Goal: Task Accomplishment & Management: Manage account settings

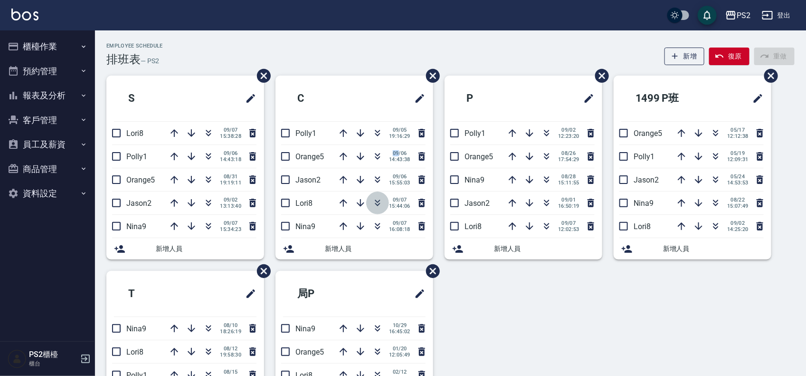
click at [375, 203] on icon "button" at bounding box center [377, 202] width 11 height 11
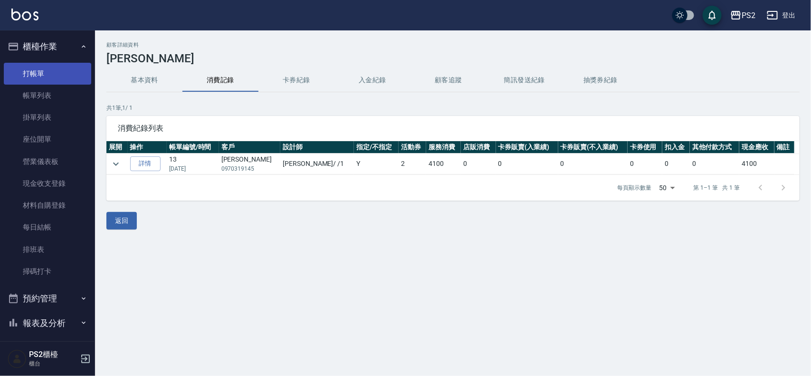
click at [75, 77] on link "打帳單" at bounding box center [47, 74] width 87 height 22
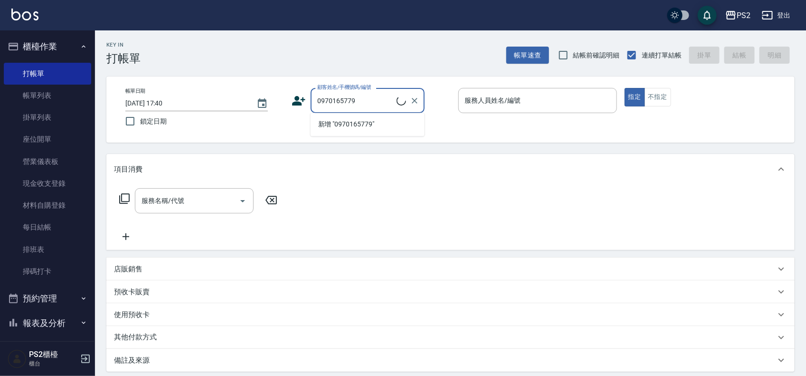
type input "[PERSON_NAME]/0970165779/"
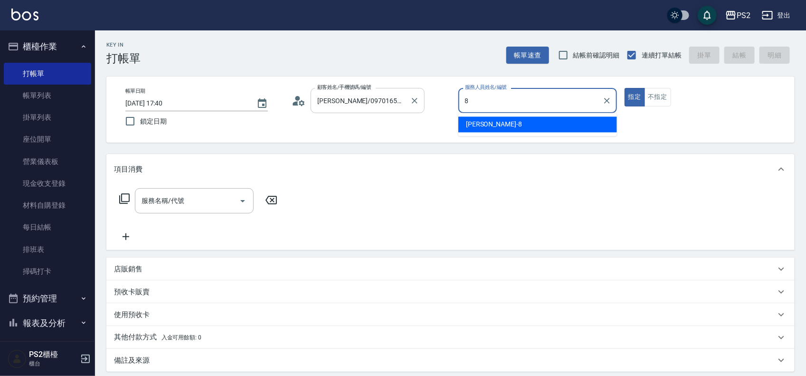
type input "Lori-8"
type button "true"
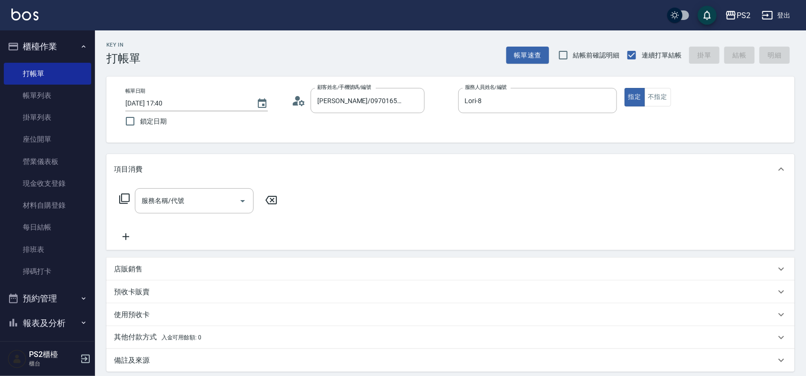
click at [126, 198] on icon at bounding box center [124, 198] width 11 height 11
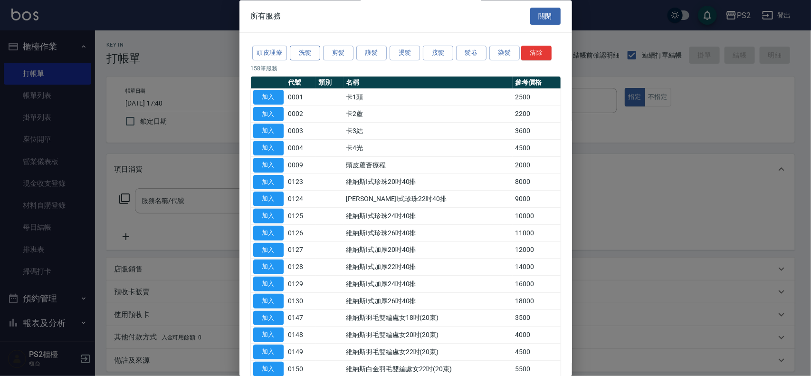
click at [304, 56] on button "洗髮" at bounding box center [305, 53] width 30 height 15
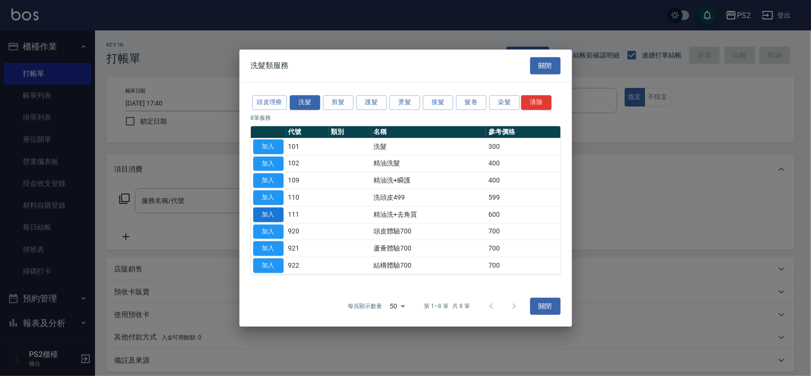
click at [276, 217] on button "加入" at bounding box center [268, 214] width 30 height 15
type input "精油洗+去角質(111)"
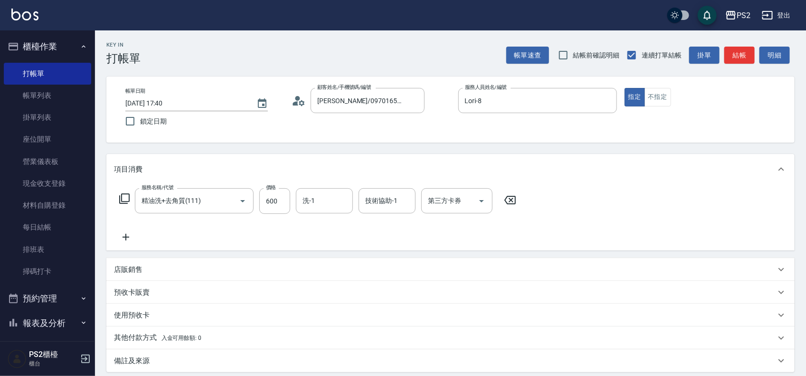
click at [125, 196] on icon at bounding box center [124, 198] width 11 height 11
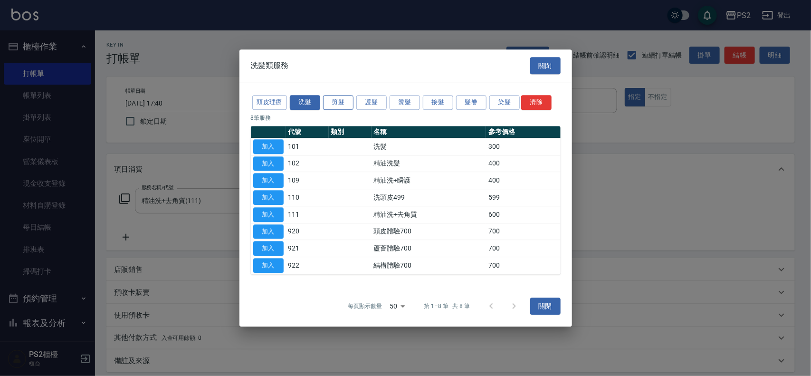
click at [341, 106] on button "剪髮" at bounding box center [338, 102] width 30 height 15
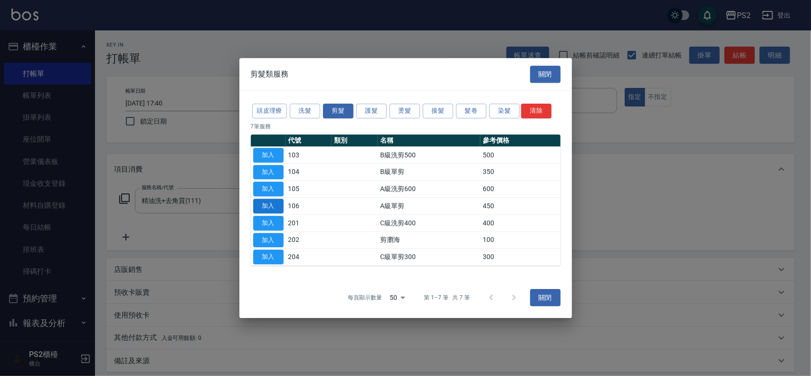
click at [279, 205] on button "加入" at bounding box center [268, 205] width 30 height 15
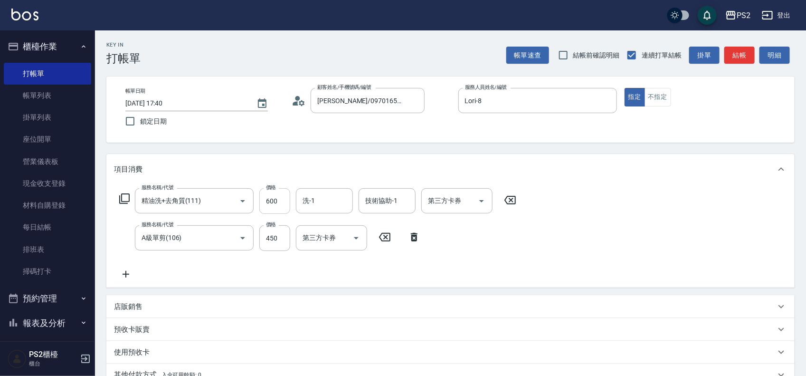
click at [281, 202] on input "600" at bounding box center [274, 201] width 31 height 26
click at [275, 203] on input "600" at bounding box center [274, 201] width 31 height 26
type input "700"
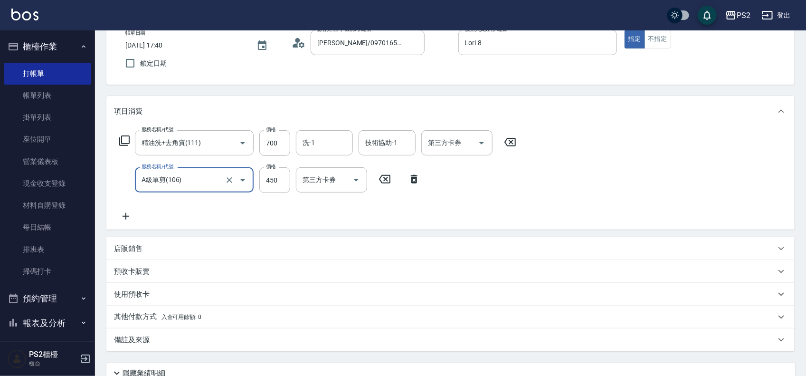
scroll to position [140, 0]
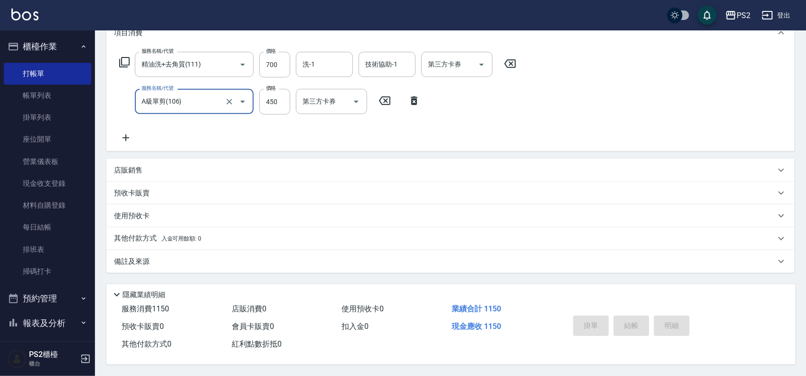
type input "2025/09/07 17:41"
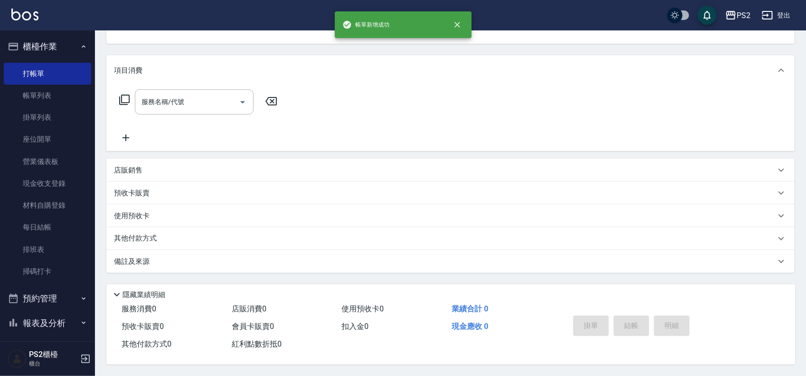
scroll to position [0, 0]
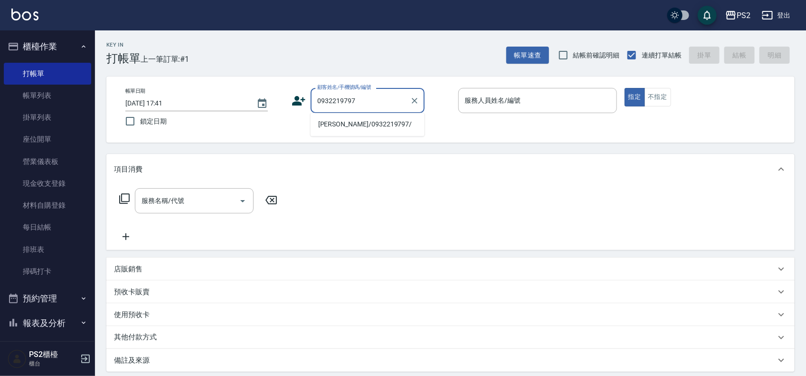
type input "謝俊豪/0932219797/"
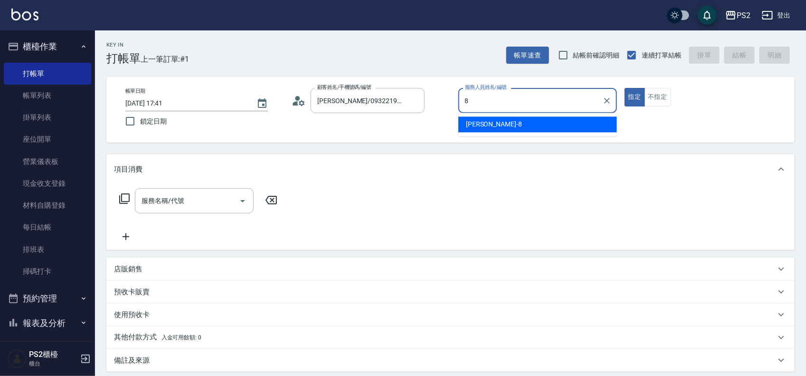
type input "Lori-8"
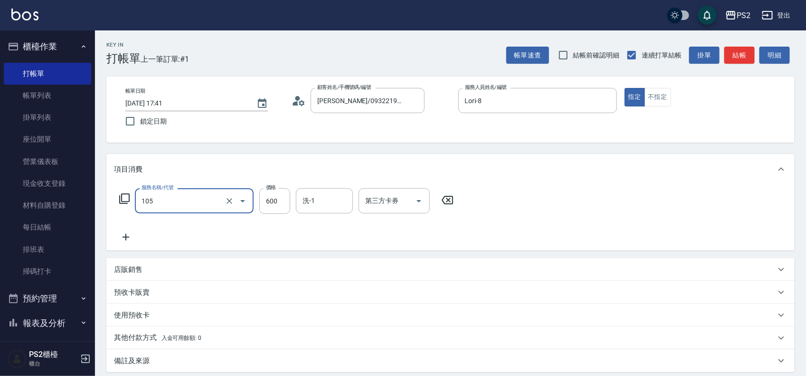
type input "A級洗剪600(105)"
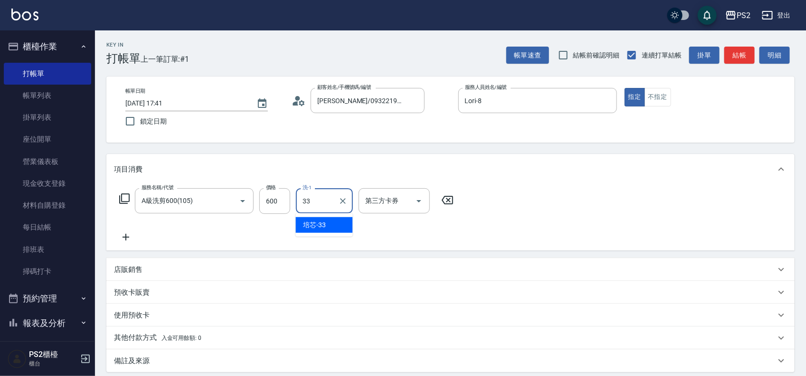
type input "培芯-33"
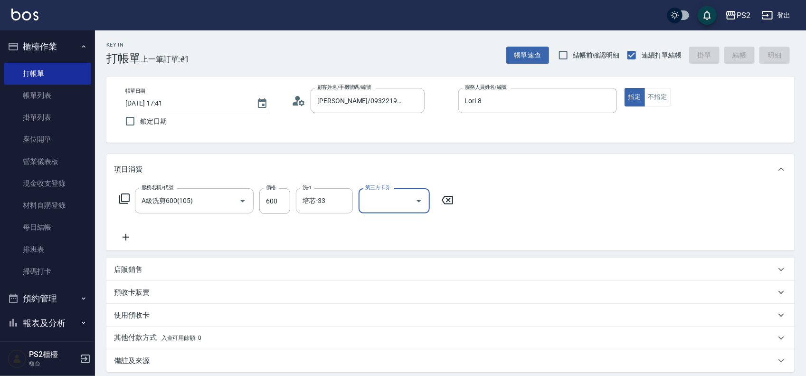
type input "2025/09/07 17:45"
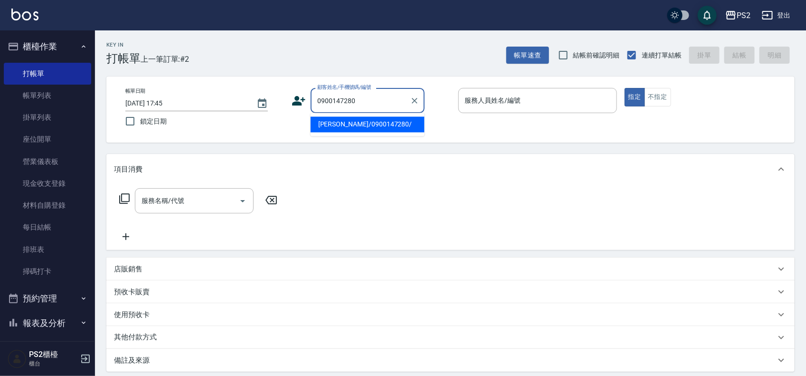
type input "莊子瑜/0900147280/"
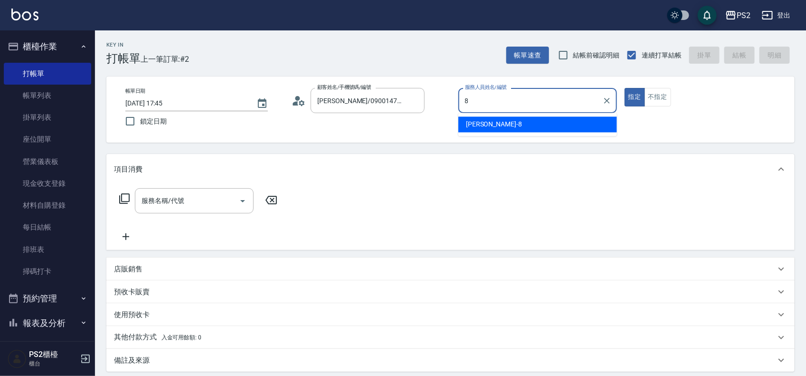
type input "Lori-8"
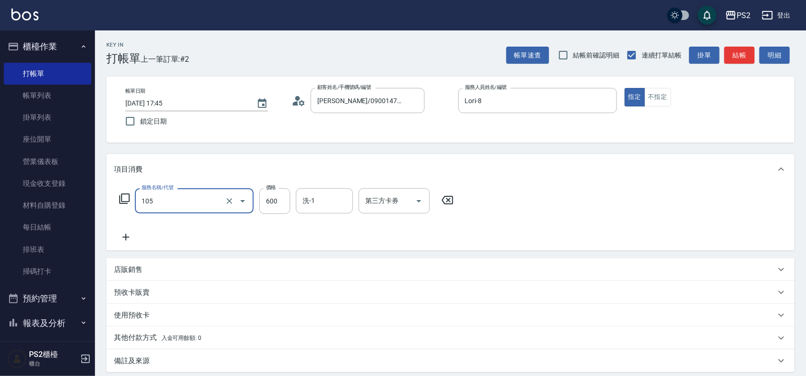
type input "A級洗剪600(105)"
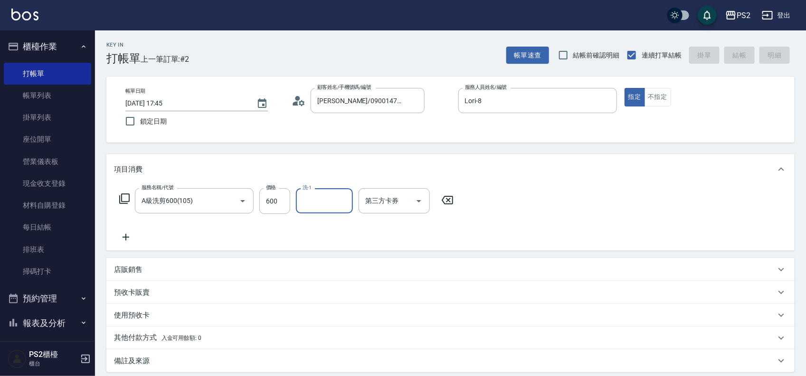
type input "2025/09/07 17:46"
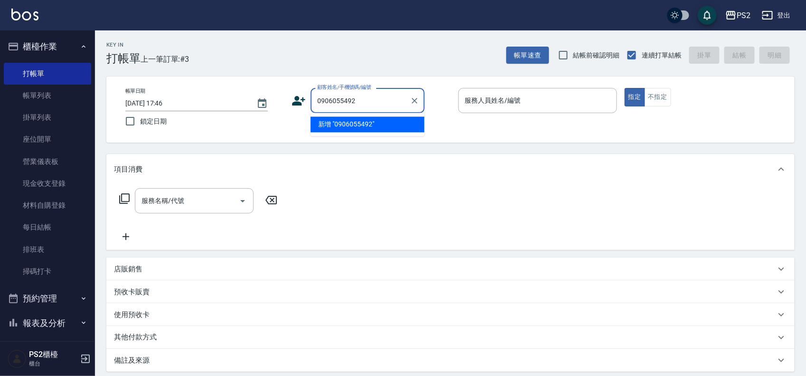
type input "0906055492"
click at [381, 98] on input "0906055492" at bounding box center [360, 100] width 91 height 17
click at [297, 98] on icon at bounding box center [298, 100] width 13 height 9
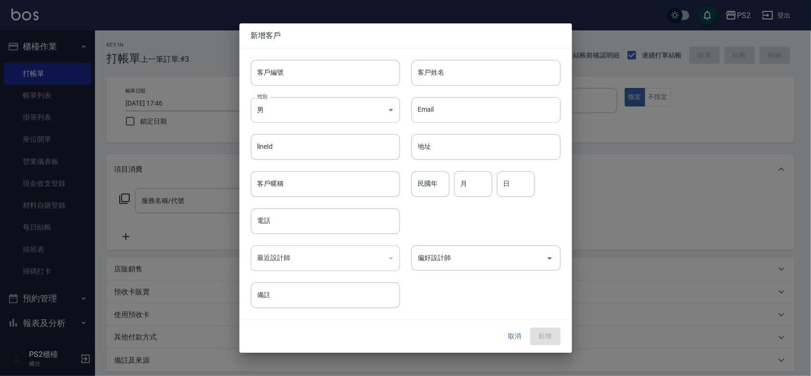
type input "0906055492"
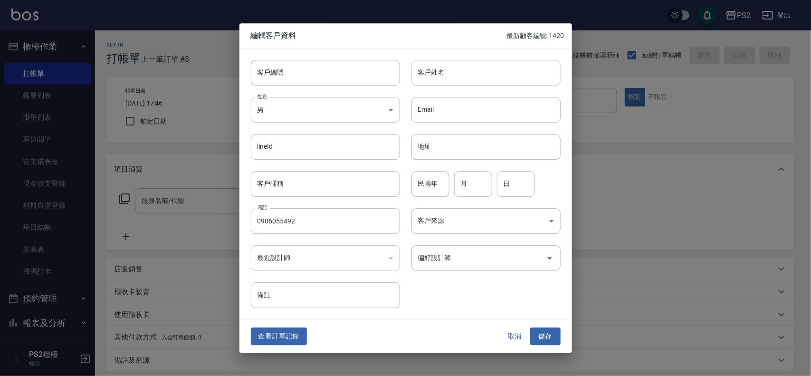
click at [443, 82] on input "客戶姓名" at bounding box center [485, 73] width 149 height 26
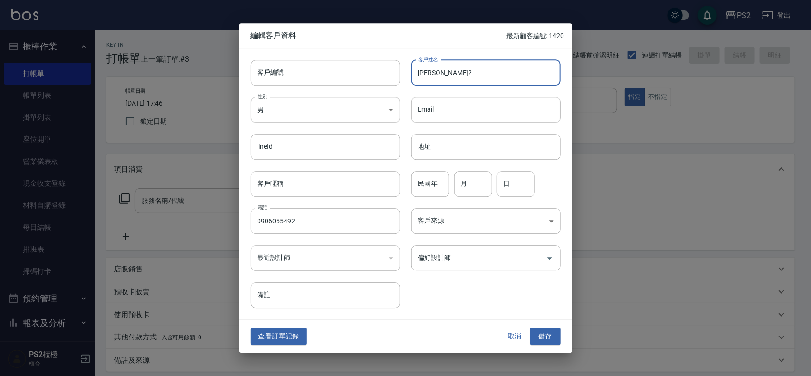
type input "周亮?"
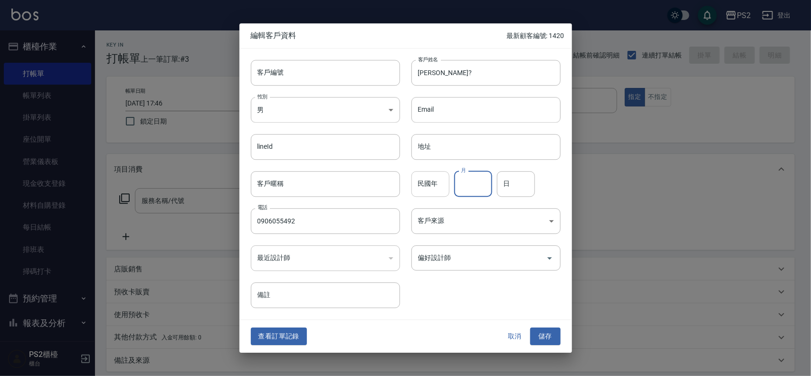
click at [436, 174] on input "民國年" at bounding box center [430, 184] width 38 height 26
type input "95"
click at [461, 176] on div "月 月" at bounding box center [473, 184] width 38 height 26
type input "03"
type input "16"
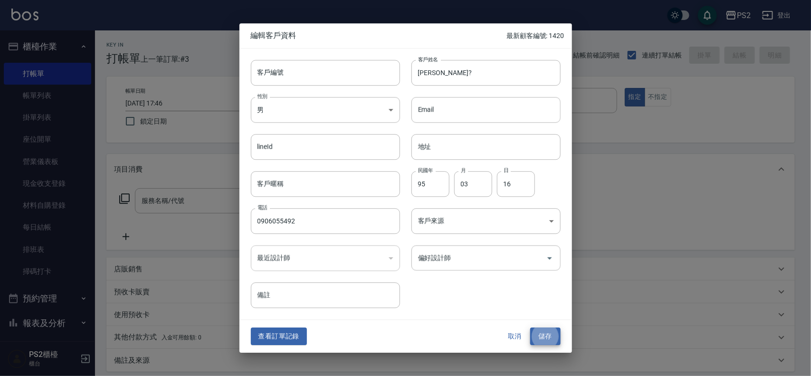
click at [530, 328] on button "儲存" at bounding box center [545, 337] width 30 height 18
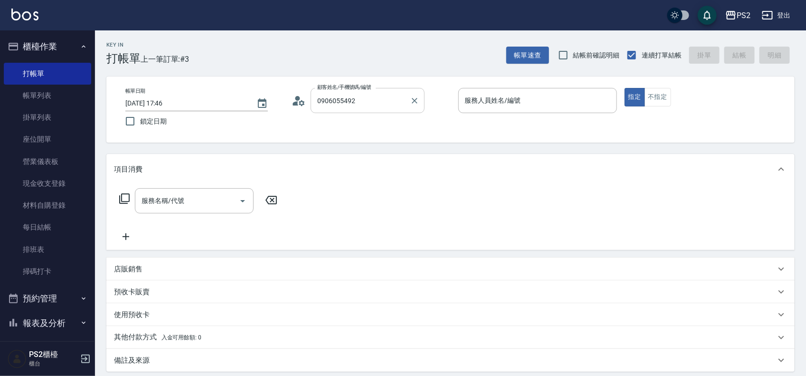
click at [364, 95] on input "0906055492" at bounding box center [360, 100] width 91 height 17
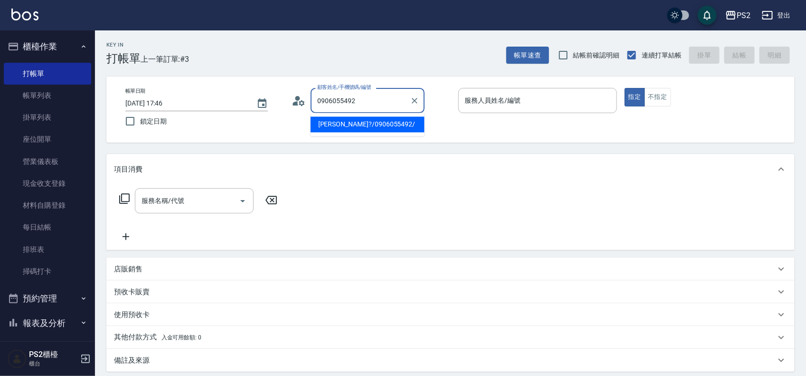
type input "周亮?/0906055492/"
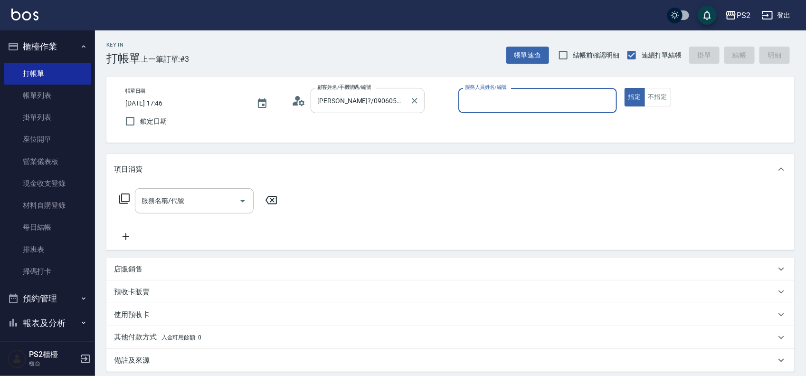
type input "9"
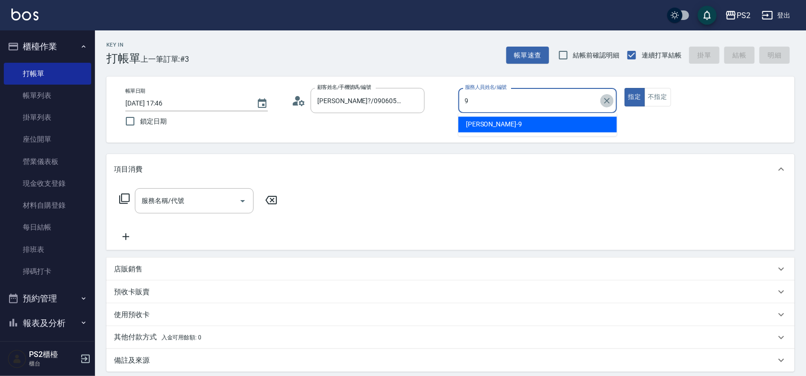
click at [606, 105] on icon "Clear" at bounding box center [606, 100] width 9 height 9
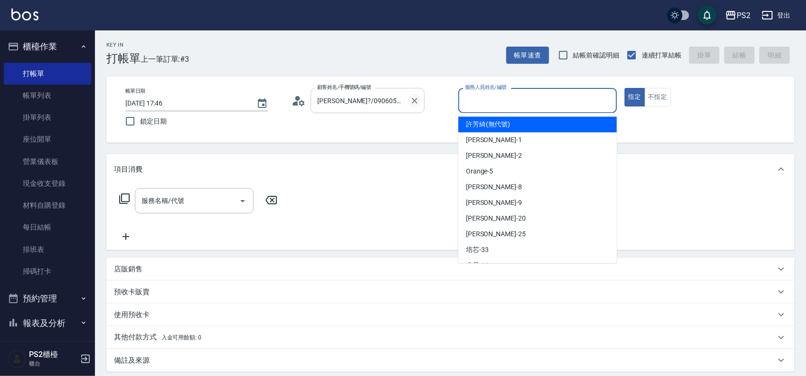
click at [414, 100] on icon "Clear" at bounding box center [415, 101] width 6 height 6
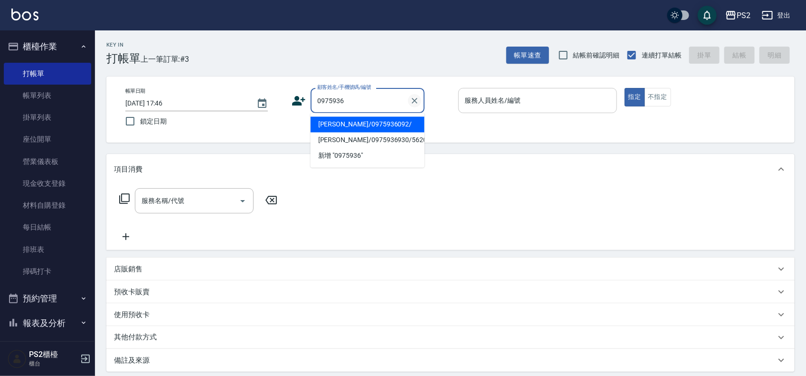
type input "Ken/0975936092/"
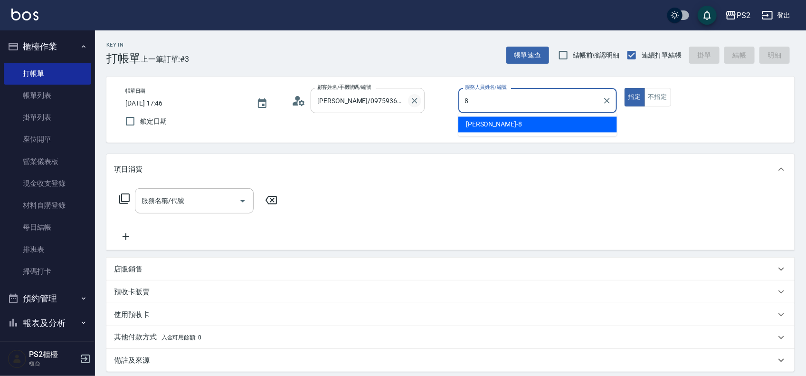
type input "Lori-8"
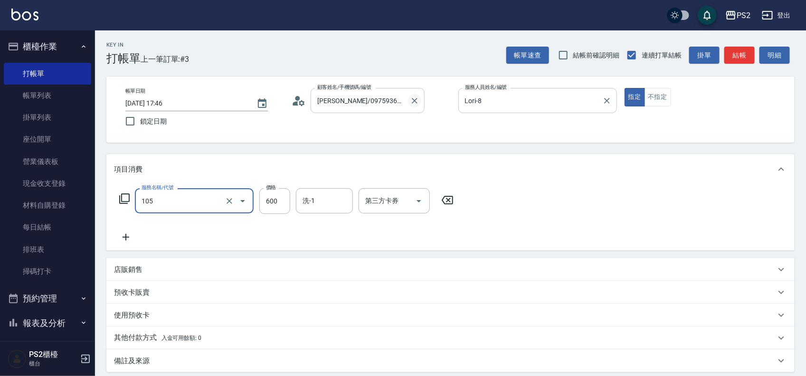
type input "A級洗剪600(105)"
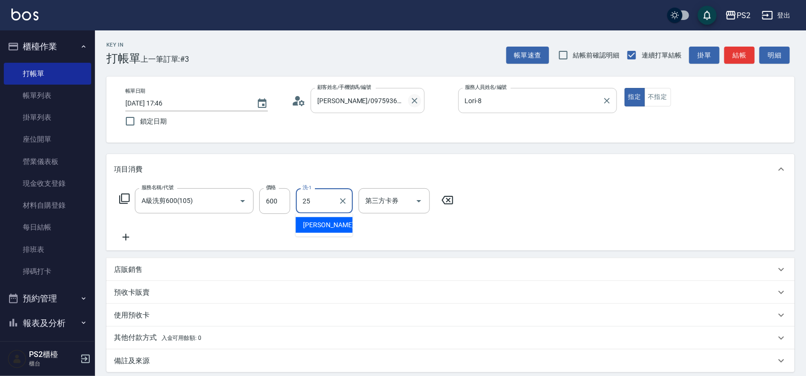
type input "[PERSON_NAME]-25"
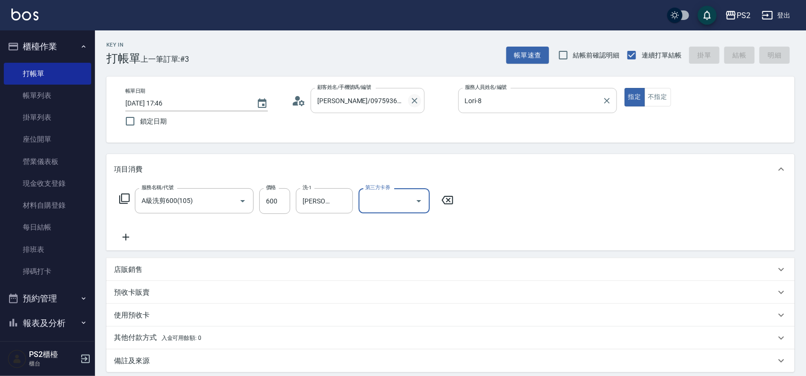
type input "2025/09/07 17:48"
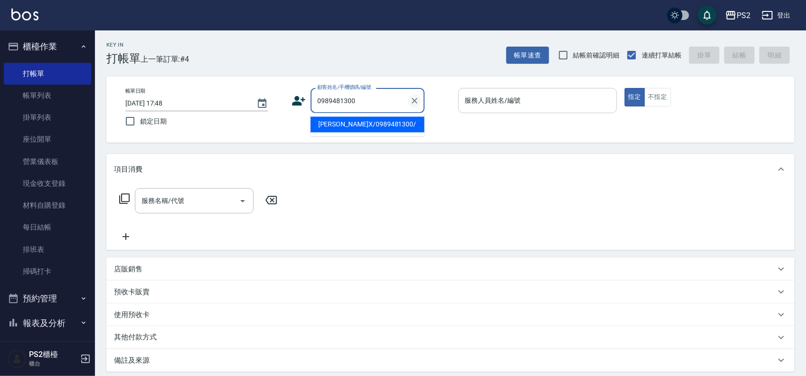
type input "石正X/0989481300/"
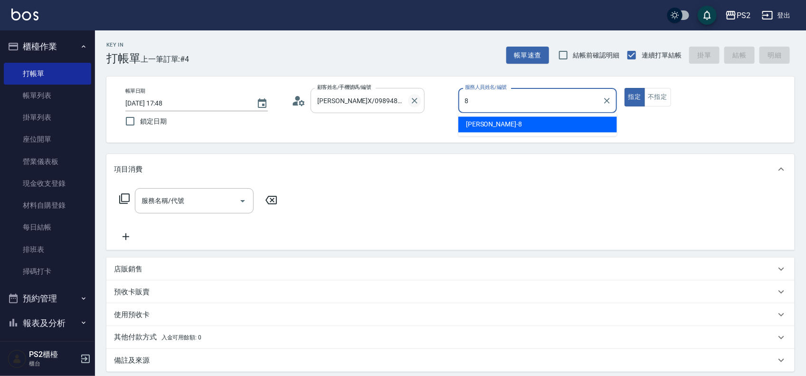
type input "Lori-8"
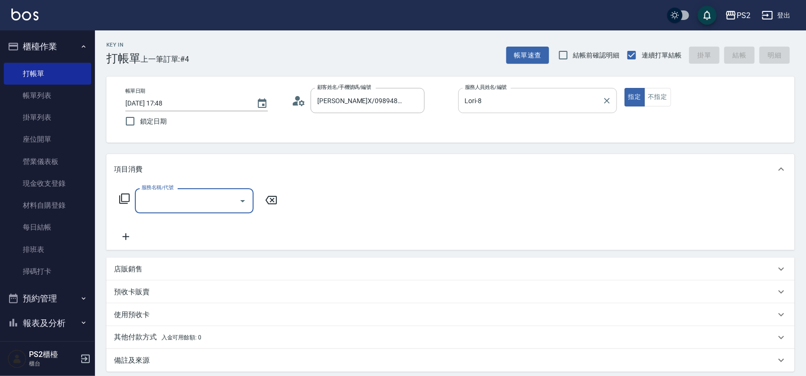
click at [126, 194] on icon at bounding box center [124, 198] width 10 height 10
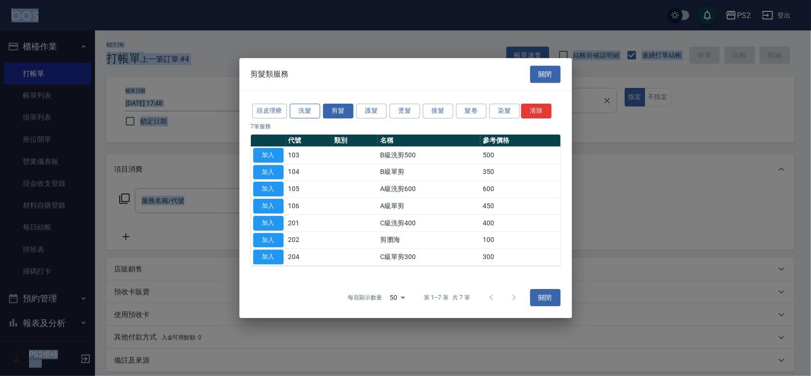
click at [300, 105] on button "洗髮" at bounding box center [305, 111] width 30 height 15
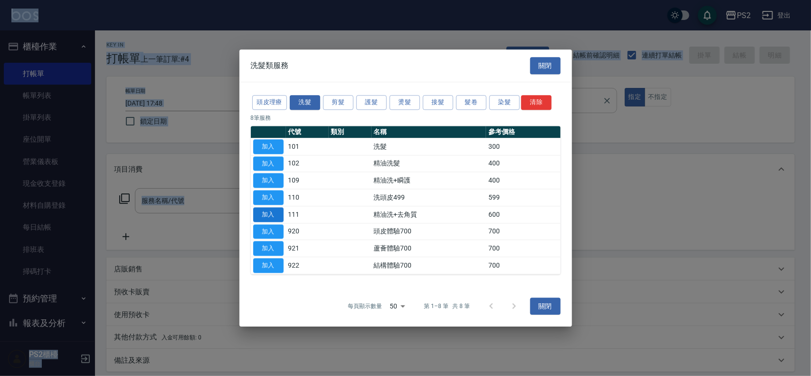
click at [273, 213] on button "加入" at bounding box center [268, 214] width 30 height 15
type input "精油洗+去角質(111)"
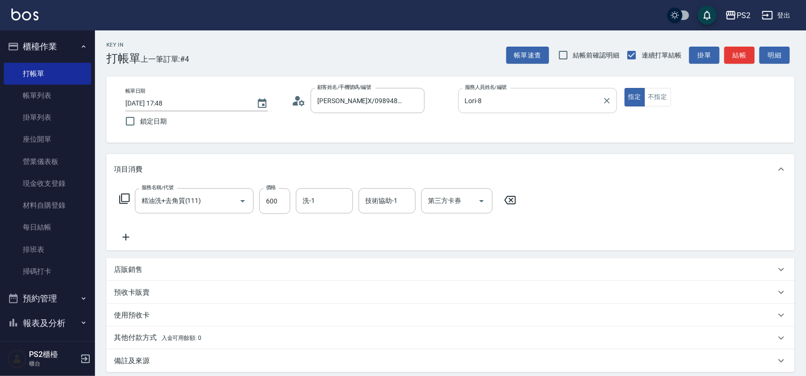
click at [125, 200] on icon at bounding box center [124, 198] width 11 height 11
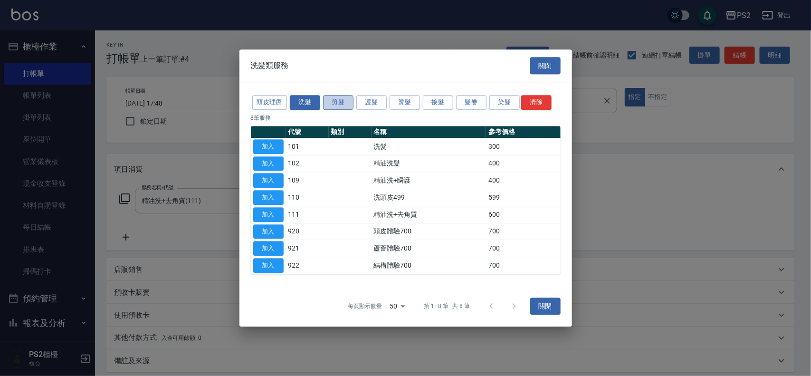
click at [338, 103] on button "剪髮" at bounding box center [338, 102] width 30 height 15
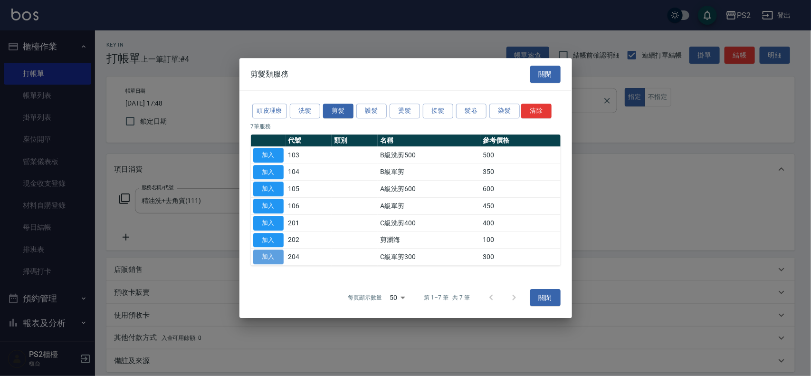
click at [279, 259] on button "加入" at bounding box center [268, 256] width 30 height 15
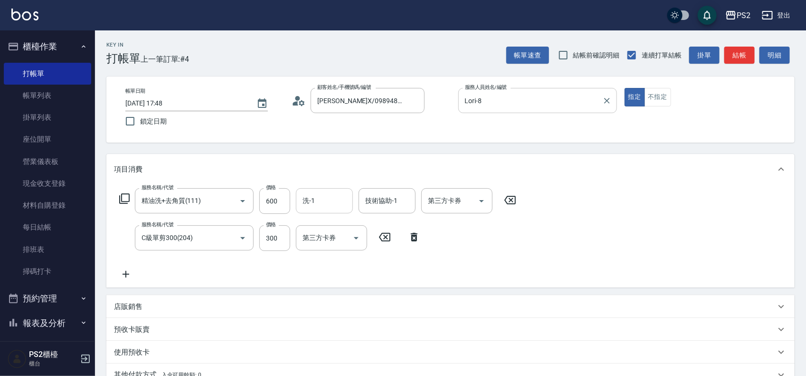
click at [340, 203] on input "洗-1" at bounding box center [324, 200] width 48 height 17
type input "培芯-33"
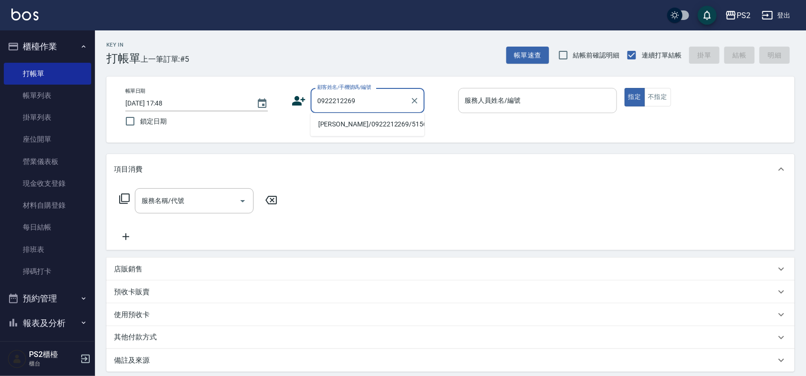
type input "李欣蓓/0922212269/5156"
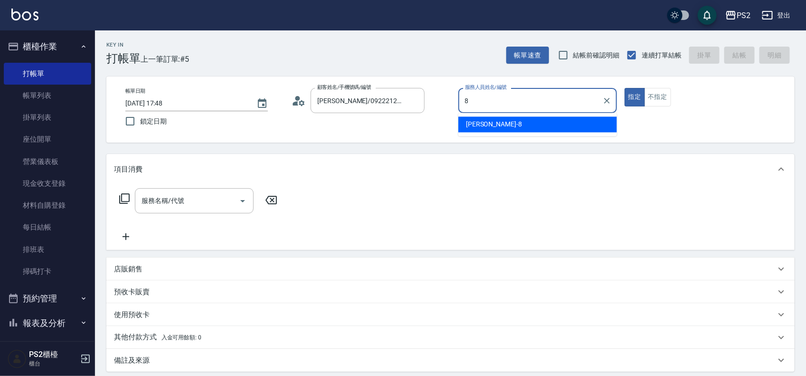
type input "Lori-8"
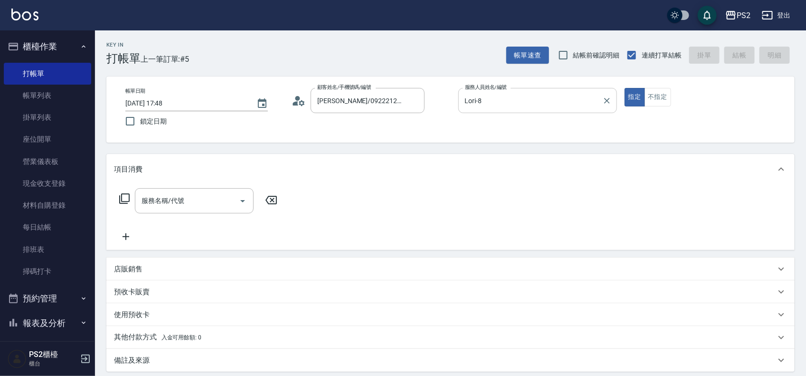
click at [123, 197] on icon at bounding box center [124, 198] width 11 height 11
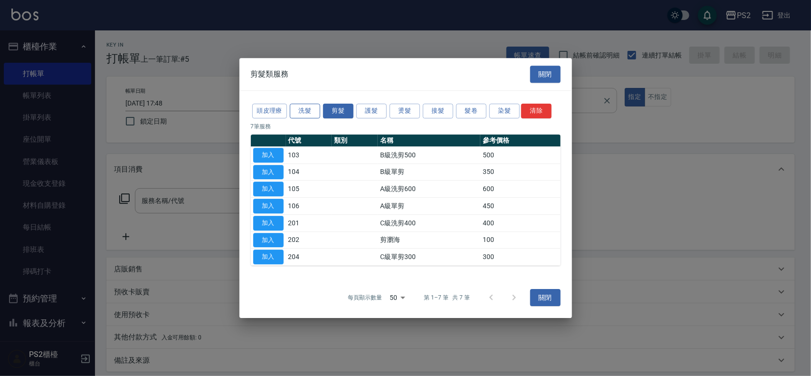
click at [304, 108] on button "洗髮" at bounding box center [305, 111] width 30 height 15
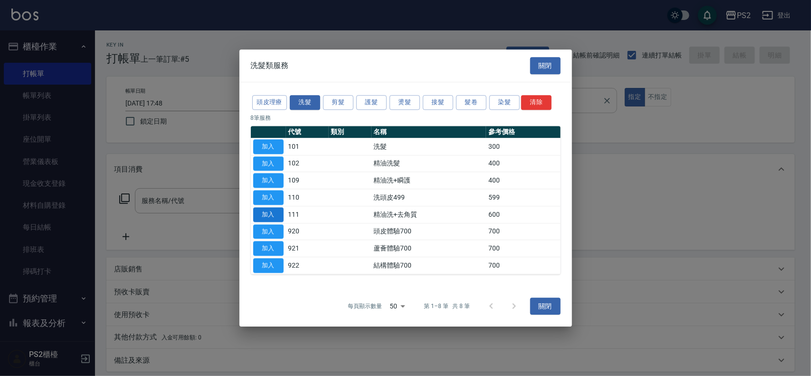
click at [276, 210] on button "加入" at bounding box center [268, 214] width 30 height 15
type input "精油洗+去角質(111)"
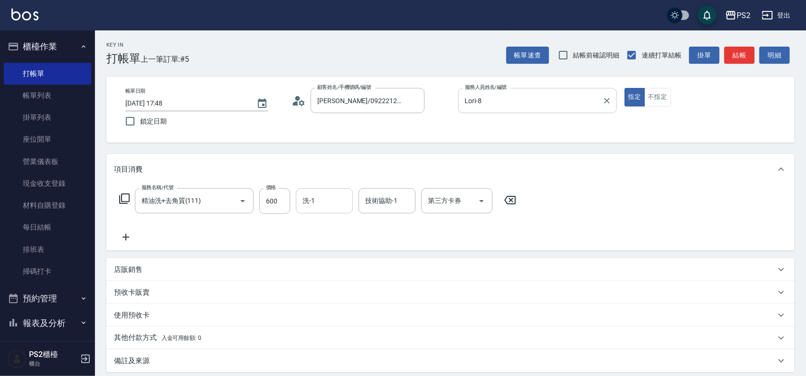
click at [317, 200] on input "洗-1" at bounding box center [324, 200] width 48 height 17
type input "培芯-33"
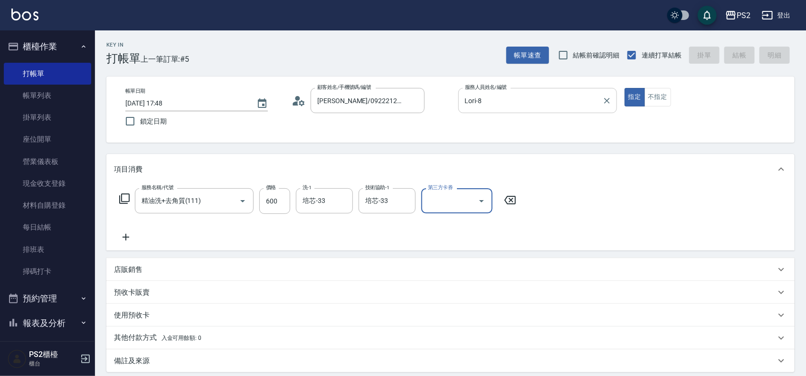
type input "2025/09/07 17:49"
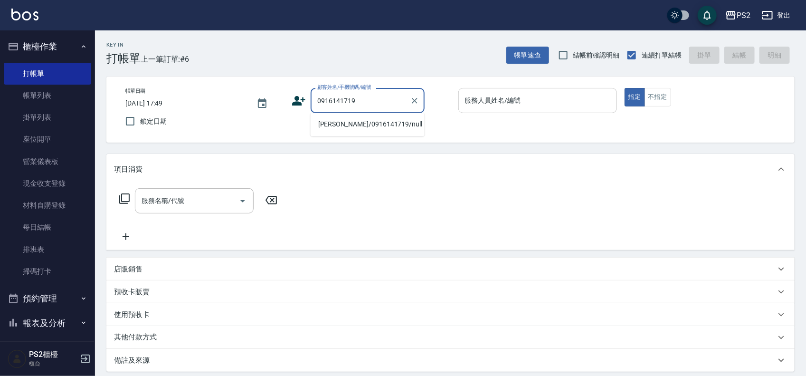
type input "賴渝玲/0916141719/null"
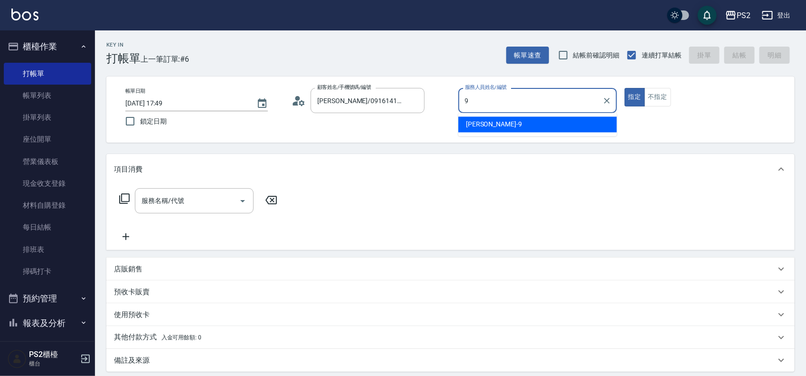
type input "[PERSON_NAME]-9"
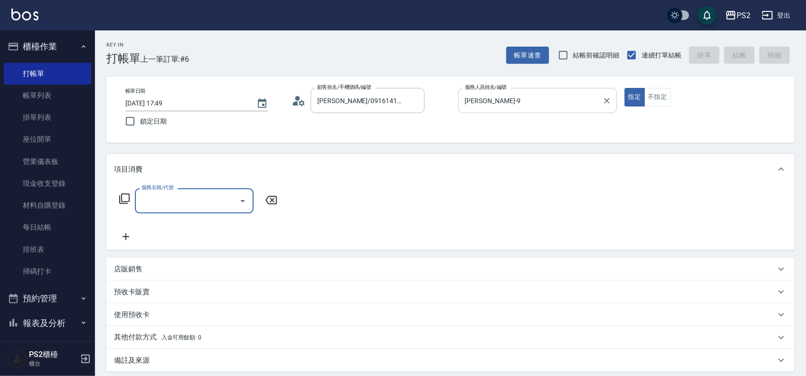
click at [122, 198] on icon at bounding box center [124, 198] width 10 height 10
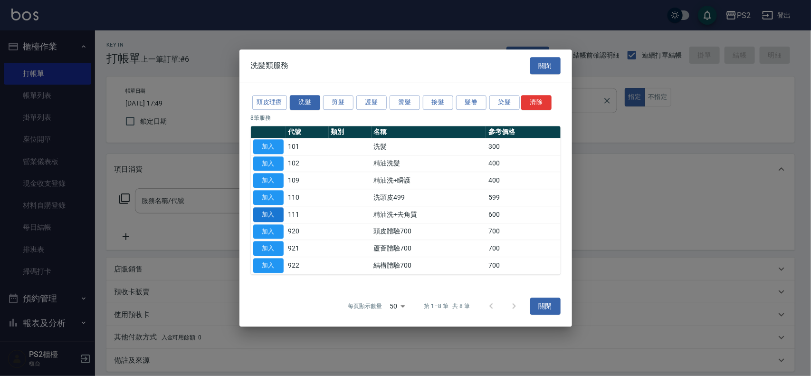
click at [267, 212] on button "加入" at bounding box center [268, 214] width 30 height 15
type input "精油洗+去角質(111)"
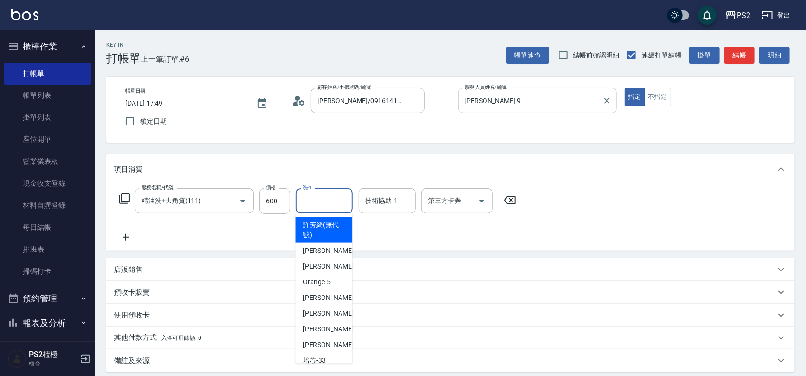
click at [317, 202] on input "洗-1" at bounding box center [324, 200] width 48 height 17
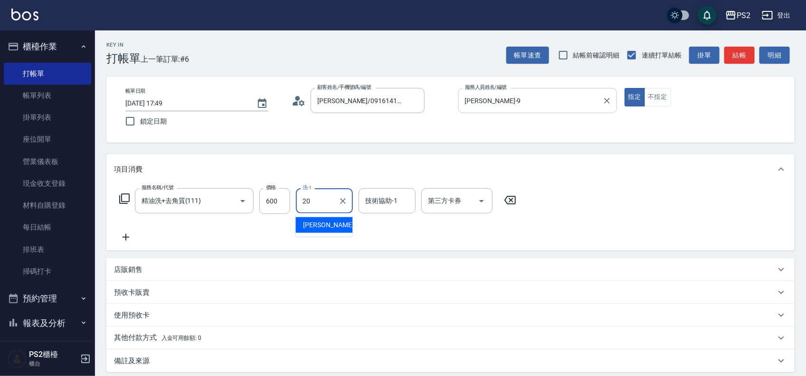
type input "冠霖-20"
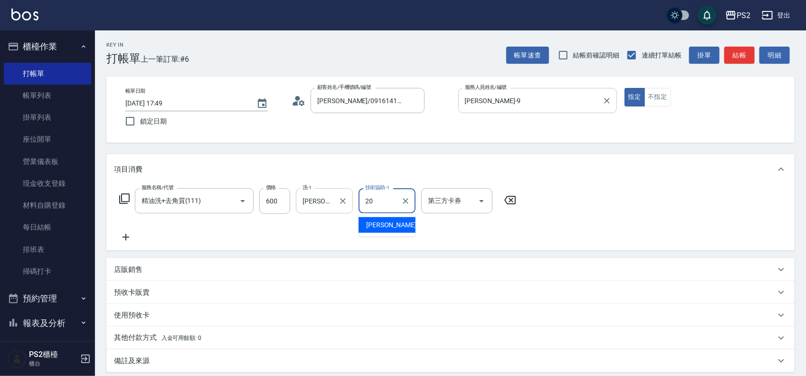
type input "冠霖-20"
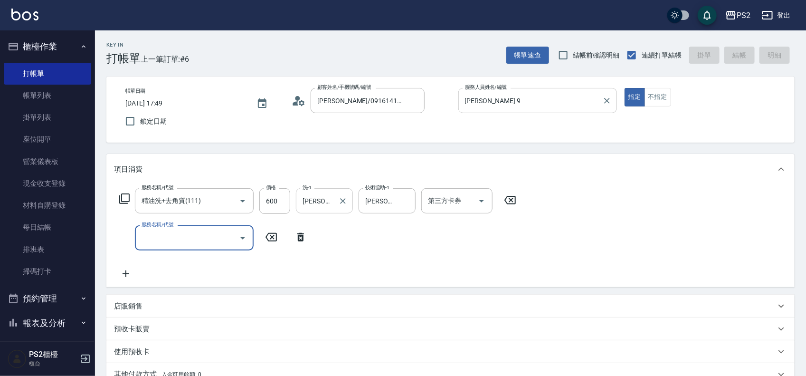
type input "2025/09/07 17:50"
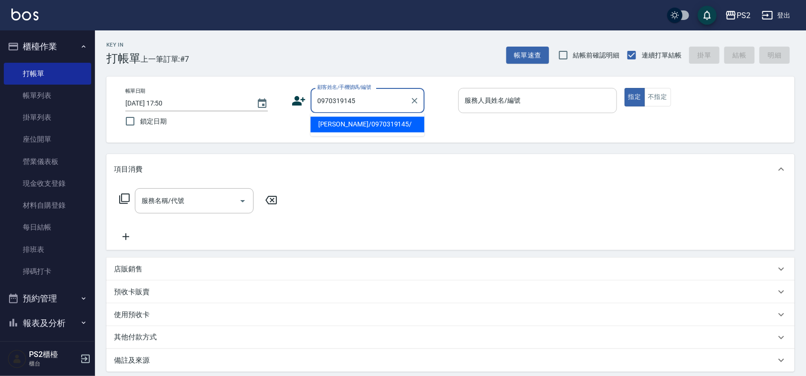
type input "周素程/0970319145/"
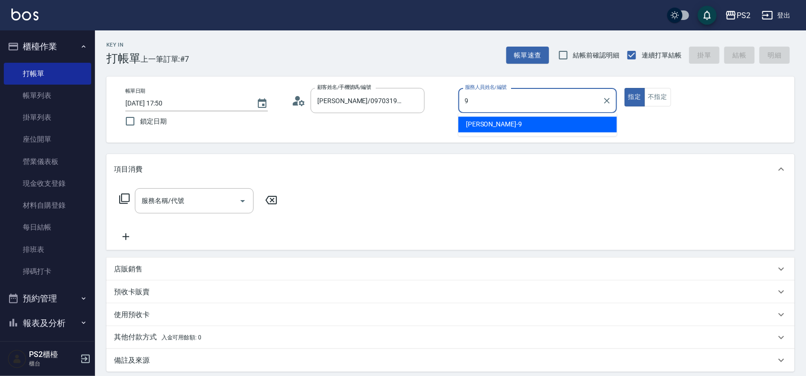
type input "[PERSON_NAME]-9"
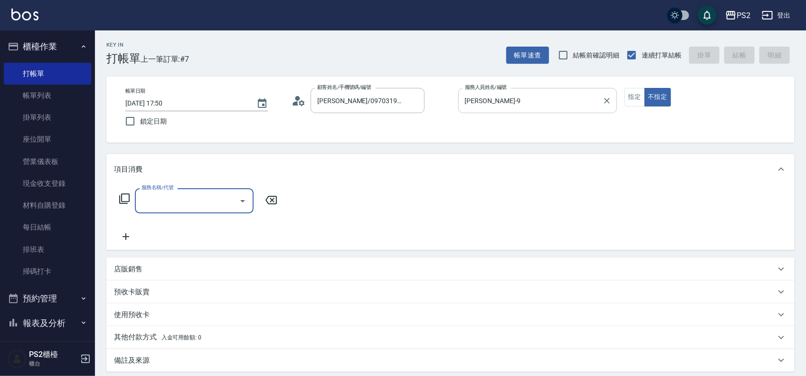
click at [125, 197] on icon at bounding box center [124, 198] width 11 height 11
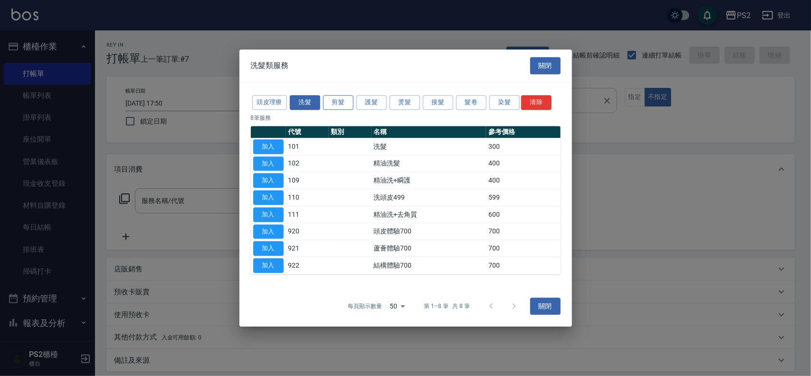
click at [338, 104] on button "剪髮" at bounding box center [338, 102] width 30 height 15
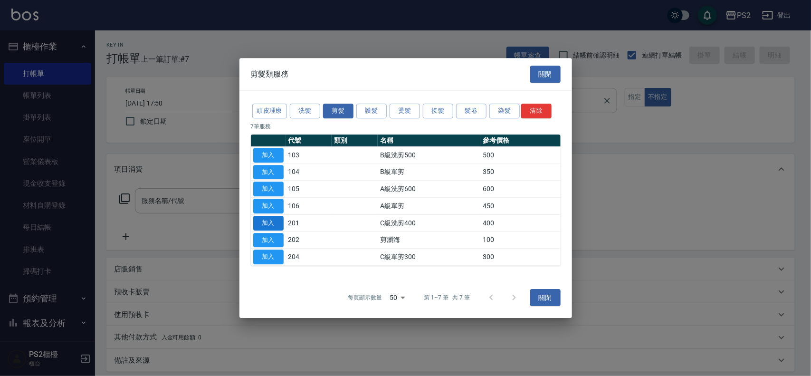
click at [273, 224] on button "加入" at bounding box center [268, 223] width 30 height 15
type input "C級洗剪400(201)"
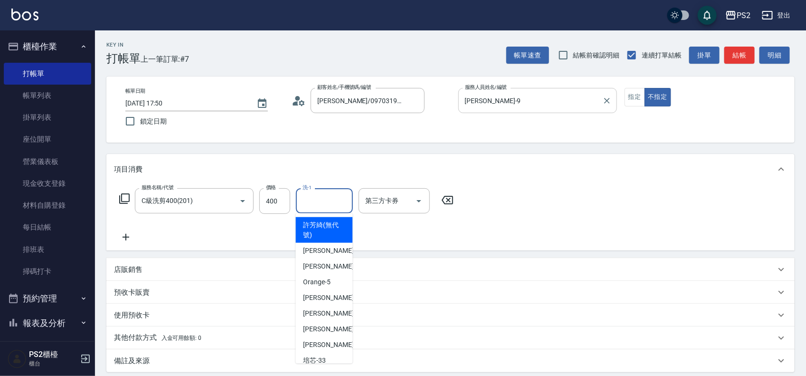
click at [321, 198] on input "洗-1" at bounding box center [324, 200] width 48 height 17
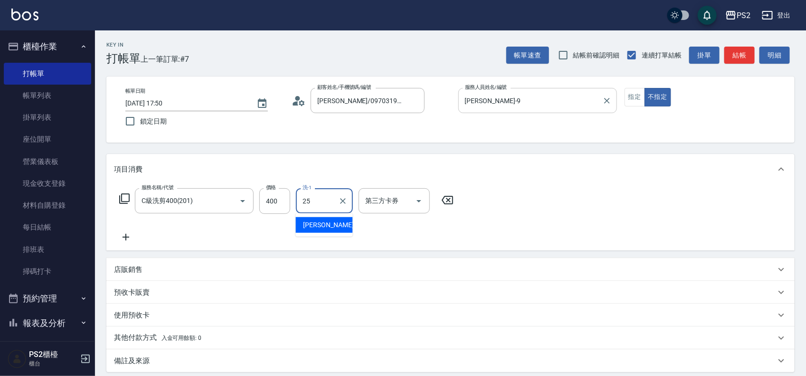
type input "[PERSON_NAME]-25"
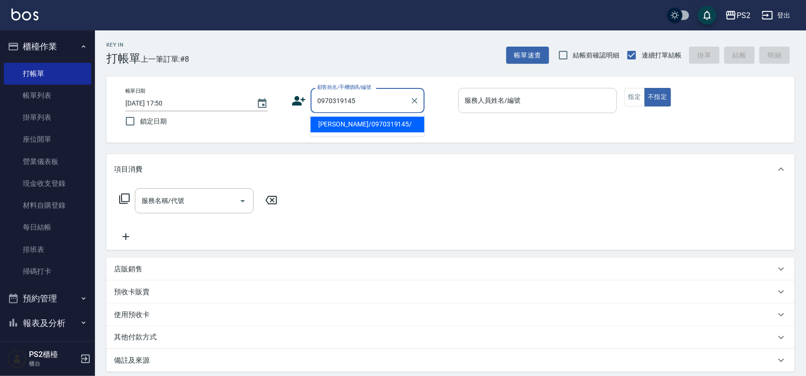
type input "周素程/0970319145/"
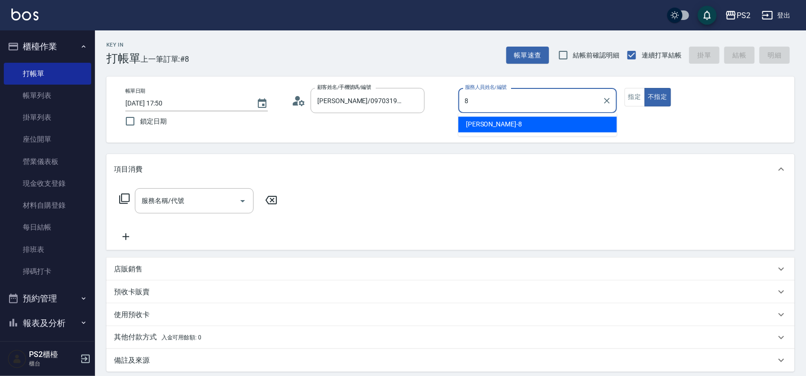
type input "Lori-8"
type button "false"
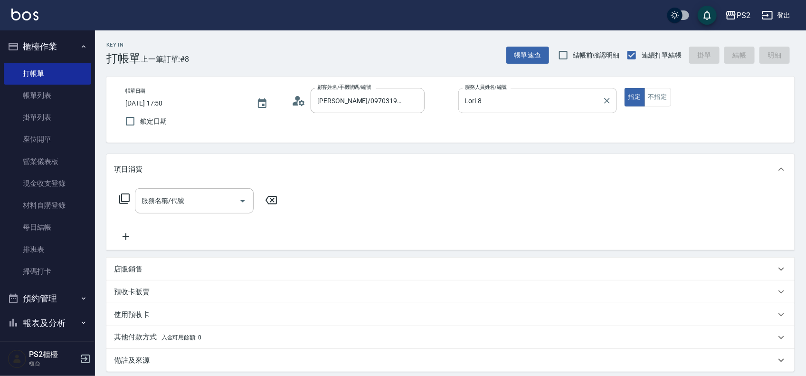
click at [125, 196] on icon at bounding box center [124, 198] width 11 height 11
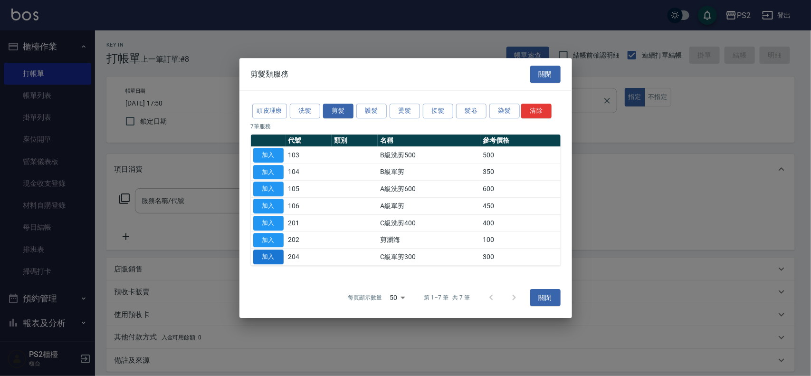
click at [269, 258] on button "加入" at bounding box center [268, 256] width 30 height 15
type input "C級單剪300(204)"
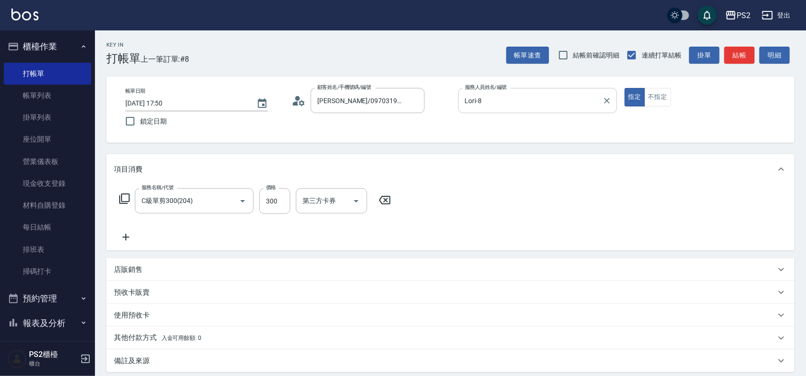
click at [123, 196] on icon at bounding box center [124, 198] width 11 height 11
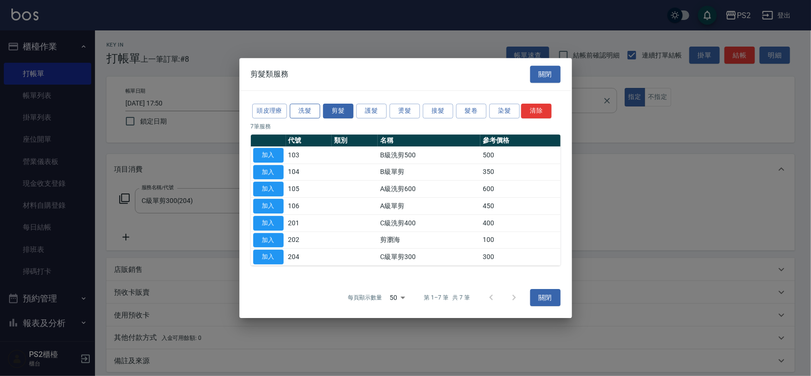
click at [299, 108] on button "洗髮" at bounding box center [305, 111] width 30 height 15
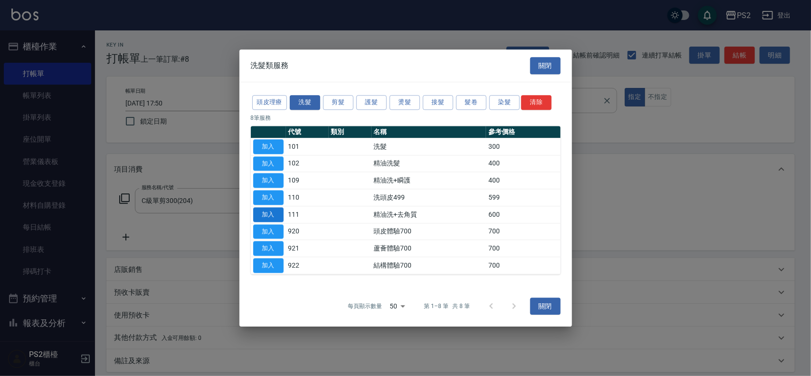
click at [277, 214] on button "加入" at bounding box center [268, 214] width 30 height 15
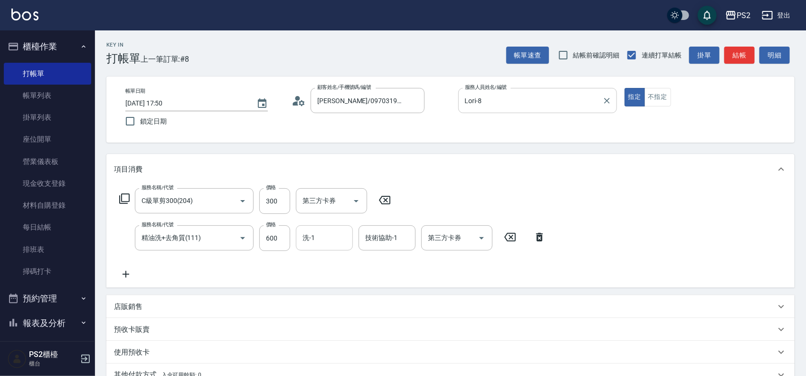
click at [310, 243] on input "洗-1" at bounding box center [324, 237] width 48 height 17
type input "[PERSON_NAME]-25"
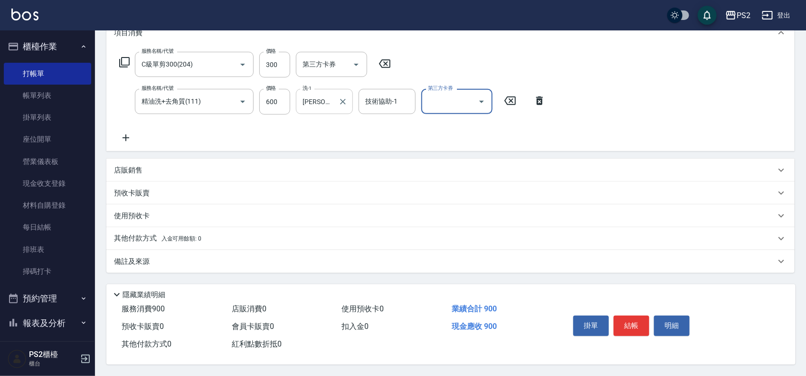
scroll to position [140, 0]
type input "2025/09/07 17:51"
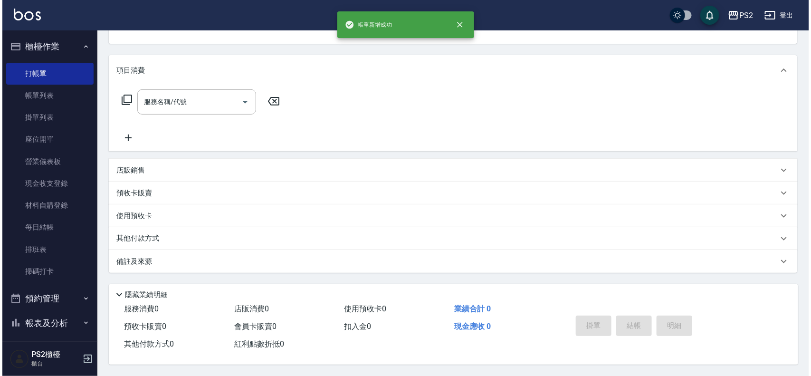
scroll to position [0, 0]
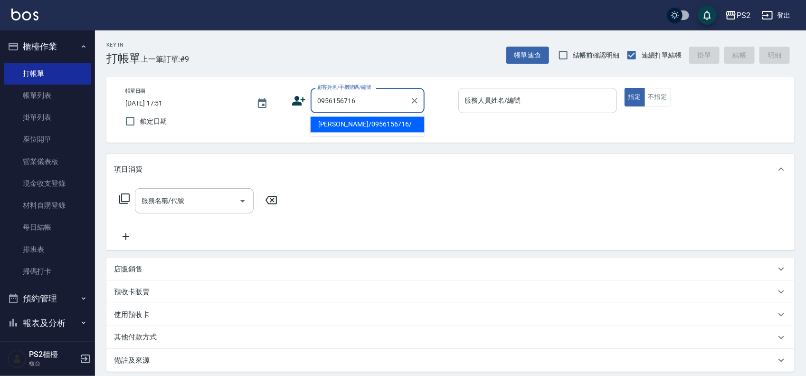
type input "邱玉君/0956156716/"
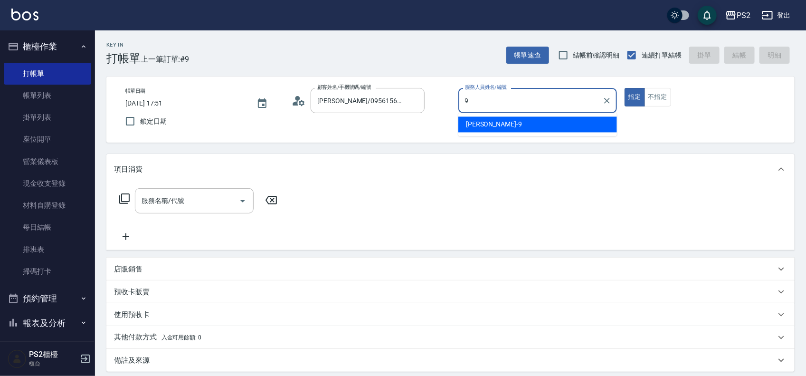
type input "[PERSON_NAME]-9"
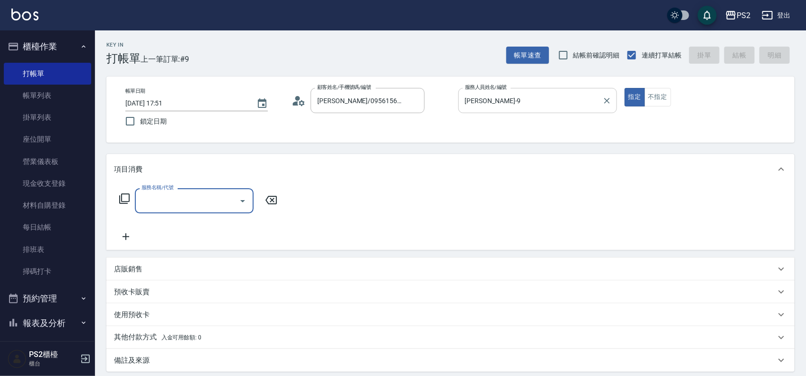
click at [125, 196] on icon at bounding box center [124, 198] width 11 height 11
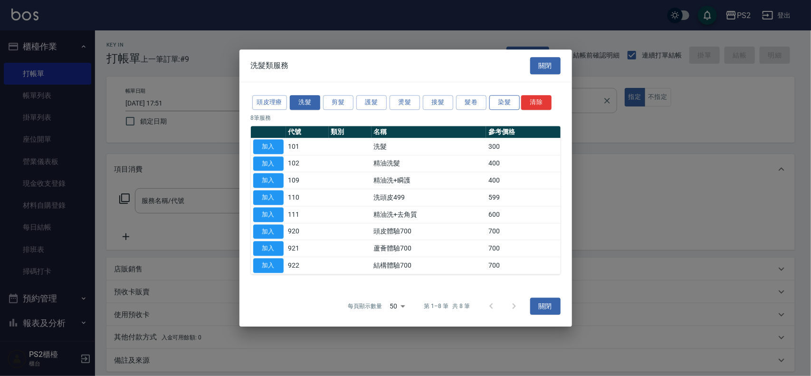
click at [506, 100] on button "染髮" at bounding box center [504, 102] width 30 height 15
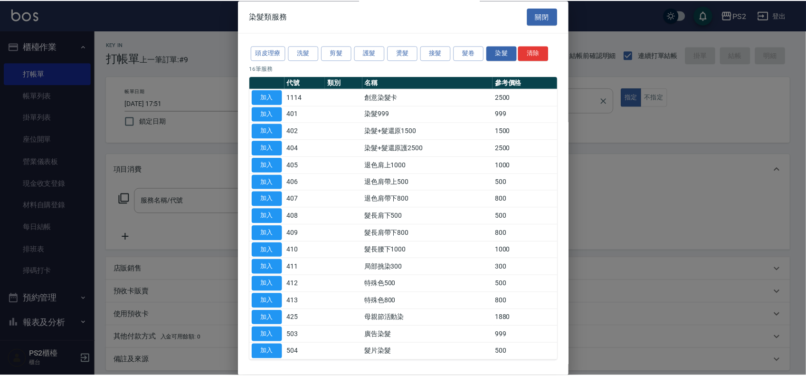
scroll to position [38, 0]
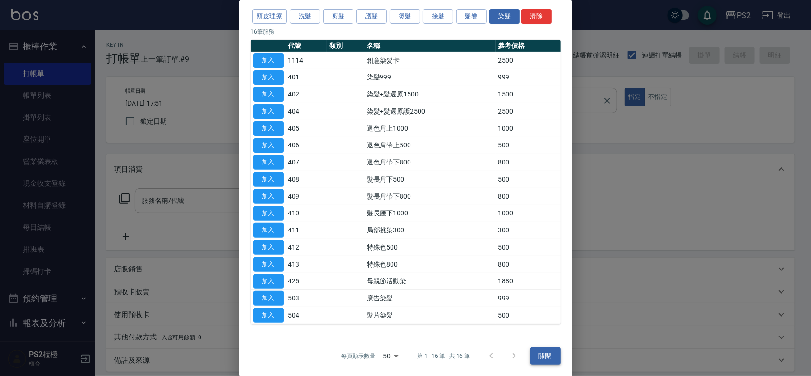
click at [539, 355] on button "關閉" at bounding box center [545, 356] width 30 height 18
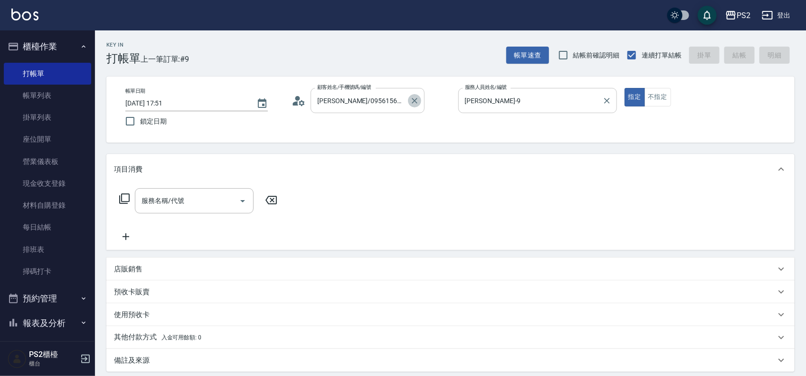
click at [418, 103] on icon "Clear" at bounding box center [414, 100] width 9 height 9
click at [605, 108] on div at bounding box center [606, 100] width 12 height 25
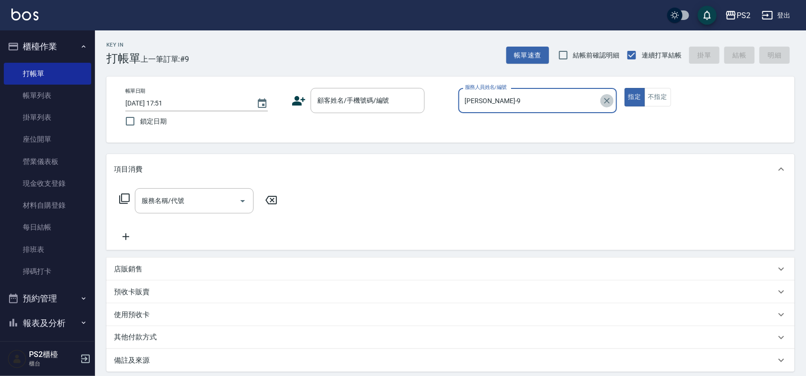
click at [606, 106] on button "Clear" at bounding box center [606, 100] width 13 height 13
type input "0"
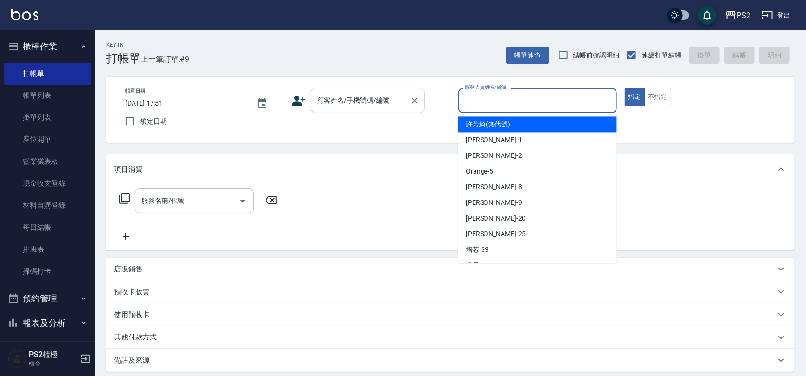
click at [352, 96] on input "顧客姓名/手機號碼/編號" at bounding box center [360, 100] width 91 height 17
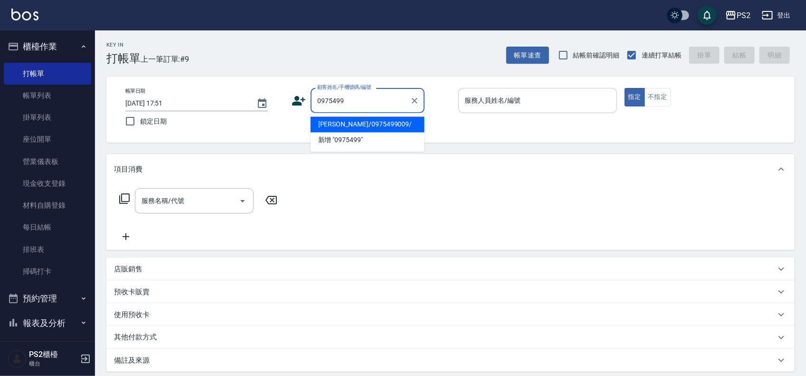
type input "王學隆/0975499009/"
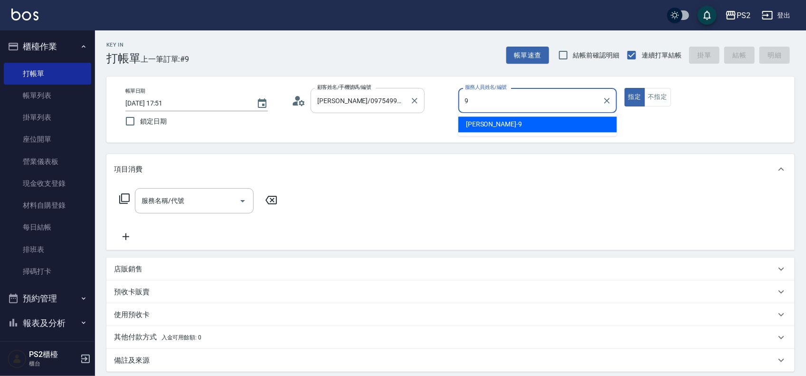
type input "[PERSON_NAME]-9"
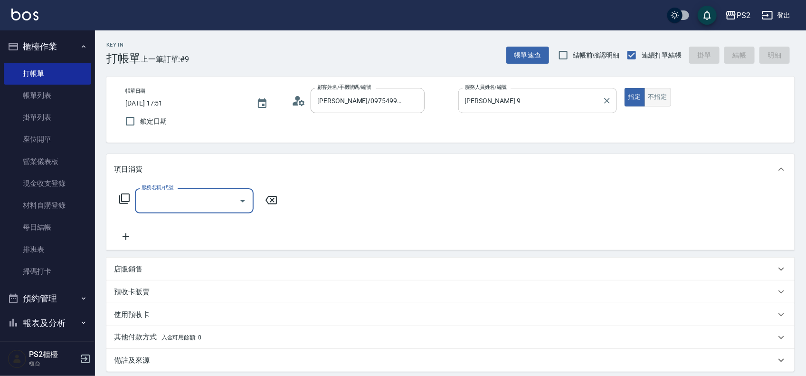
click at [661, 95] on button "不指定" at bounding box center [657, 97] width 27 height 19
click at [117, 197] on div "服務名稱/代號 服務名稱/代號" at bounding box center [198, 200] width 169 height 25
click at [120, 196] on icon at bounding box center [124, 198] width 11 height 11
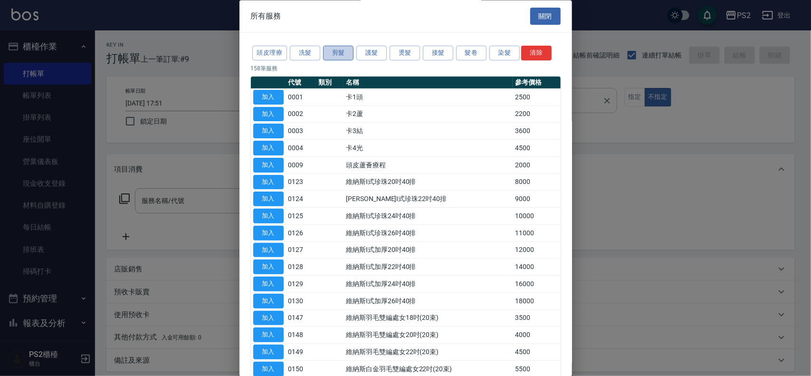
click at [340, 51] on button "剪髮" at bounding box center [338, 53] width 30 height 15
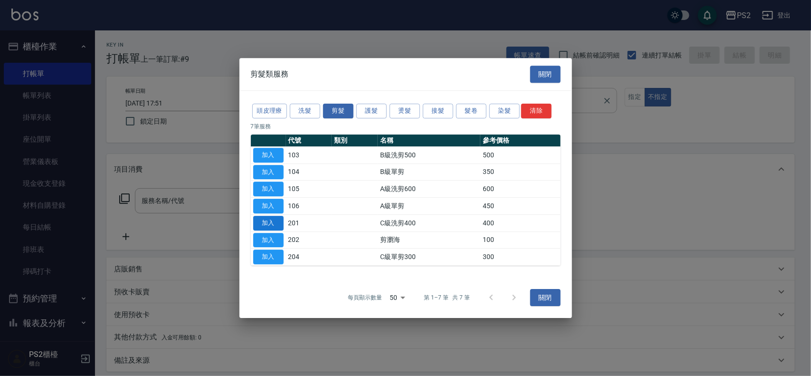
click at [275, 224] on button "加入" at bounding box center [268, 223] width 30 height 15
type input "C級洗剪400(201)"
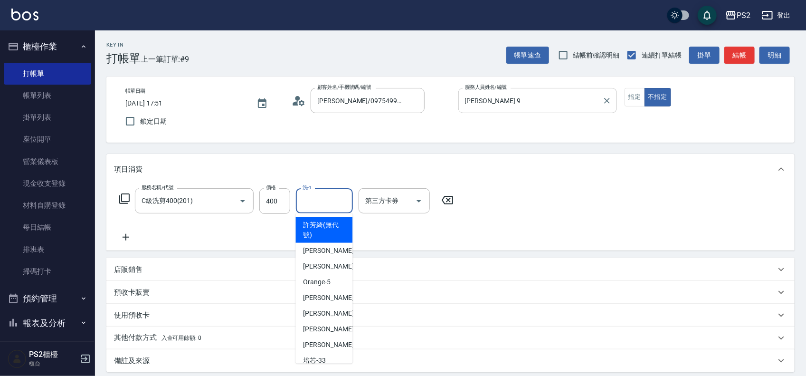
click at [307, 198] on input "洗-1" at bounding box center [324, 200] width 48 height 17
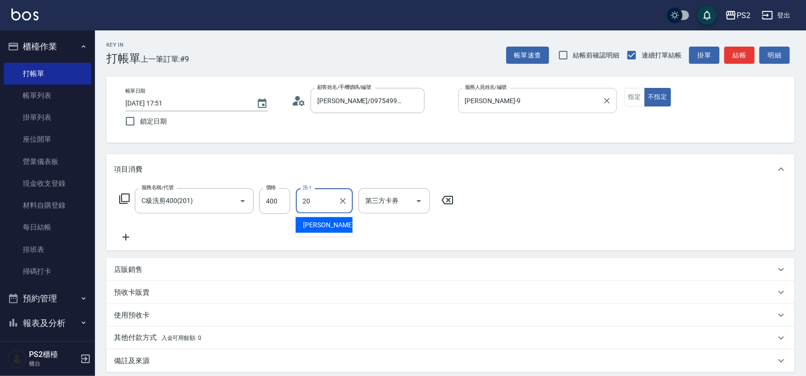
type input "冠霖-20"
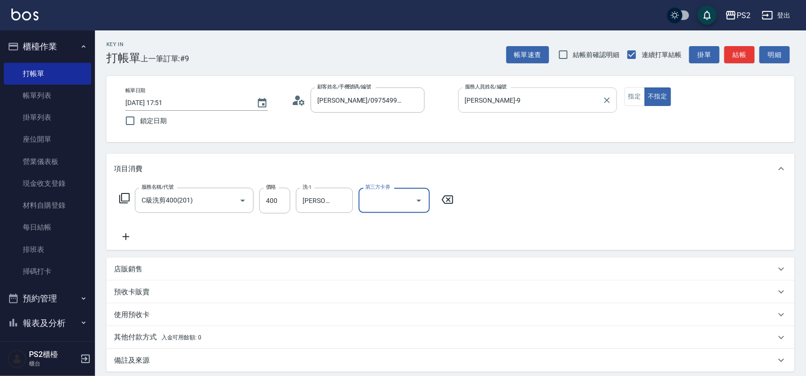
scroll to position [0, 0]
type input "2025/09/07 17:52"
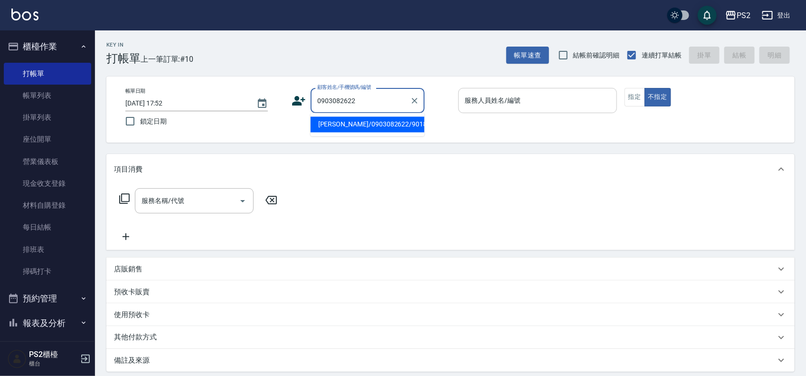
type input "伍信亨/0903082622/9018"
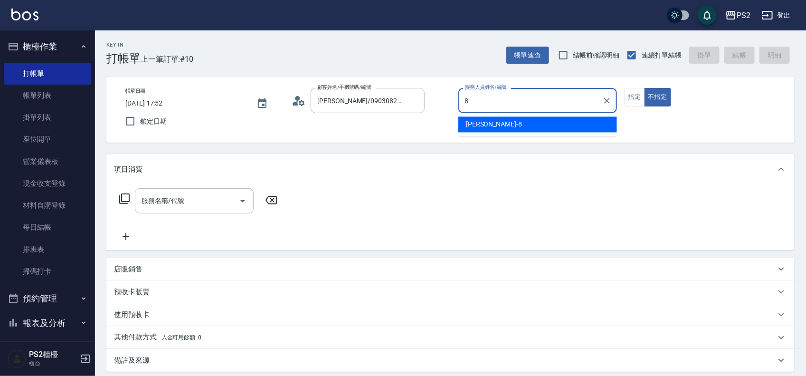
type input "Lori-8"
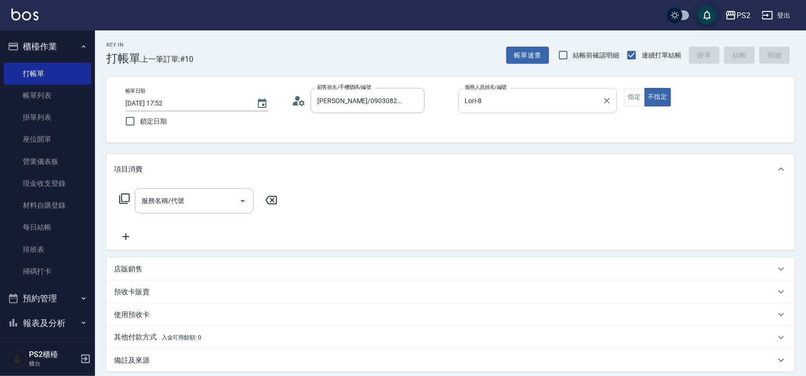
click at [122, 196] on icon at bounding box center [124, 198] width 11 height 11
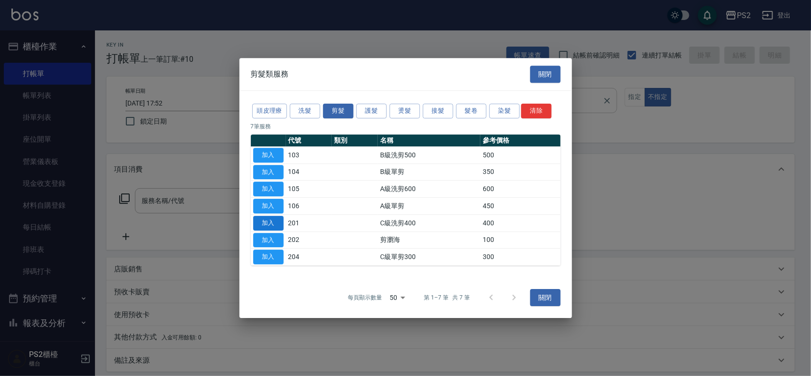
click at [279, 221] on button "加入" at bounding box center [268, 223] width 30 height 15
type input "C級洗剪400(201)"
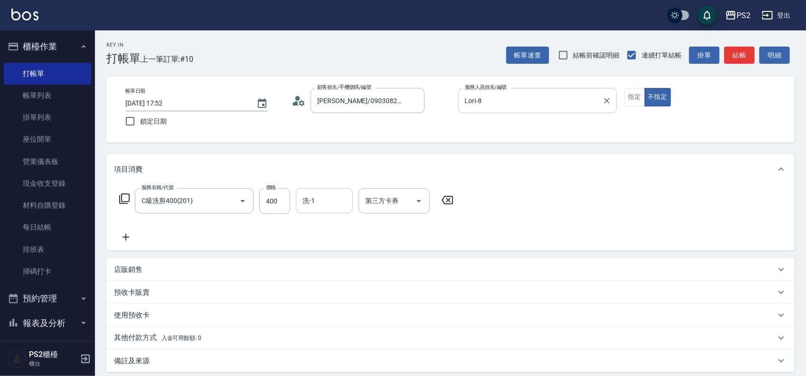
click at [308, 207] on input "洗-1" at bounding box center [324, 200] width 48 height 17
type input "冠霖-20"
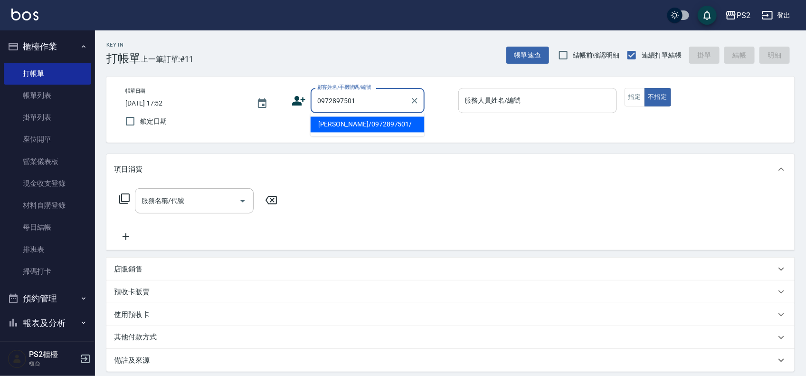
type input "張菀婷/0972897501/"
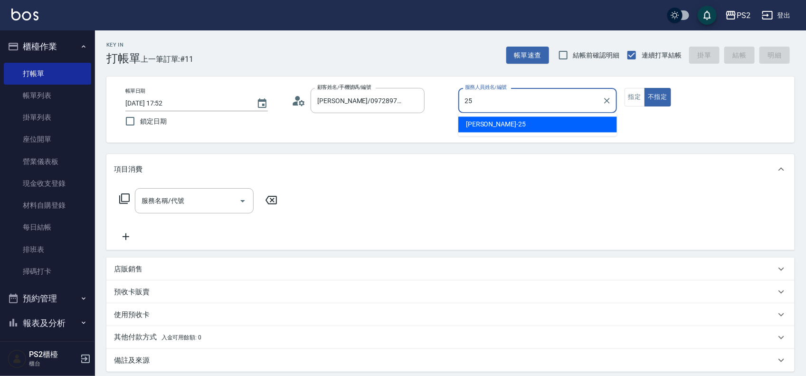
type input "[PERSON_NAME]-25"
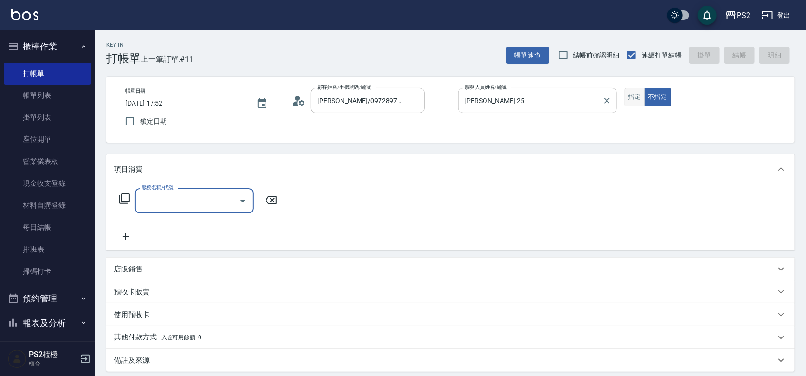
click at [632, 98] on button "指定" at bounding box center [634, 97] width 20 height 19
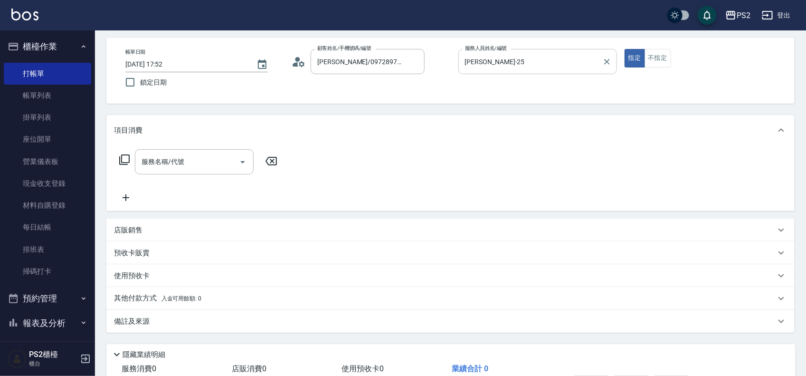
scroll to position [59, 0]
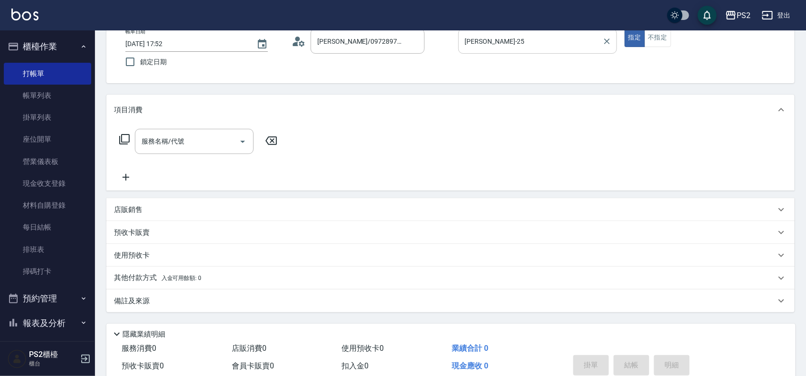
click at [154, 210] on div "店販銷售" at bounding box center [444, 210] width 661 height 10
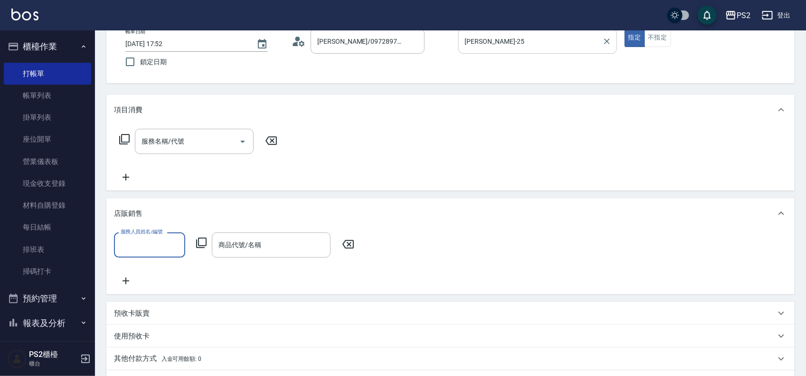
scroll to position [0, 0]
type input "[PERSON_NAME]-25"
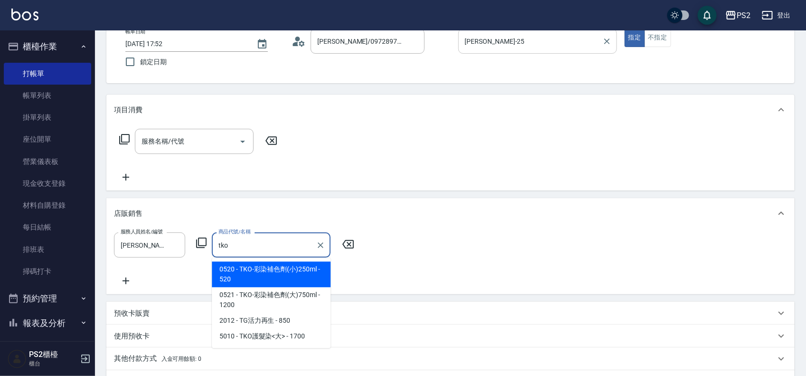
click at [253, 269] on span "0520 - TKO-彩染補色劑(小)250ml - 520" at bounding box center [271, 275] width 119 height 26
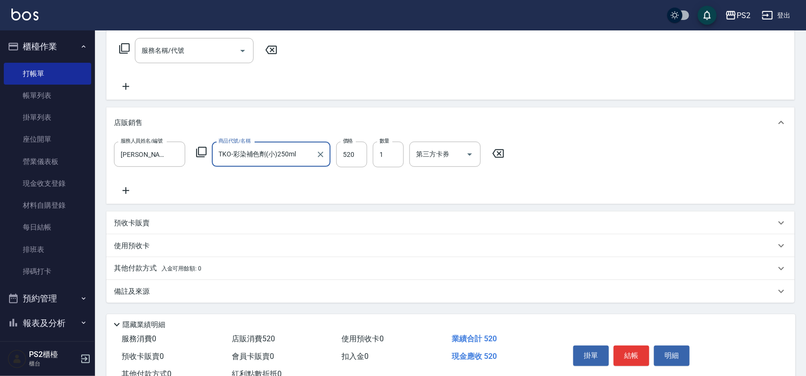
scroll to position [183, 0]
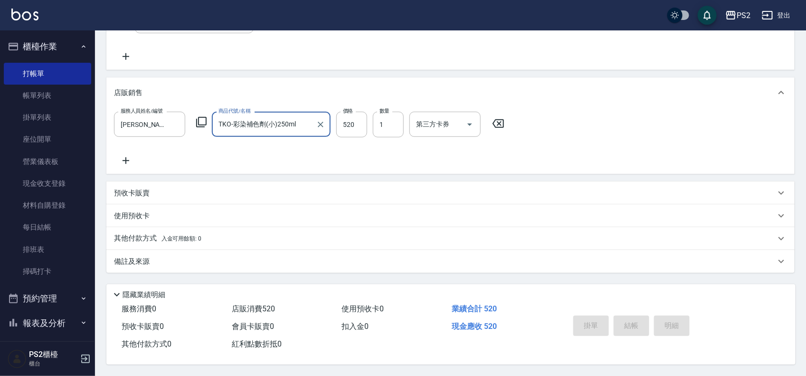
type input "TKO-彩染補色劑(小)250ml"
type input "2025/09/07 17:53"
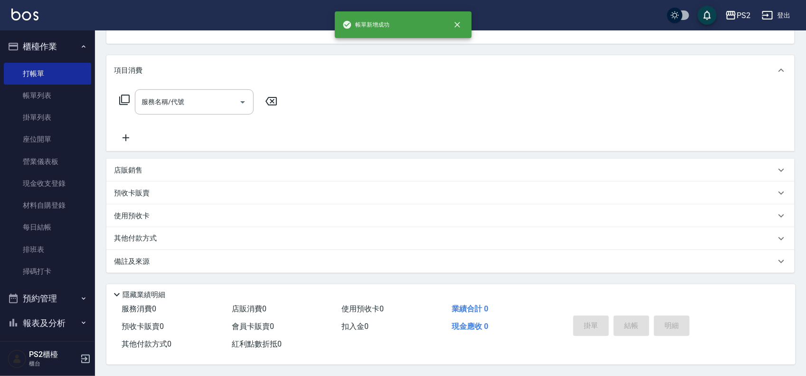
scroll to position [0, 0]
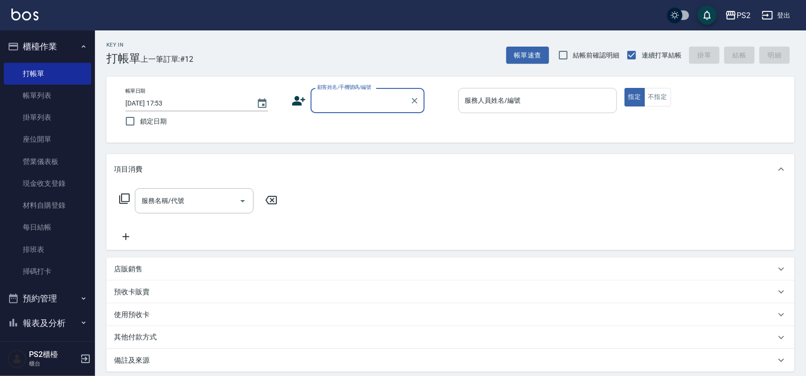
click at [340, 96] on input "顧客姓名/手機號碼/編號" at bounding box center [360, 100] width 91 height 17
type input "鄭婷尹/0977090867/"
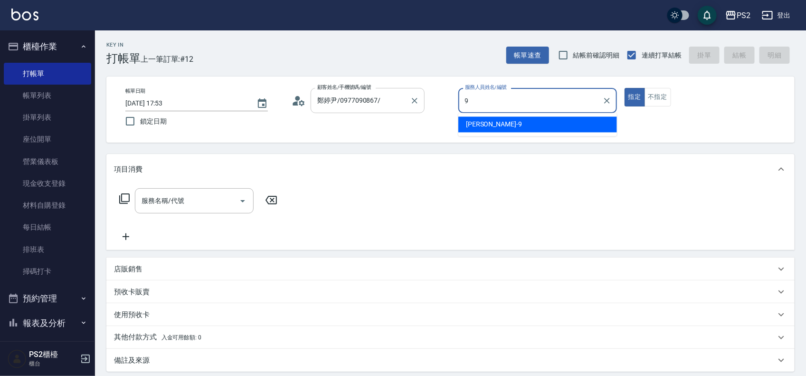
type input "[PERSON_NAME]-9"
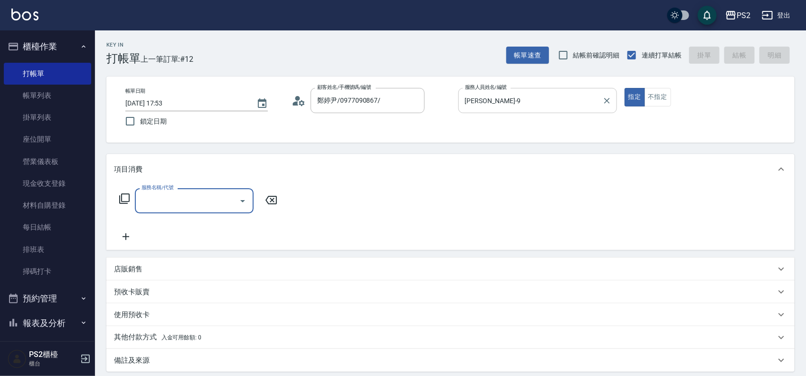
click at [204, 212] on div "服務名稱/代號" at bounding box center [194, 200] width 119 height 25
type input "洗髮(101)"
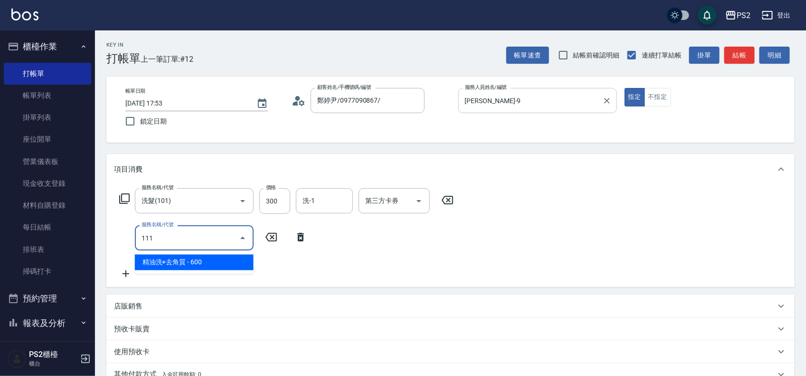
type input "精油洗+去角質(111)"
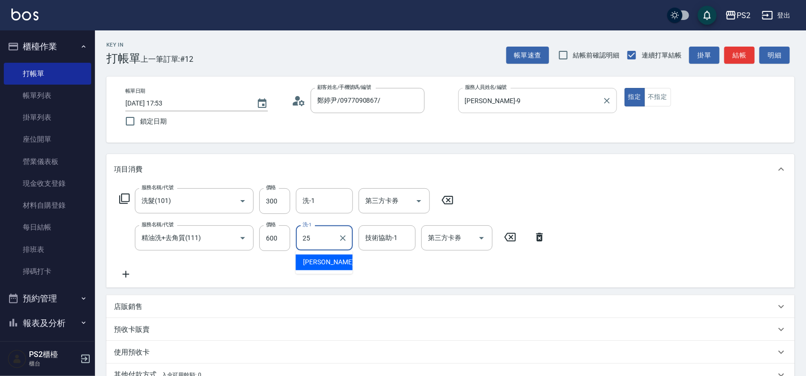
type input "[PERSON_NAME]-25"
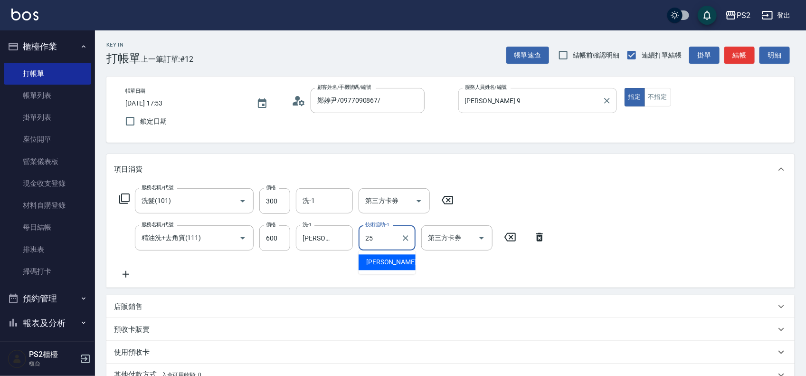
type input "[PERSON_NAME]-25"
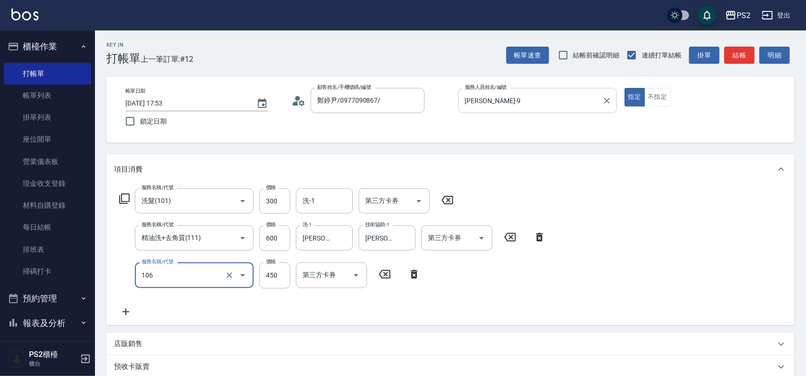
type input "A級單剪(106)"
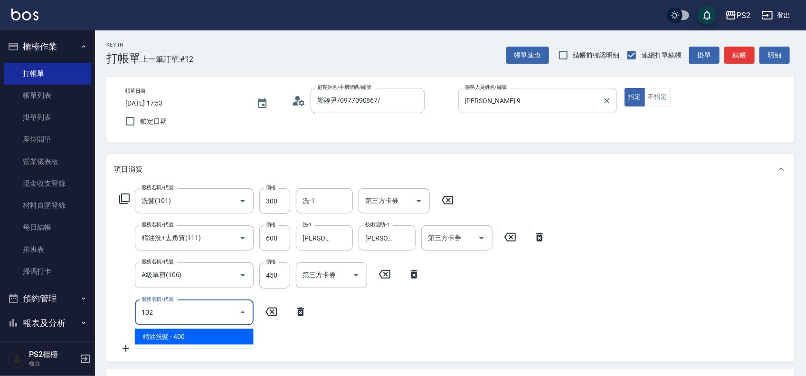
type input "精油洗髮(102)"
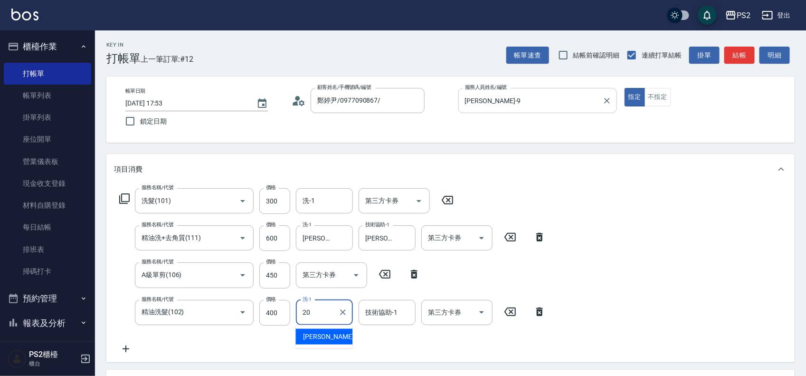
type input "冠霖-20"
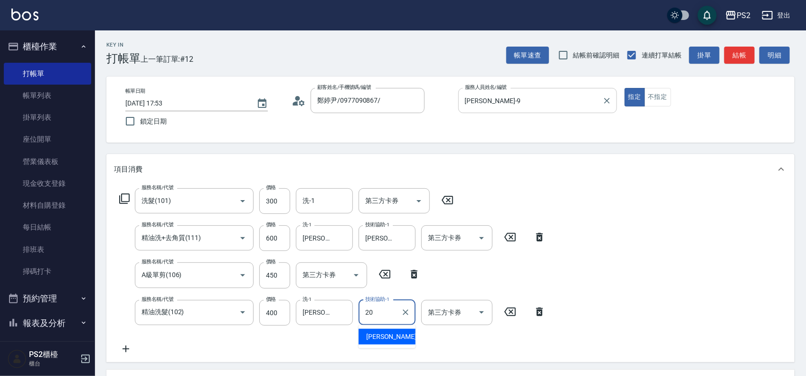
type input "冠霖-20"
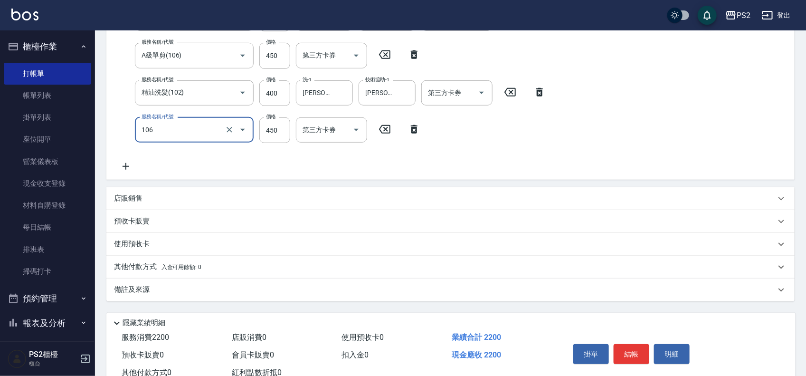
scroll to position [251, 0]
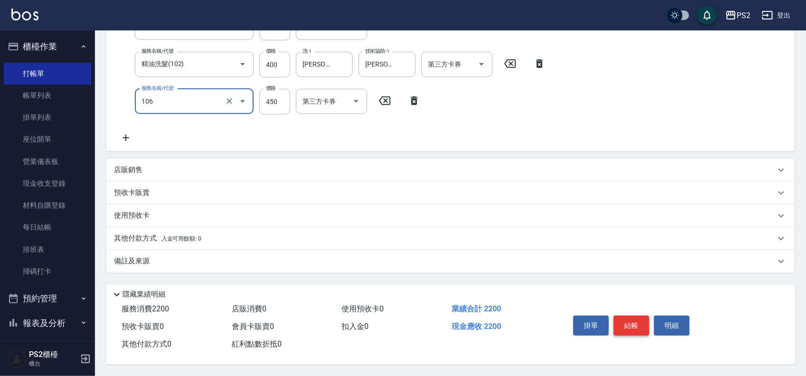
type input "A級單剪(106)"
click at [627, 321] on button "結帳" at bounding box center [631, 325] width 36 height 20
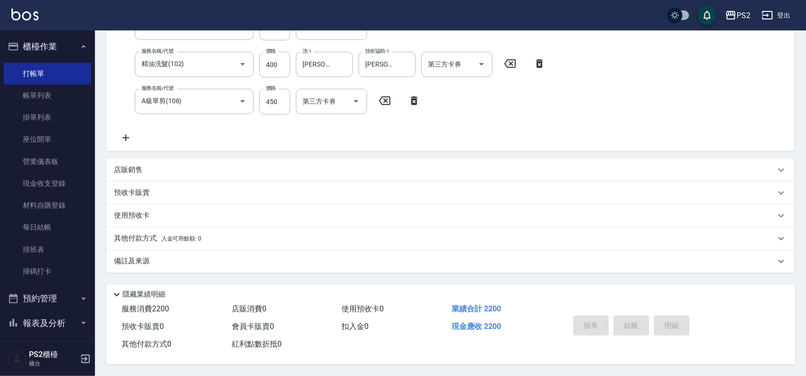
type input "[DATE] 18:05"
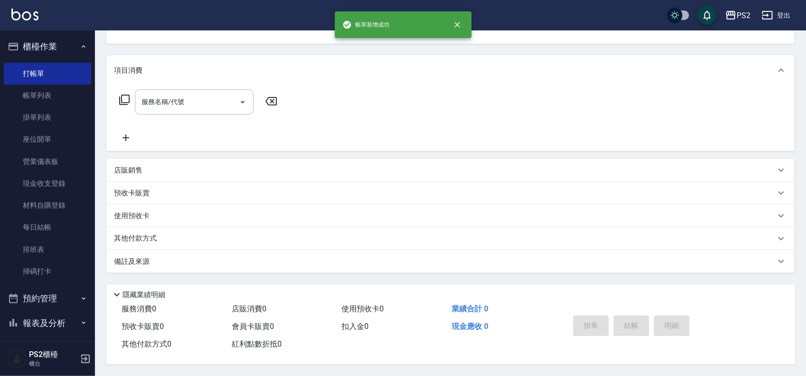
scroll to position [0, 0]
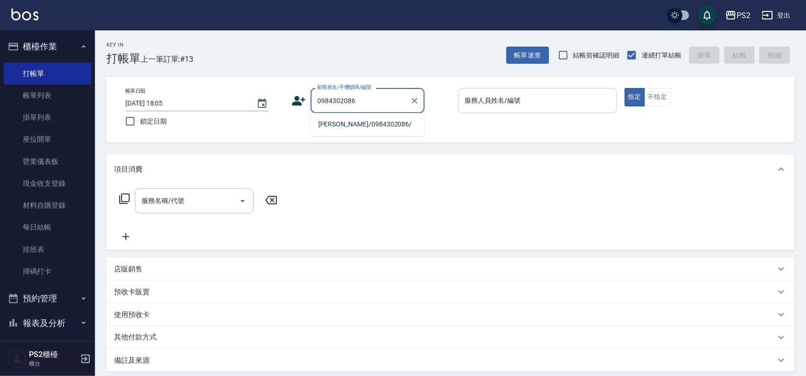
type input "陳榆庭/0984302086/"
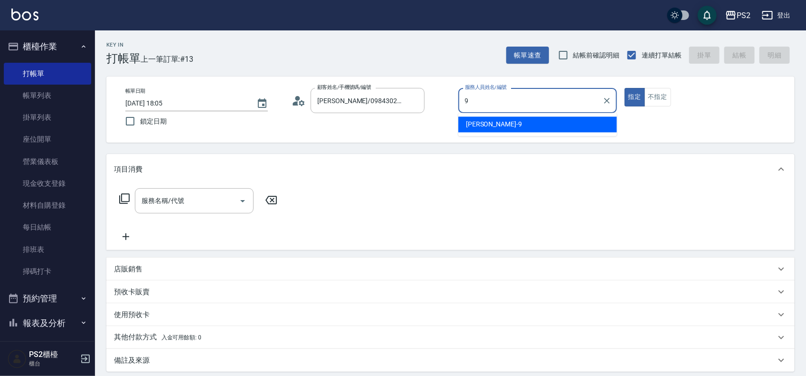
type input "[PERSON_NAME]-9"
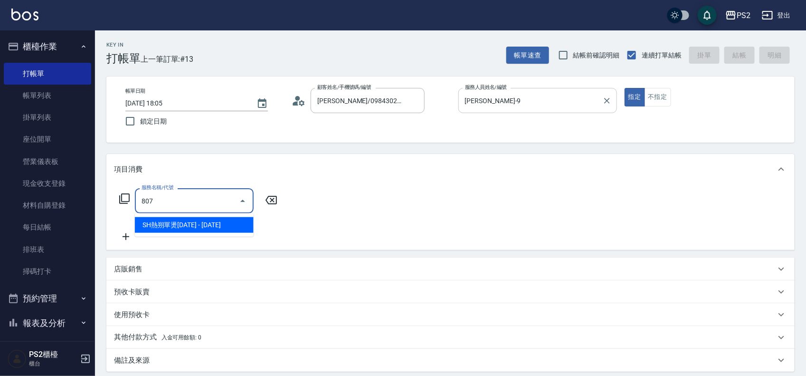
type input "SH熱朔單燙2000(807)"
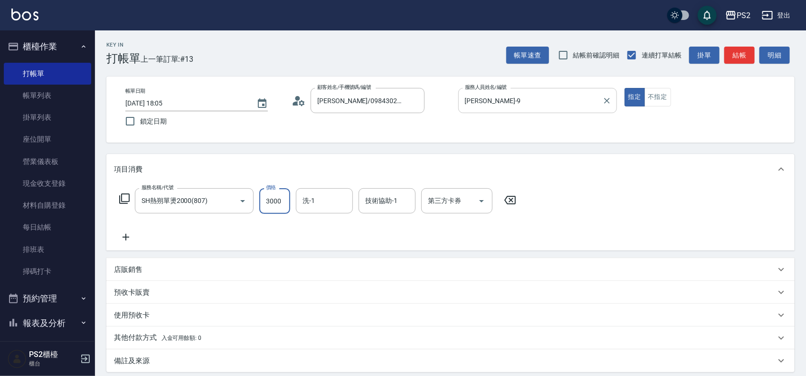
type input "3000"
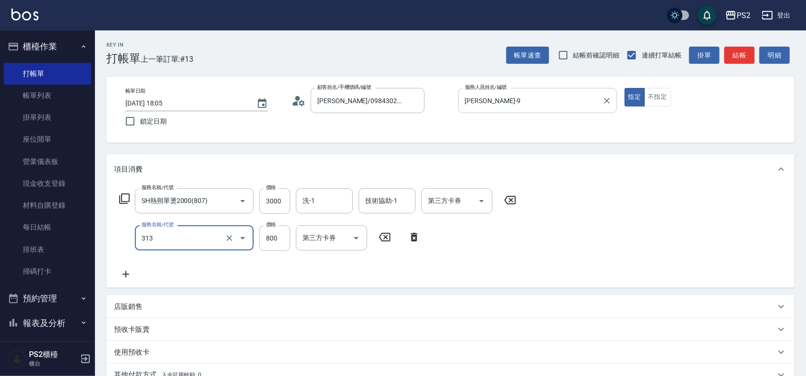
type input "溫碩髮長(313)"
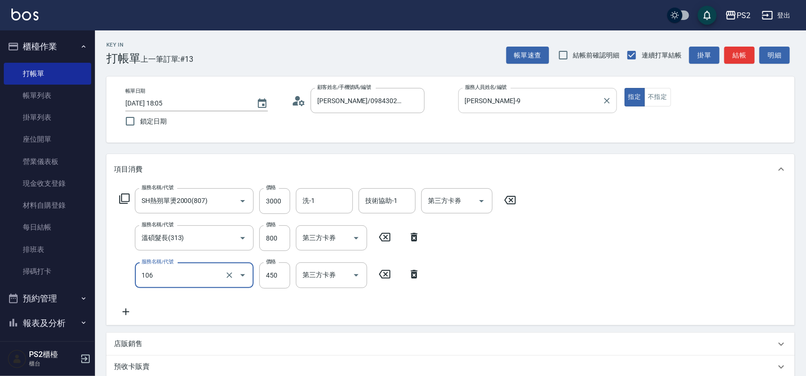
type input "A級單剪(106)"
click at [174, 267] on input "A級單剪(106)" at bounding box center [181, 274] width 84 height 17
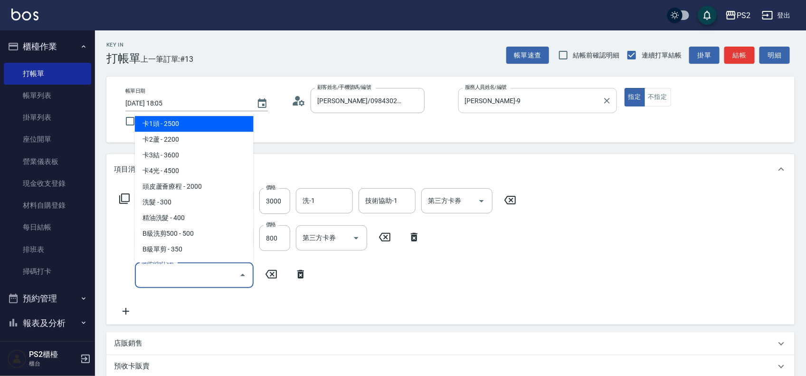
type input "0"
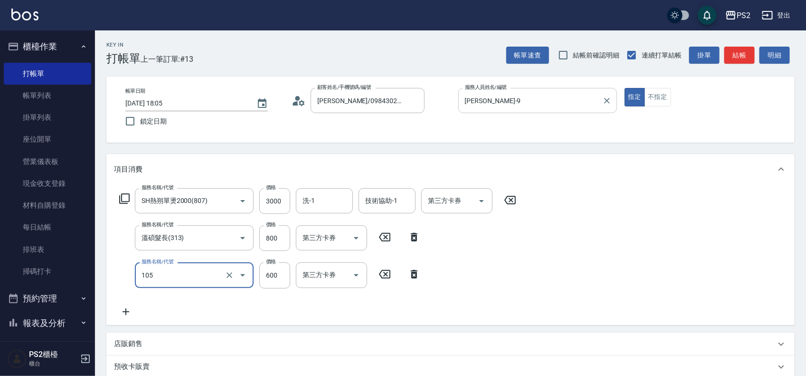
type input "A級洗剪600(105)"
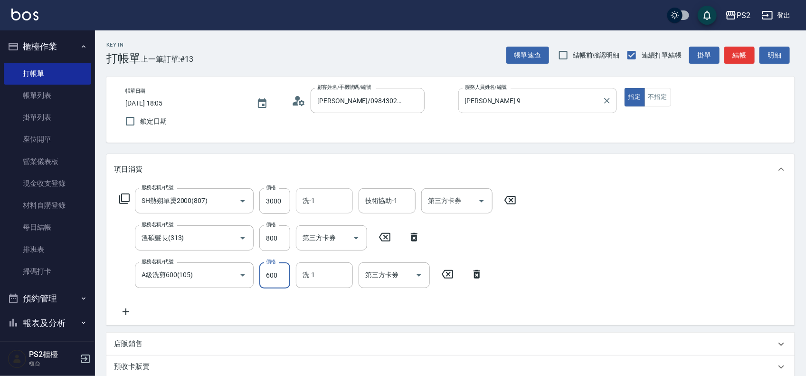
click at [335, 198] on input "洗-1" at bounding box center [324, 200] width 48 height 17
type input "[PERSON_NAME]-25"
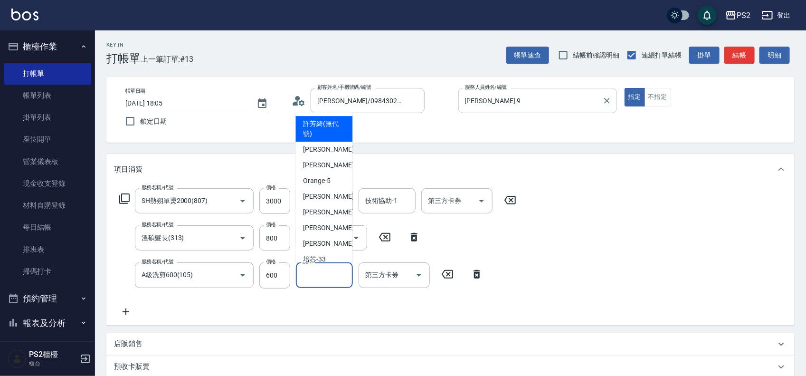
click at [316, 266] on input "洗-1" at bounding box center [324, 274] width 48 height 17
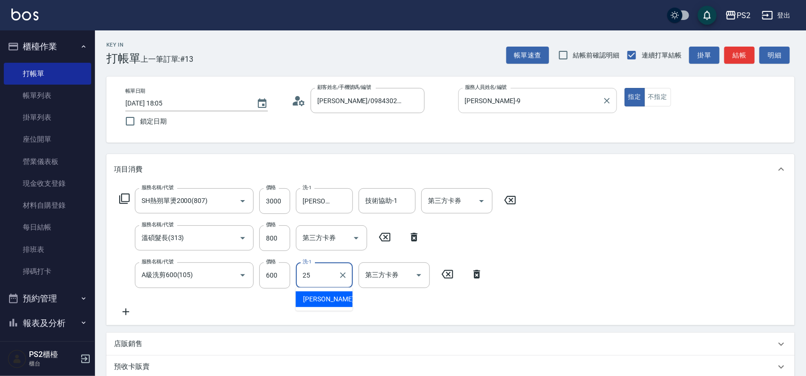
type input "[PERSON_NAME]-25"
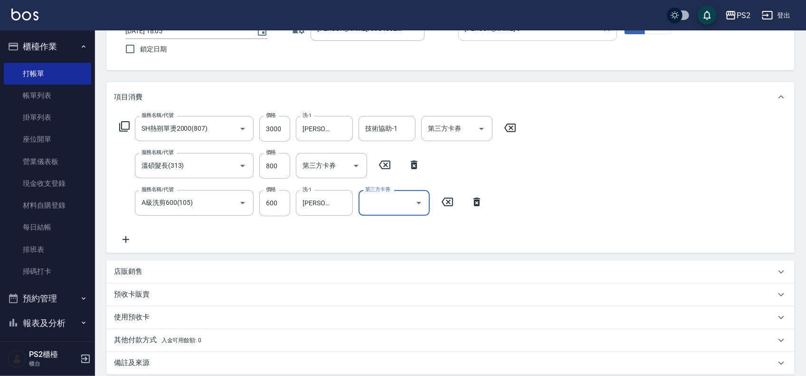
scroll to position [177, 0]
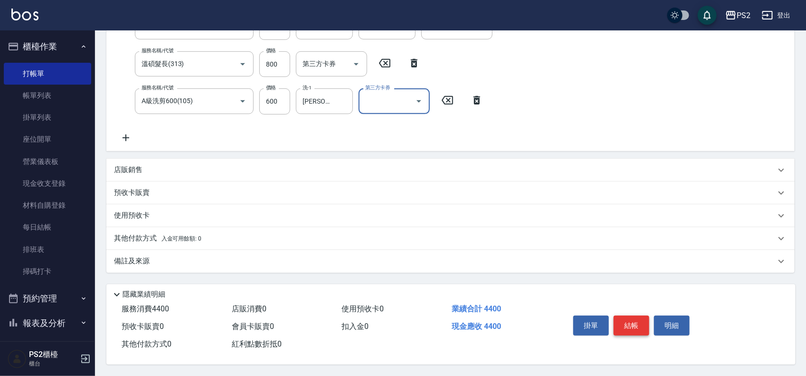
click at [634, 326] on button "結帳" at bounding box center [631, 325] width 36 height 20
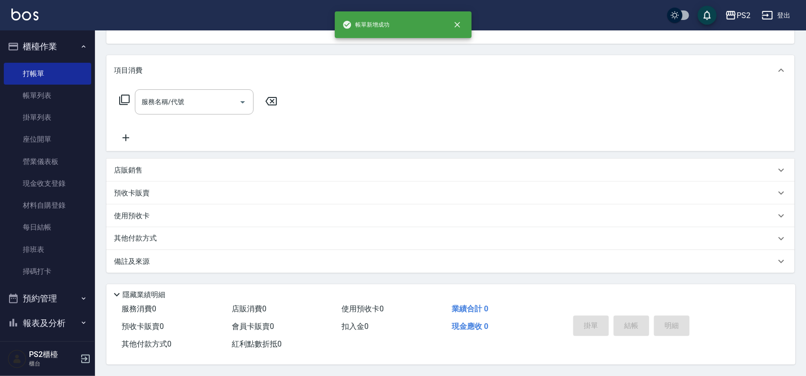
scroll to position [0, 0]
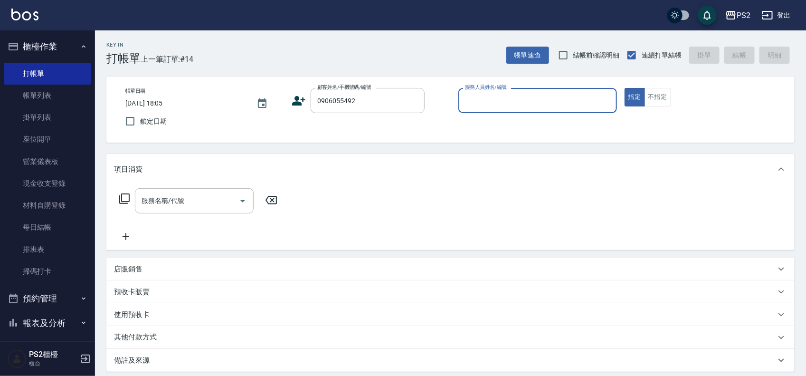
type input "周亮?/0906055492/"
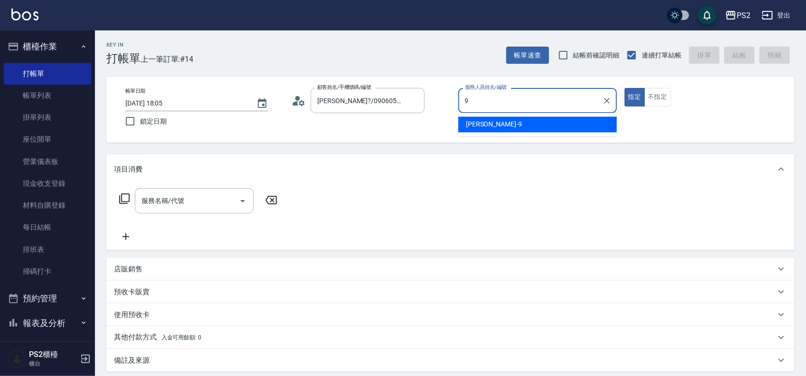
type input "[PERSON_NAME]-9"
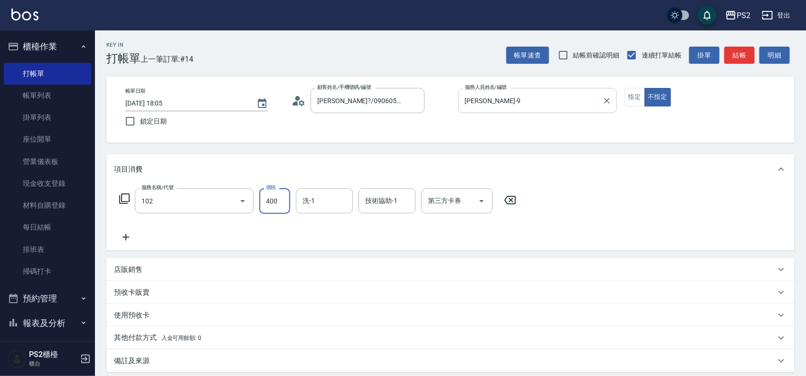
type input "精油洗髮(102)"
type input "冠霖-20"
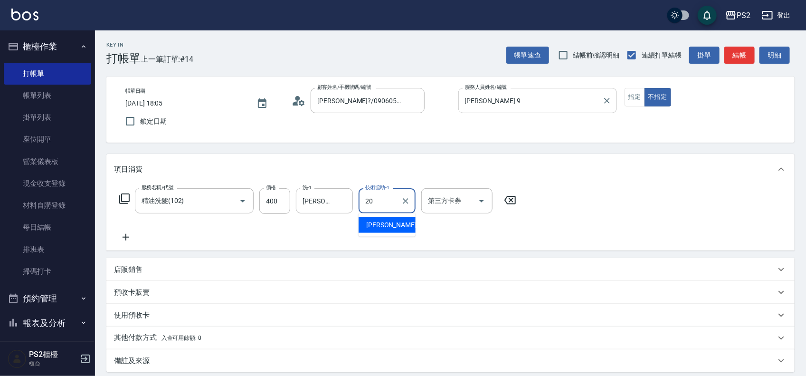
type input "冠霖-20"
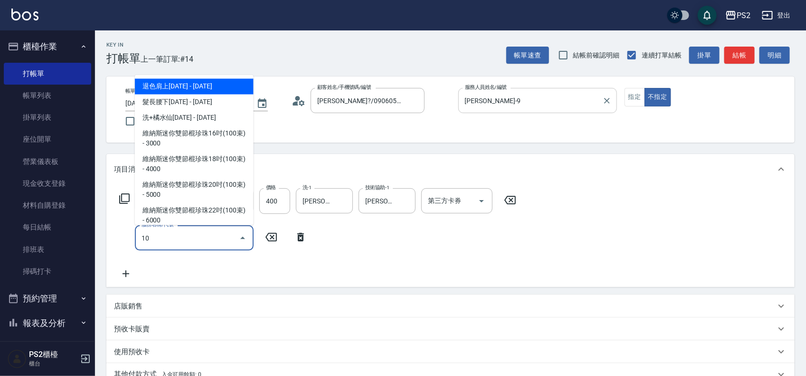
type input "1"
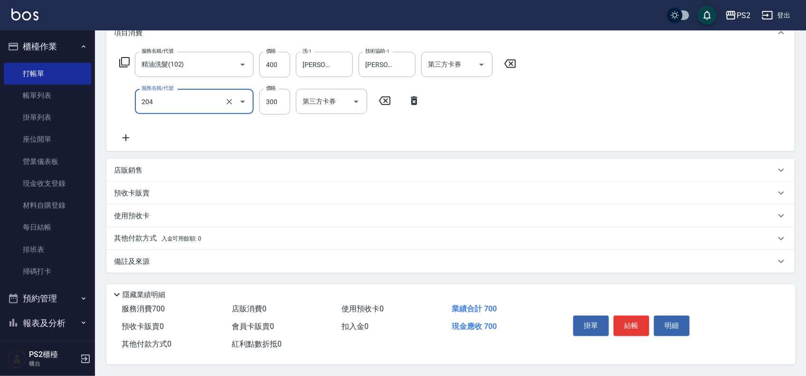
scroll to position [140, 0]
type input "C級單剪300(204)"
click at [278, 52] on input "400" at bounding box center [274, 65] width 31 height 26
type input "500"
click at [638, 324] on button "結帳" at bounding box center [631, 325] width 36 height 20
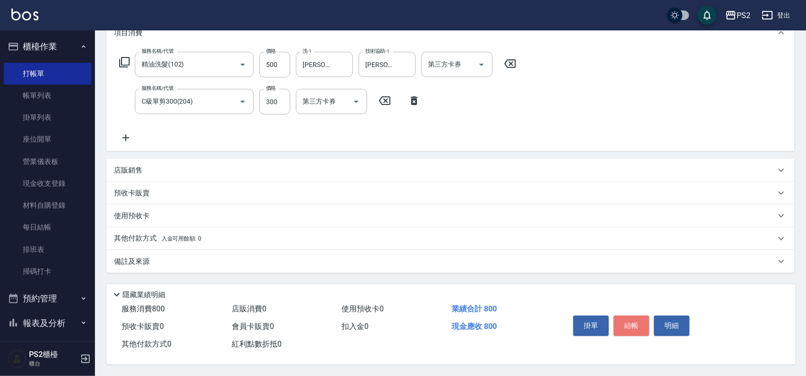
type input "2025/09/07 18:07"
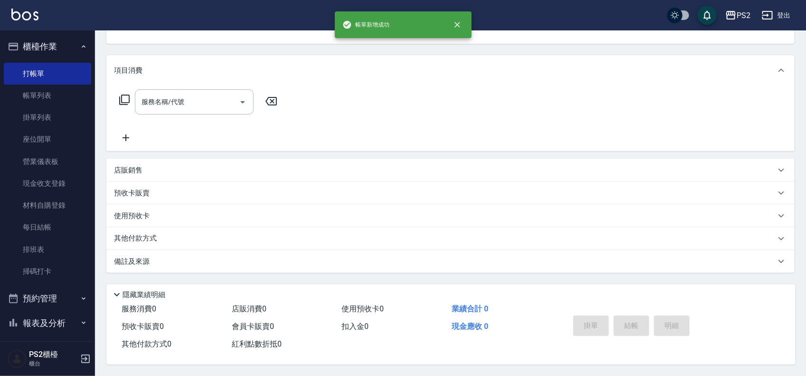
scroll to position [0, 0]
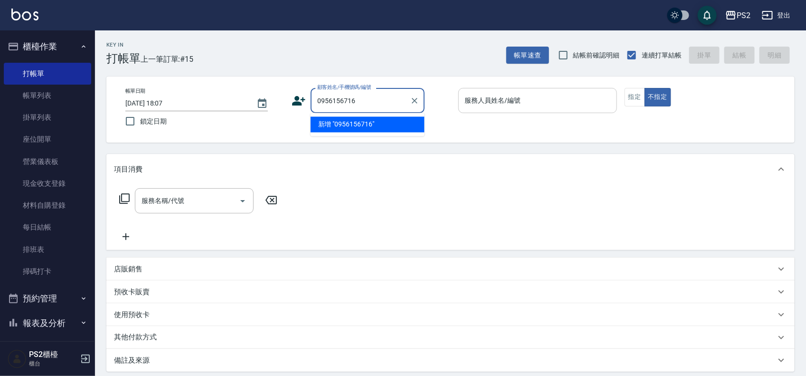
type input "0956156716"
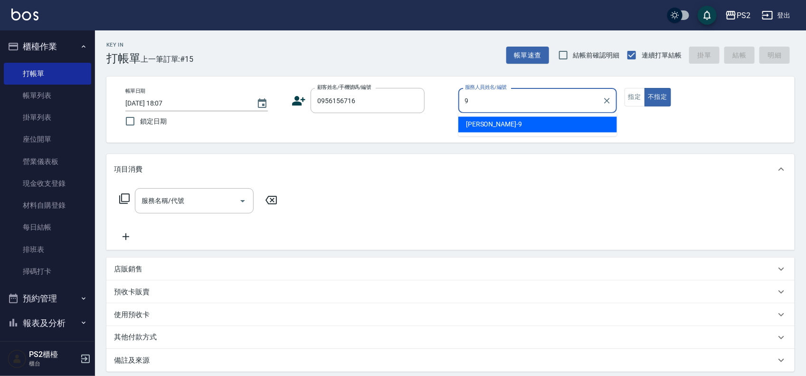
type input "[PERSON_NAME]-9"
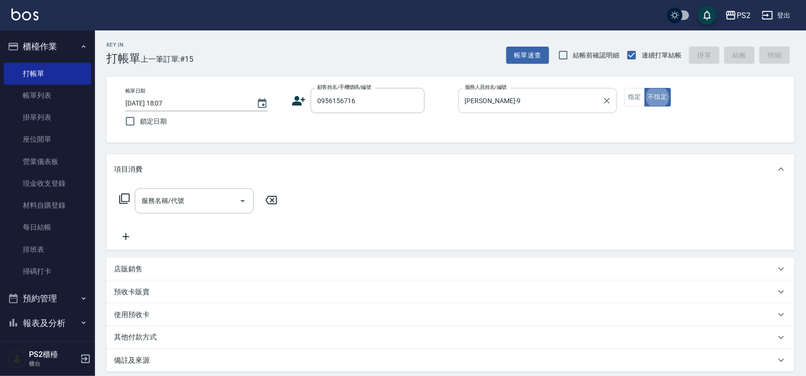
type input "邱玉君/0956156716/"
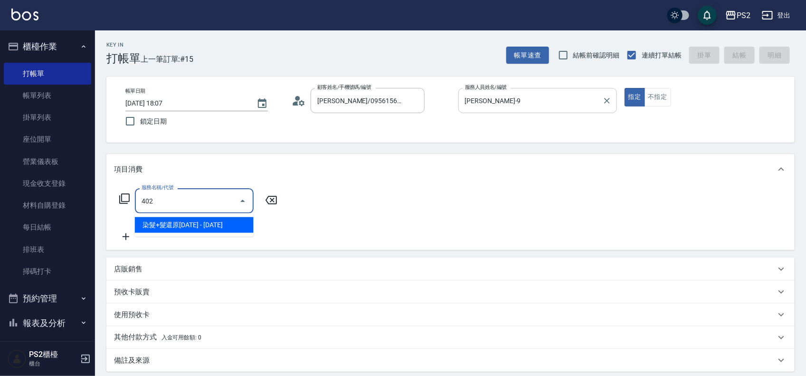
type input "染髮+髮還原1500(402)"
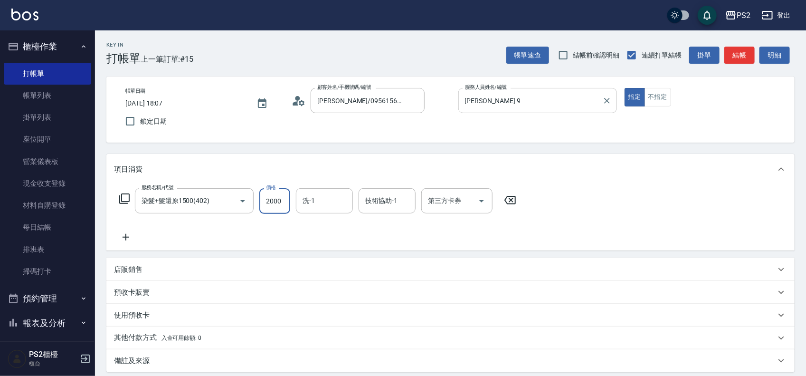
type input "2000"
type input "[PERSON_NAME]-25"
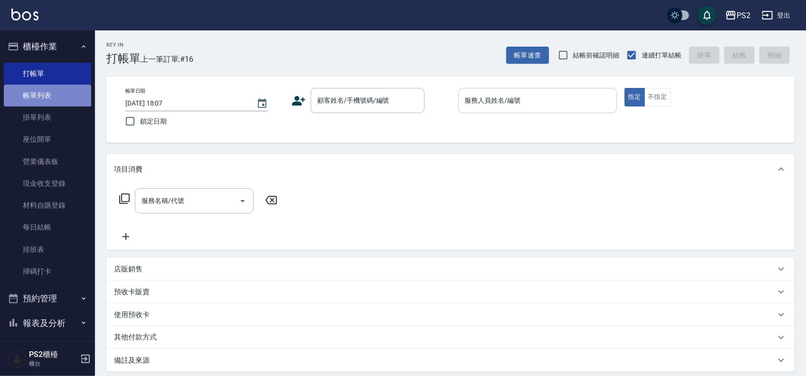
click at [63, 98] on link "帳單列表" at bounding box center [47, 96] width 87 height 22
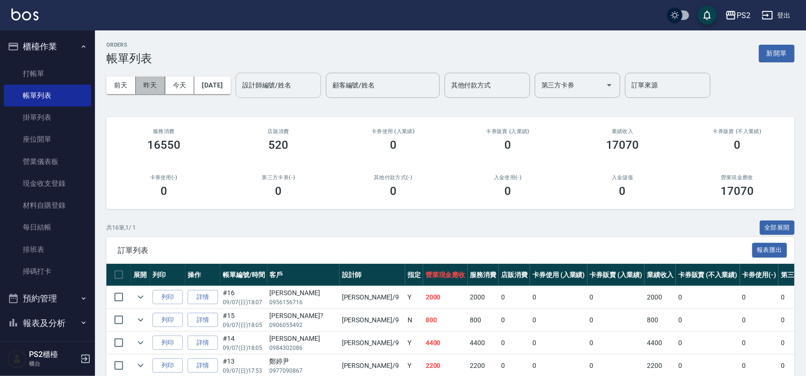
click at [164, 79] on button "昨天" at bounding box center [150, 85] width 29 height 18
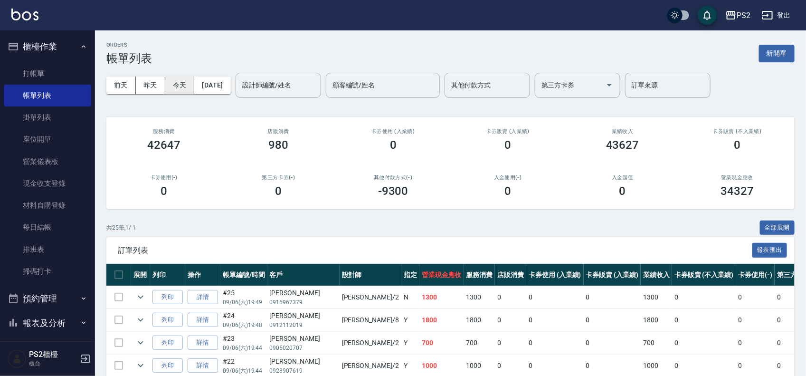
click at [181, 89] on button "今天" at bounding box center [179, 85] width 29 height 18
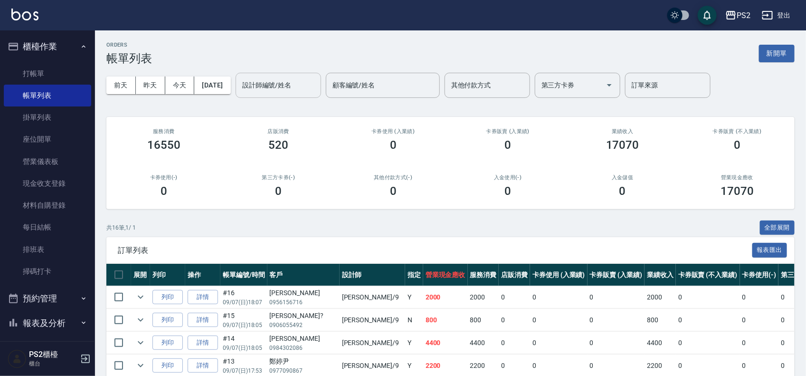
click at [264, 84] on input "設計師編號/姓名" at bounding box center [278, 85] width 77 height 17
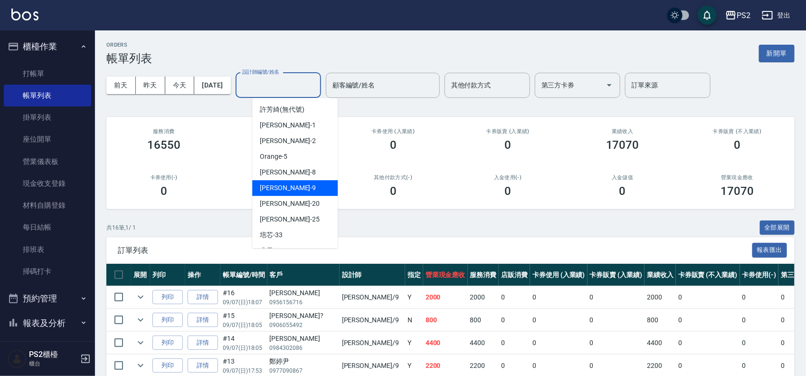
click at [292, 183] on div "Nina -9" at bounding box center [294, 188] width 85 height 16
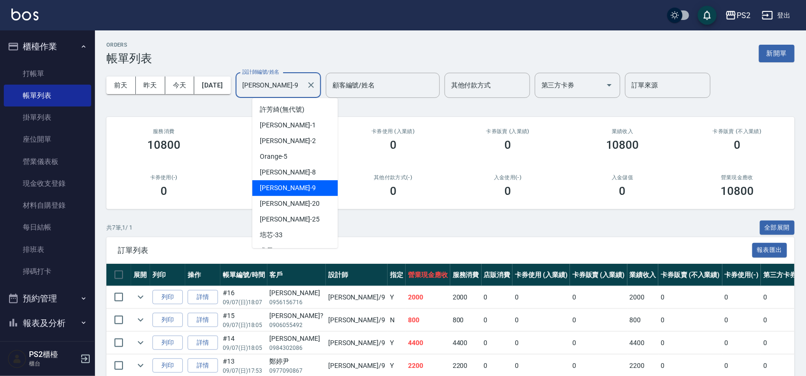
click at [302, 88] on input "[PERSON_NAME]-9" at bounding box center [271, 85] width 63 height 17
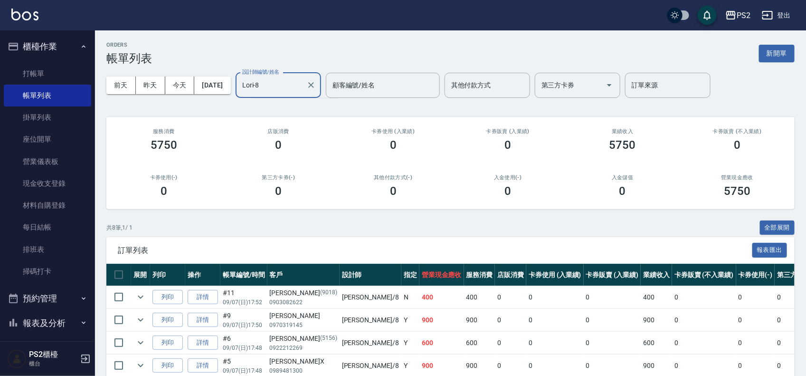
type input "Lori-8"
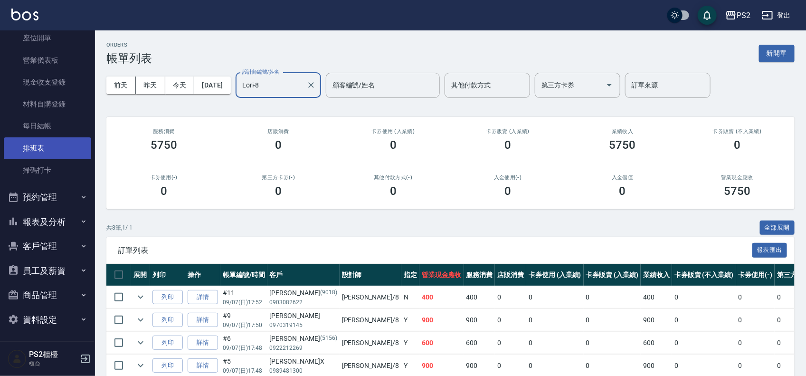
scroll to position [103, 0]
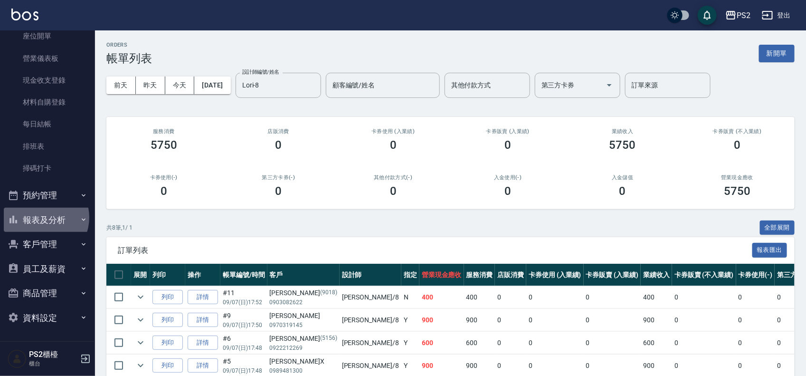
click at [43, 217] on button "報表及分析" at bounding box center [47, 219] width 87 height 25
click at [51, 219] on button "報表及分析" at bounding box center [47, 219] width 87 height 25
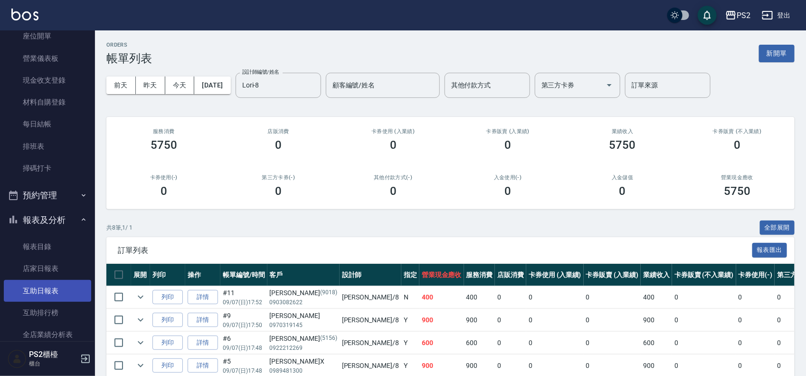
scroll to position [162, 0]
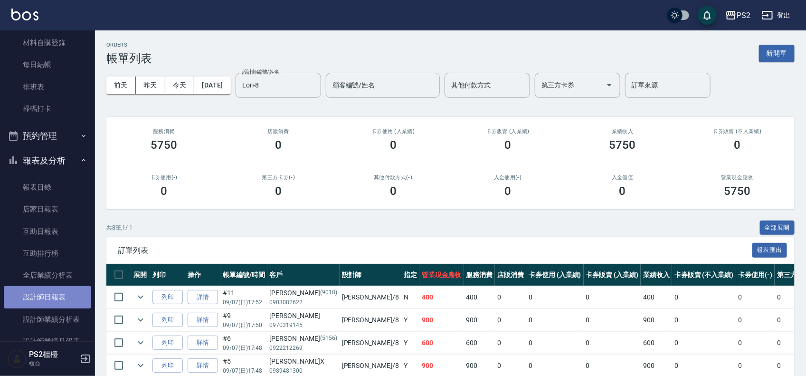
click at [57, 293] on link "設計師日報表" at bounding box center [47, 297] width 87 height 22
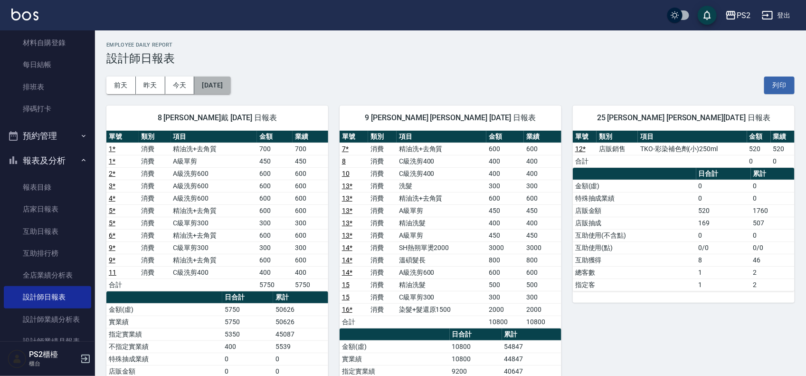
click at [230, 88] on button "2025/09/07" at bounding box center [212, 85] width 36 height 18
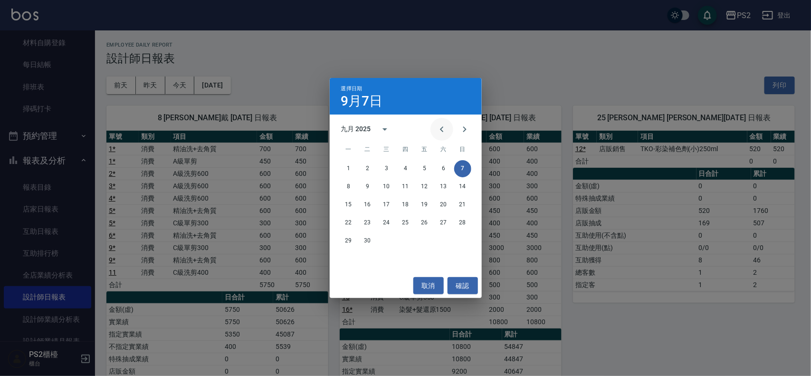
click at [440, 129] on icon "Previous month" at bounding box center [441, 128] width 11 height 11
click at [462, 239] on button "31" at bounding box center [462, 240] width 17 height 17
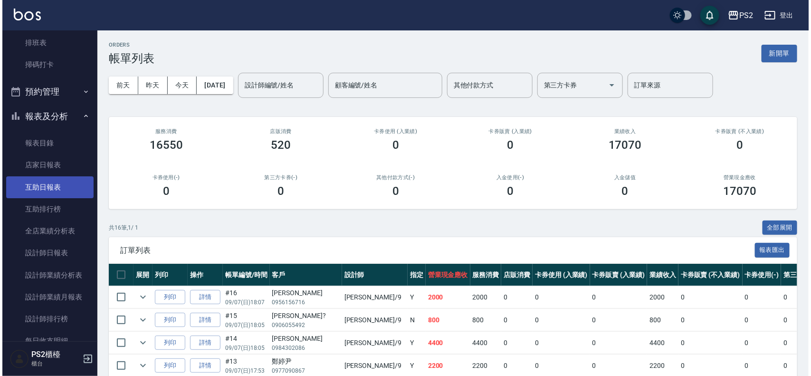
scroll to position [281, 0]
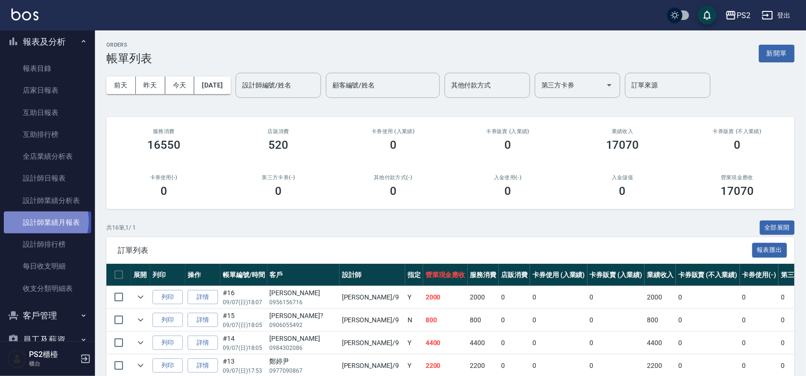
click at [43, 221] on link "設計師業績月報表" at bounding box center [47, 222] width 87 height 22
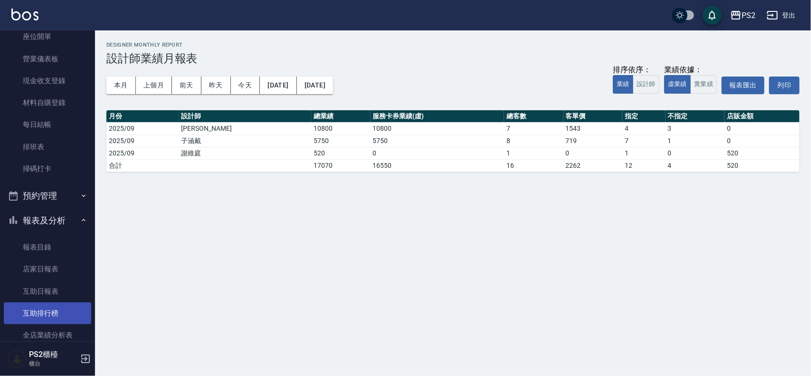
scroll to position [44, 0]
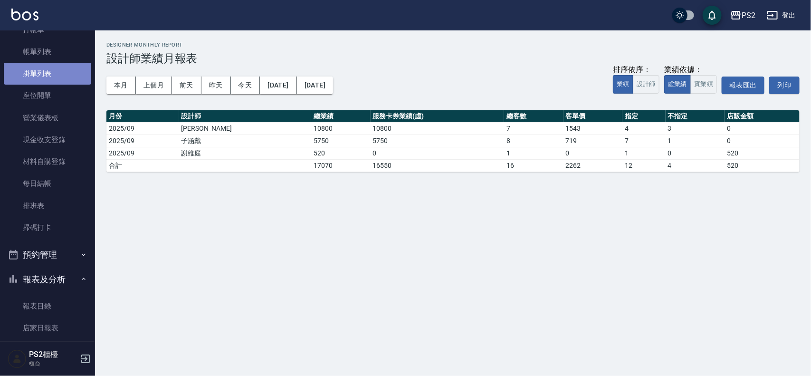
click at [48, 71] on link "掛單列表" at bounding box center [47, 74] width 87 height 22
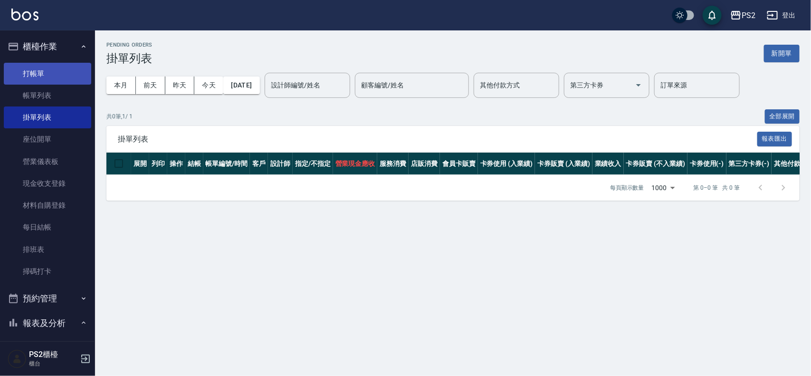
click at [55, 75] on link "打帳單" at bounding box center [47, 74] width 87 height 22
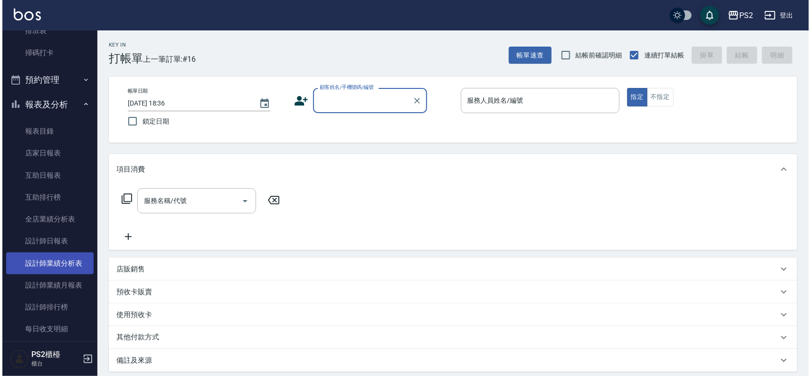
scroll to position [237, 0]
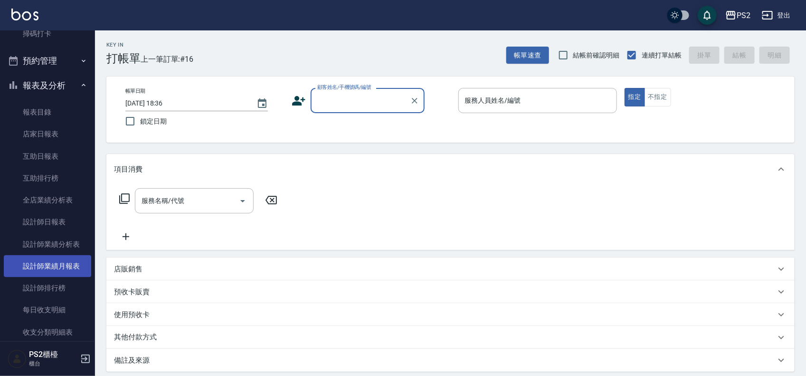
click at [67, 266] on link "設計師業績月報表" at bounding box center [47, 266] width 87 height 22
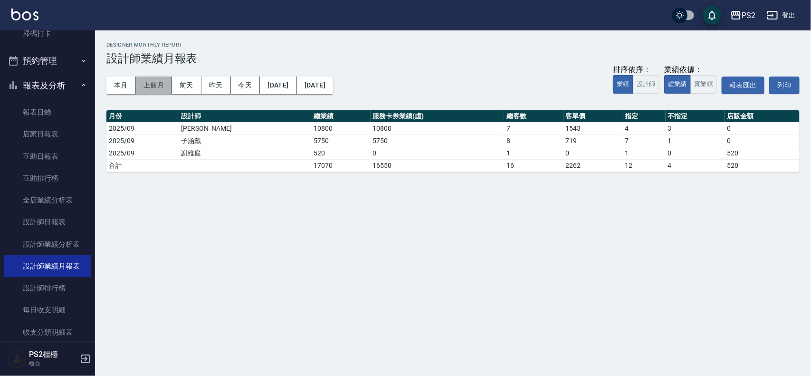
click at [149, 85] on button "上個月" at bounding box center [154, 85] width 36 height 18
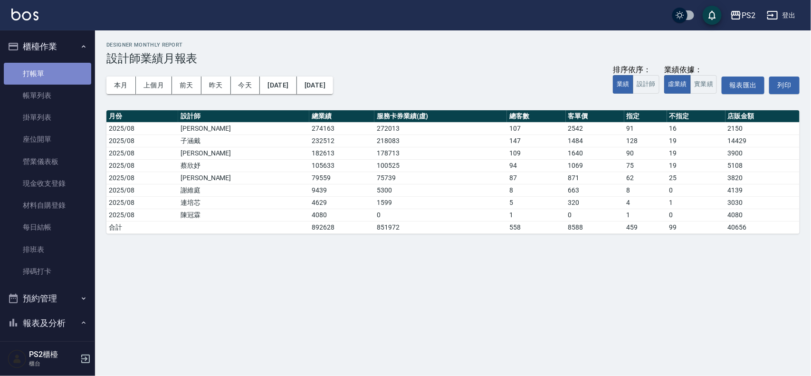
click at [57, 79] on link "打帳單" at bounding box center [47, 74] width 87 height 22
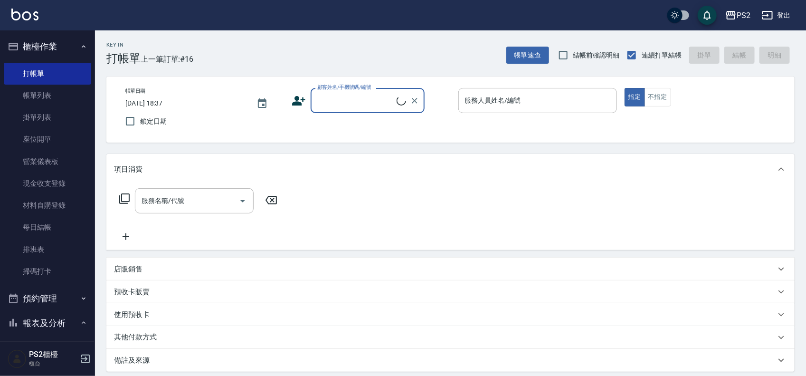
click at [45, 320] on button "報表及分析" at bounding box center [47, 323] width 87 height 25
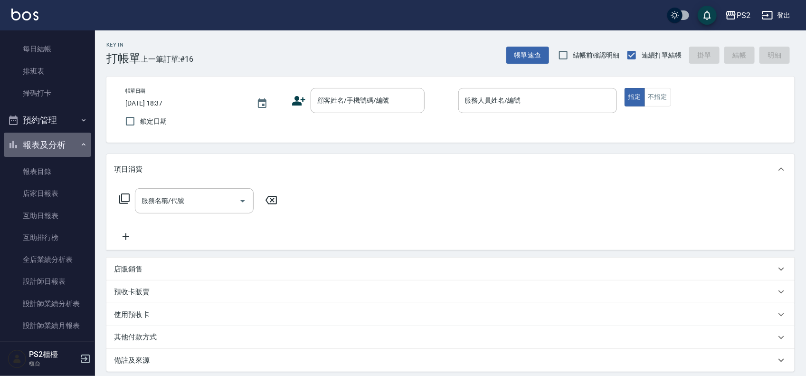
click at [48, 143] on button "報表及分析" at bounding box center [47, 144] width 87 height 25
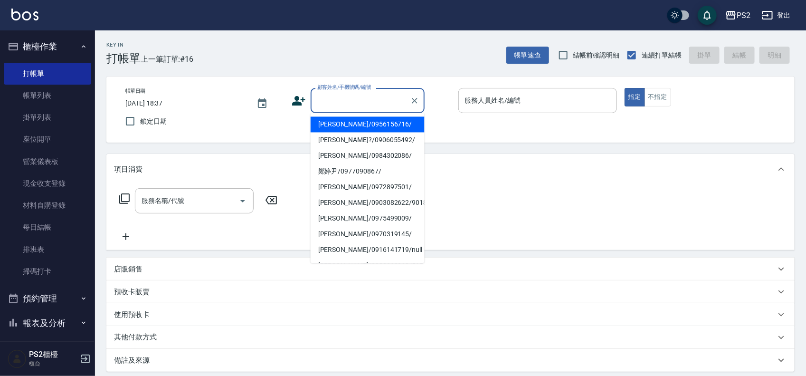
click at [345, 96] on input "顧客姓名/手機號碼/編號" at bounding box center [360, 100] width 91 height 17
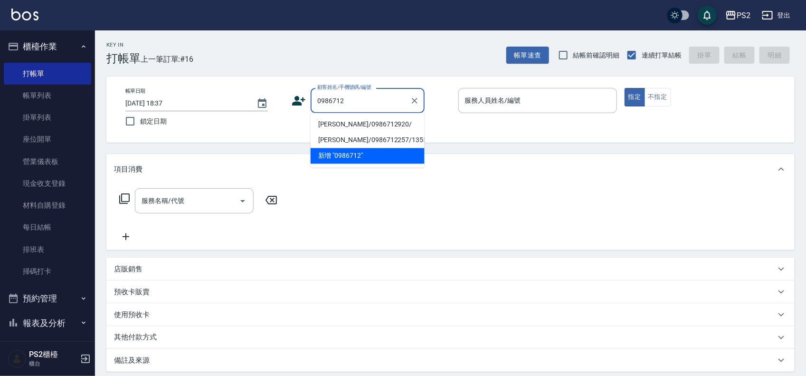
type input "賴亞桐/0986712920/"
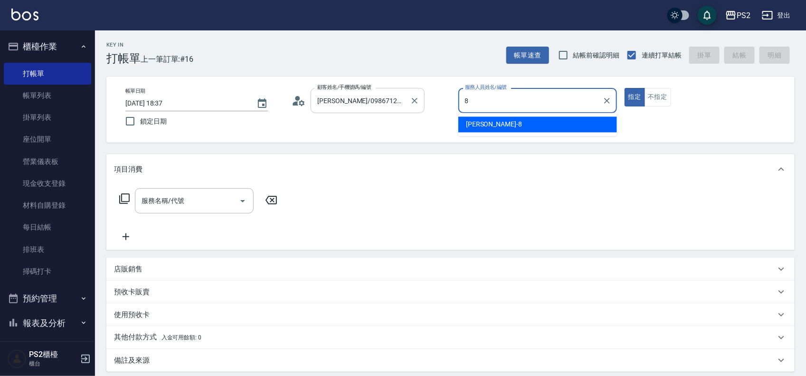
type input "Lori-8"
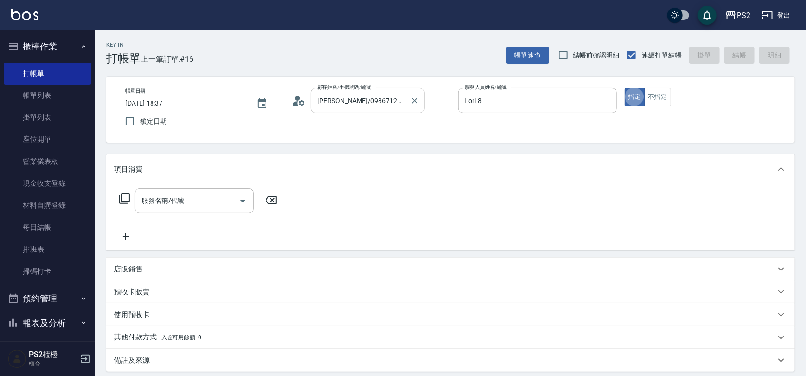
type button "true"
click at [123, 193] on icon at bounding box center [124, 198] width 11 height 11
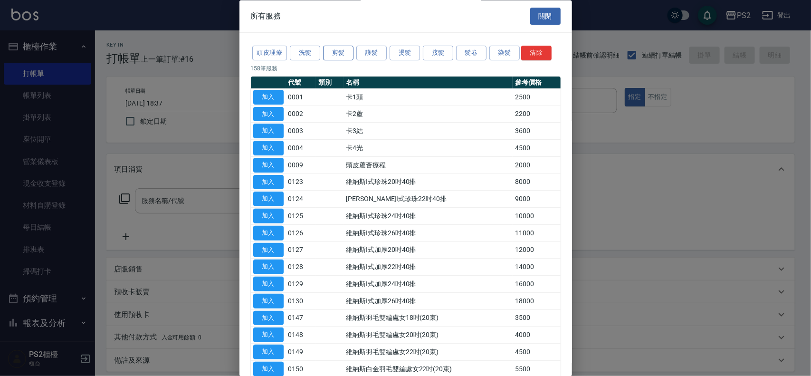
click at [341, 55] on button "剪髮" at bounding box center [338, 53] width 30 height 15
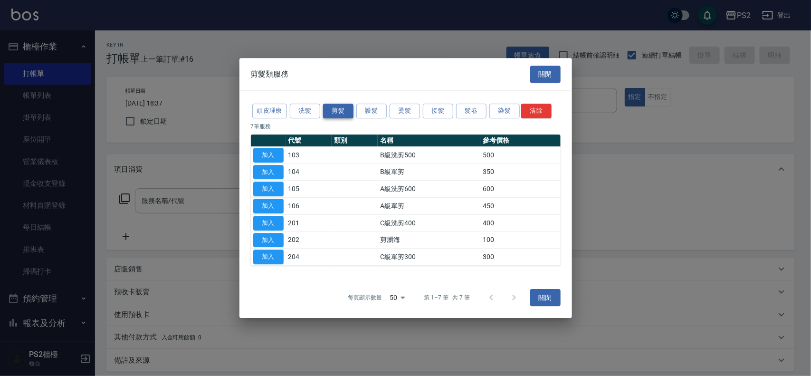
click at [341, 55] on div at bounding box center [405, 188] width 811 height 376
click at [270, 188] on button "加入" at bounding box center [268, 188] width 30 height 15
type input "A級洗剪600(105)"
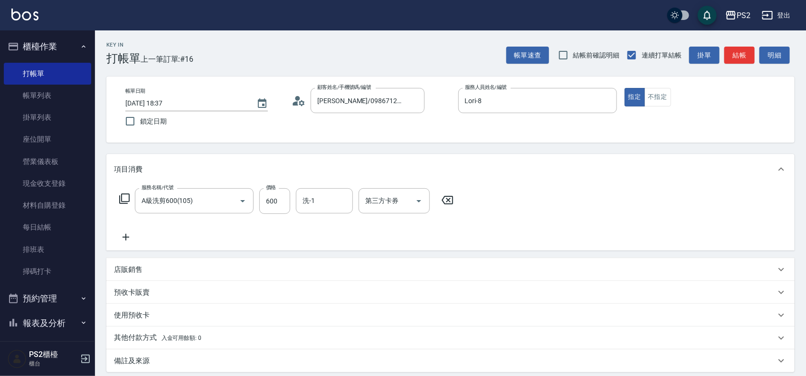
click at [114, 196] on div "服務名稱/代號 A級洗剪600(105) 服務名稱/代號 價格 600 價格 洗-1 洗-1 第三方卡券 第三方卡券" at bounding box center [286, 201] width 345 height 26
click at [117, 196] on div "服務名稱/代號 A級洗剪600(105) 服務名稱/代號 價格 600 價格 洗-1 洗-1 第三方卡券 第三方卡券" at bounding box center [286, 201] width 345 height 26
click at [120, 196] on icon at bounding box center [124, 198] width 10 height 10
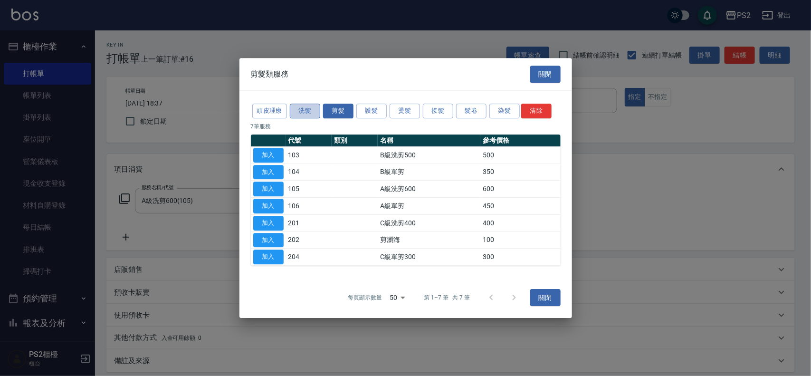
click at [293, 105] on button "洗髮" at bounding box center [305, 111] width 30 height 15
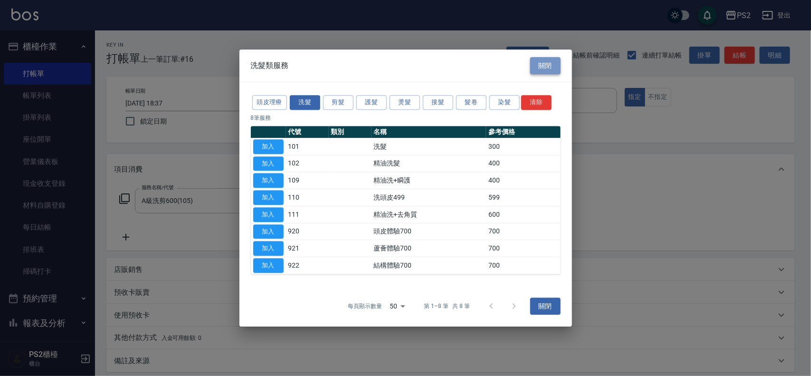
click at [549, 63] on button "關閉" at bounding box center [545, 66] width 30 height 18
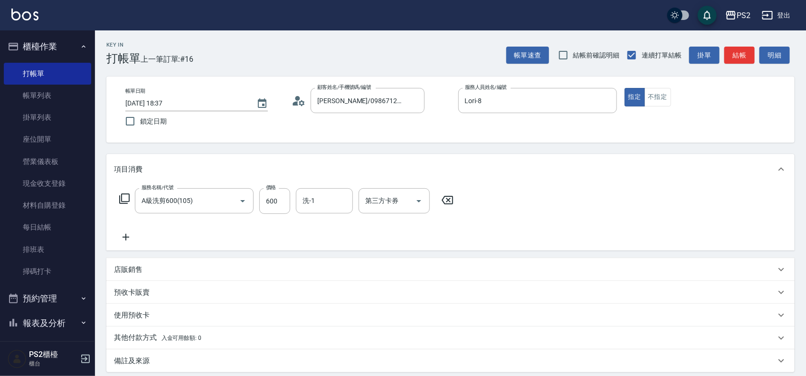
click at [448, 200] on icon at bounding box center [447, 200] width 11 height 9
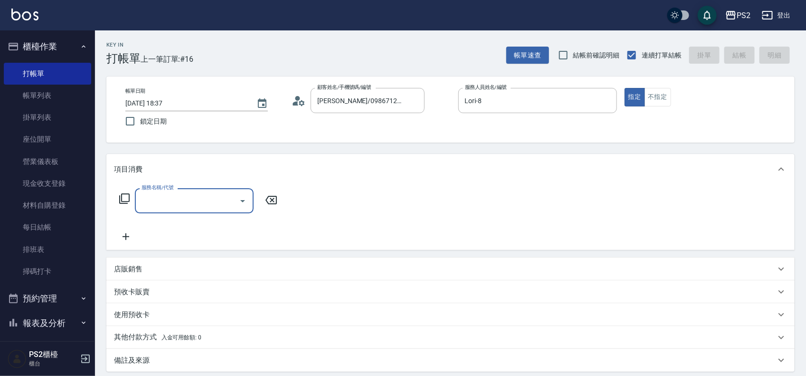
click at [124, 194] on icon at bounding box center [124, 198] width 10 height 10
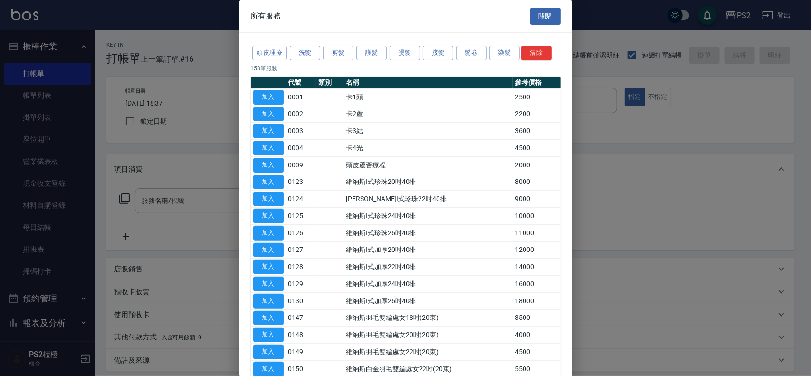
click at [322, 55] on div "頭皮理療 洗髮 剪髮 護髮 燙髮 接髮 髮卷 染髮 清除" at bounding box center [406, 54] width 310 height 18
click at [320, 55] on div "頭皮理療 洗髮 剪髮 護髮 燙髮 接髮 髮卷 染髮 清除" at bounding box center [406, 54] width 310 height 18
click at [320, 55] on button "洗髮" at bounding box center [305, 53] width 30 height 15
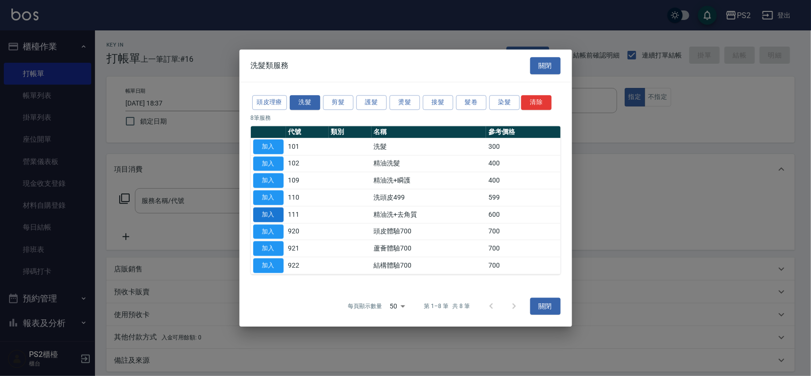
click at [262, 209] on button "加入" at bounding box center [268, 214] width 30 height 15
type input "精油洗+去角質(111)"
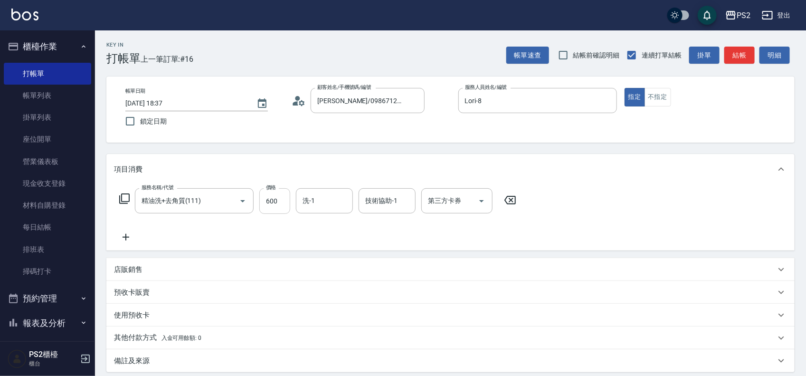
click at [281, 207] on input "600" at bounding box center [274, 201] width 31 height 26
type input "700"
type input "[PERSON_NAME]-25"
click at [130, 193] on icon at bounding box center [124, 198] width 11 height 11
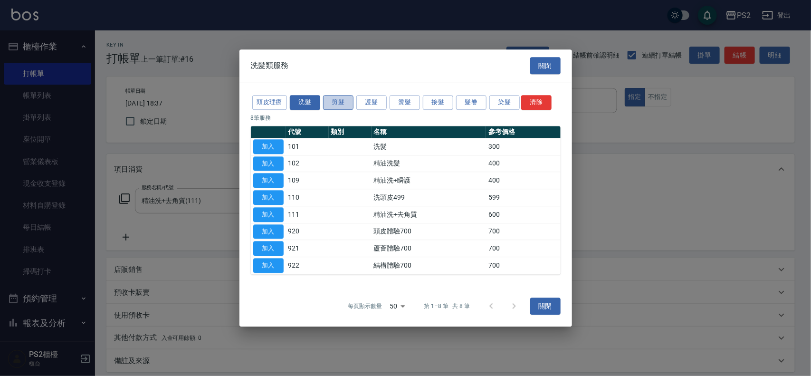
click at [345, 103] on button "剪髮" at bounding box center [338, 102] width 30 height 15
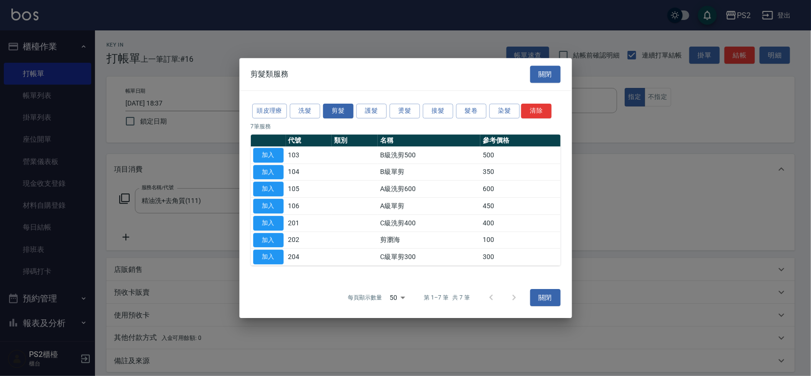
click at [276, 204] on button "加入" at bounding box center [268, 205] width 30 height 15
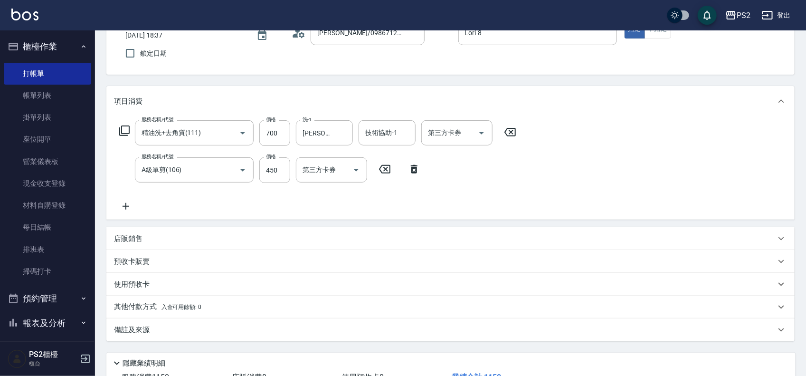
scroll to position [140, 0]
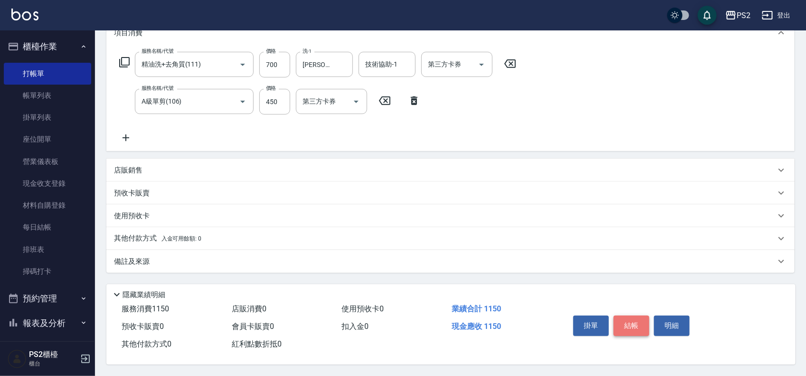
click at [618, 317] on button "結帳" at bounding box center [631, 325] width 36 height 20
type input "2025/09/07 19:05"
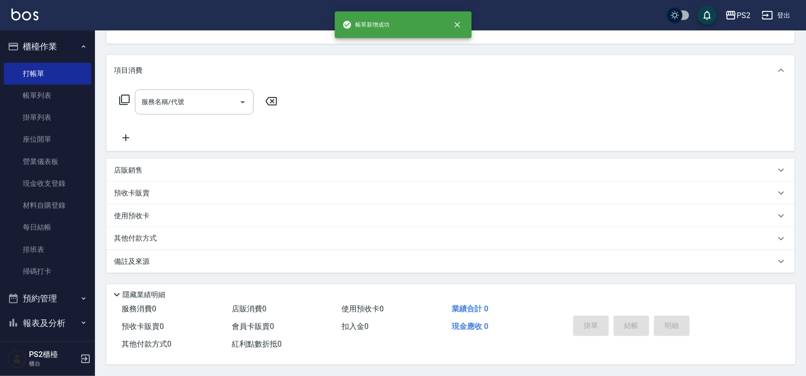
scroll to position [0, 0]
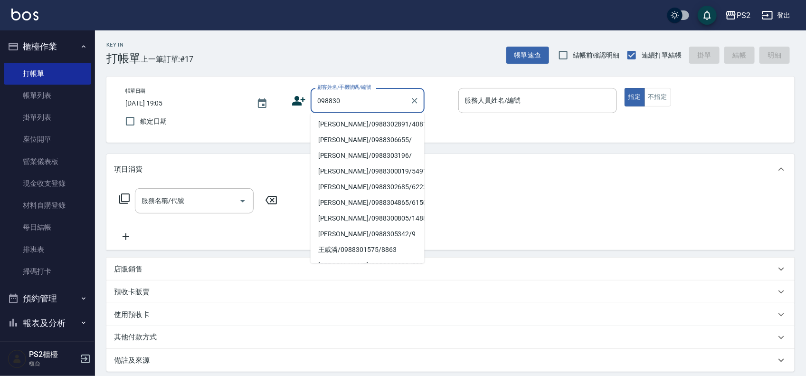
type input "李宗泰/0988302891/4081"
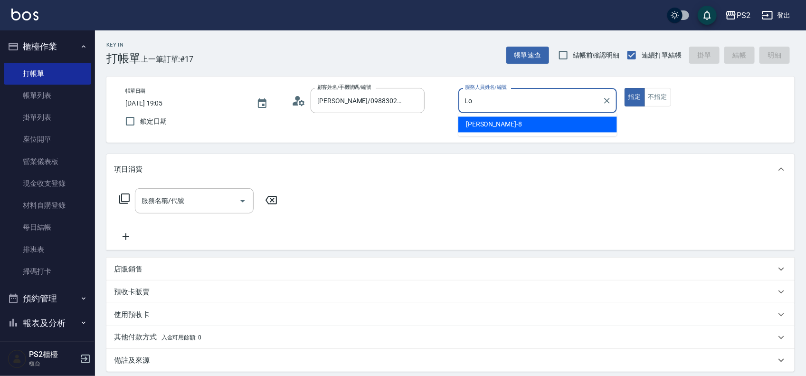
type input "L"
type input "[PERSON_NAME]-9"
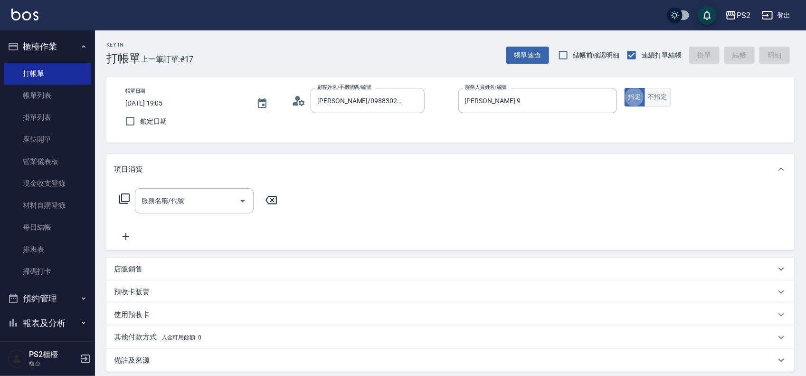
click at [670, 98] on button "不指定" at bounding box center [657, 97] width 27 height 19
click at [128, 199] on icon at bounding box center [124, 198] width 11 height 11
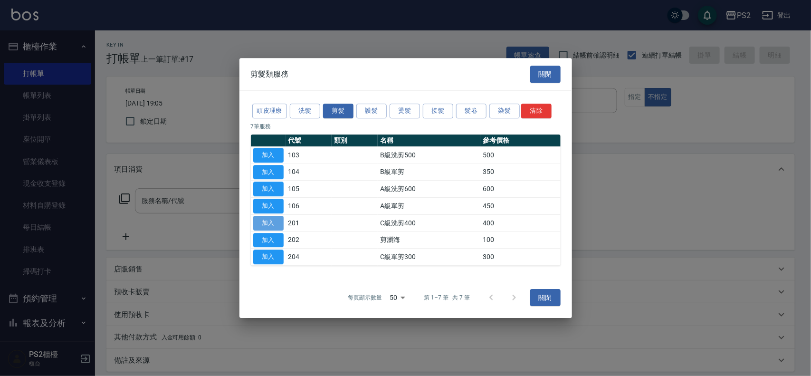
click at [260, 219] on button "加入" at bounding box center [268, 223] width 30 height 15
type input "C級洗剪400(201)"
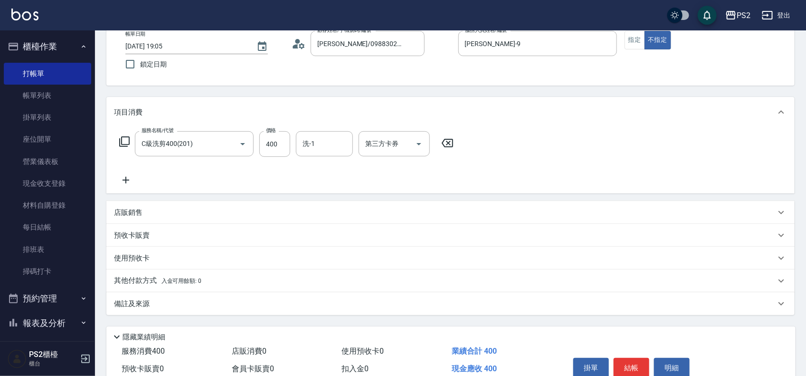
scroll to position [103, 0]
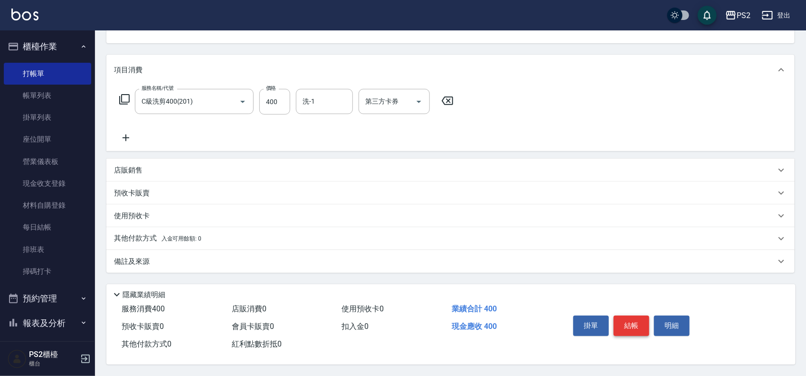
click at [636, 326] on button "結帳" at bounding box center [631, 325] width 36 height 20
type input "2025/09/07 19:06"
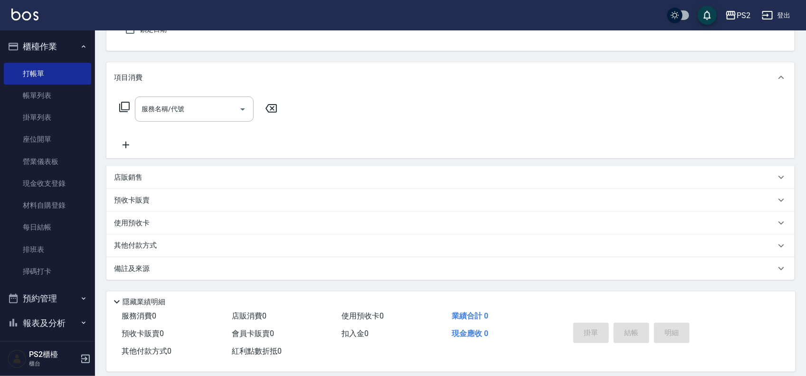
scroll to position [0, 0]
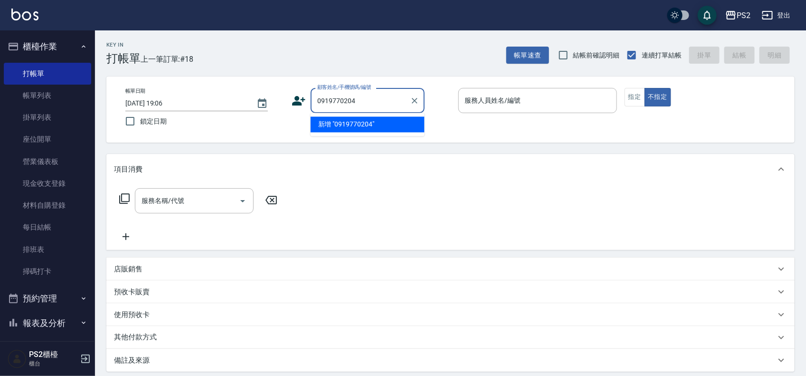
type input "0919770204"
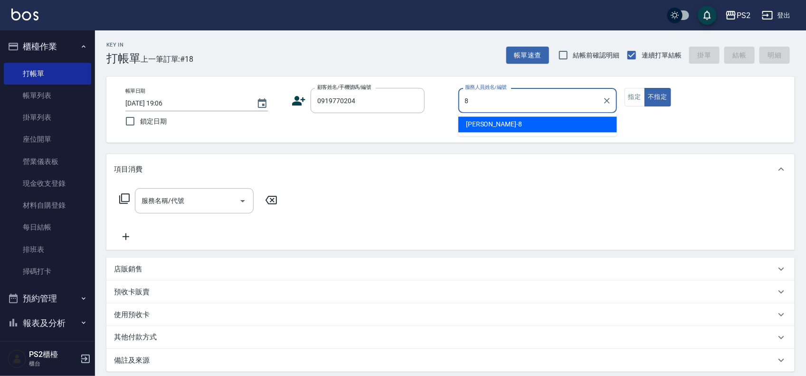
type input "Lori-8"
type button "false"
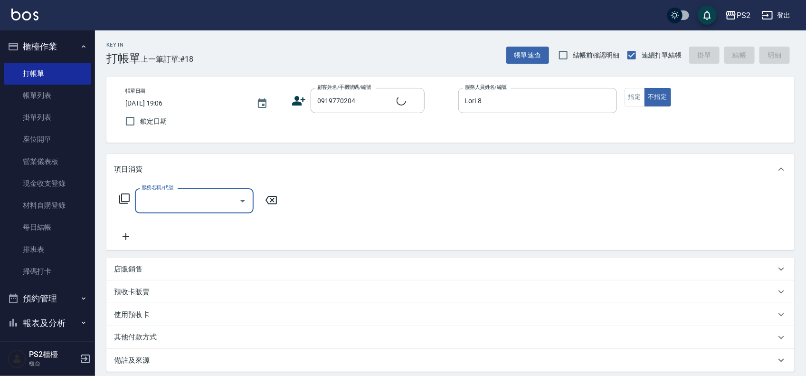
type input "曾微琇/0919770204/"
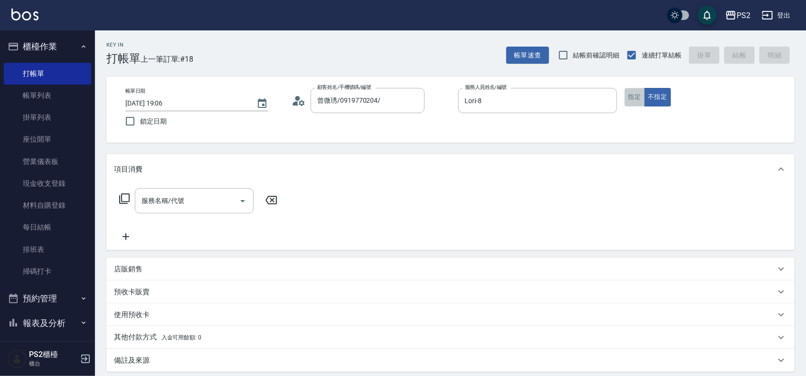
click at [632, 104] on button "指定" at bounding box center [634, 97] width 20 height 19
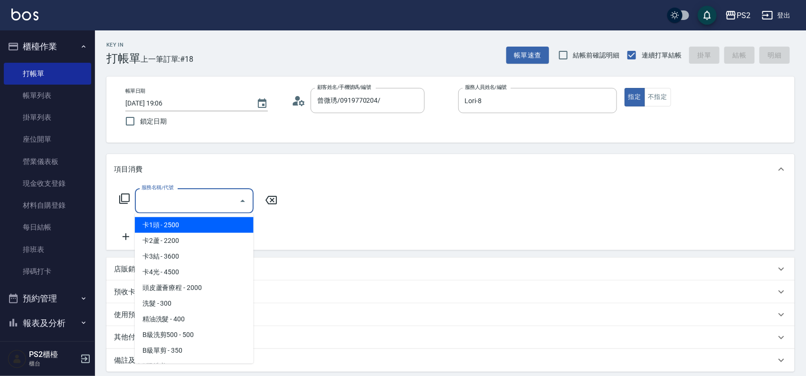
click at [205, 206] on input "服務名稱/代號" at bounding box center [187, 200] width 96 height 17
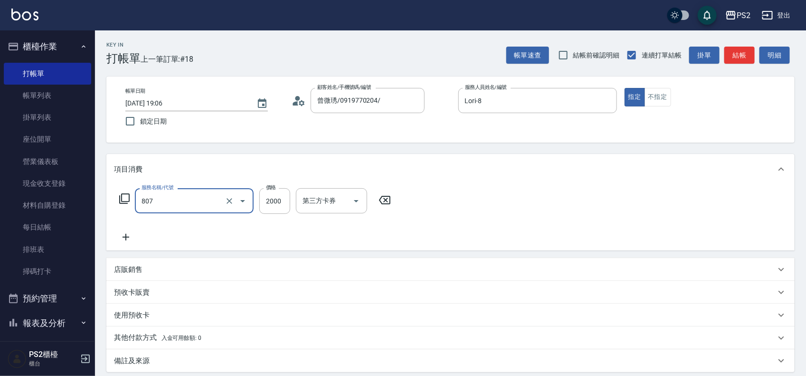
type input "SH熱朔單燙2000(807)"
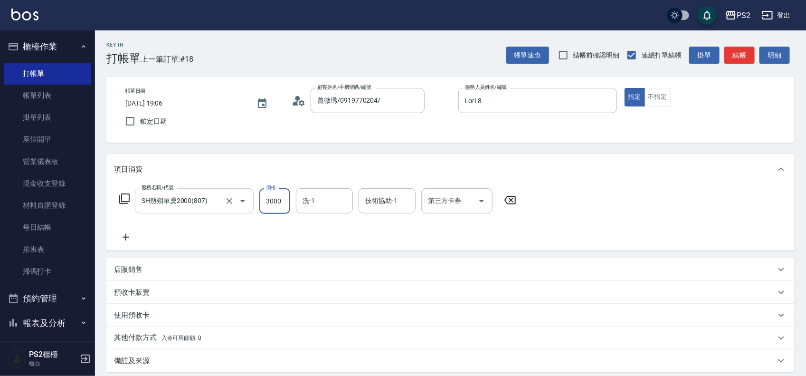
type input "3000"
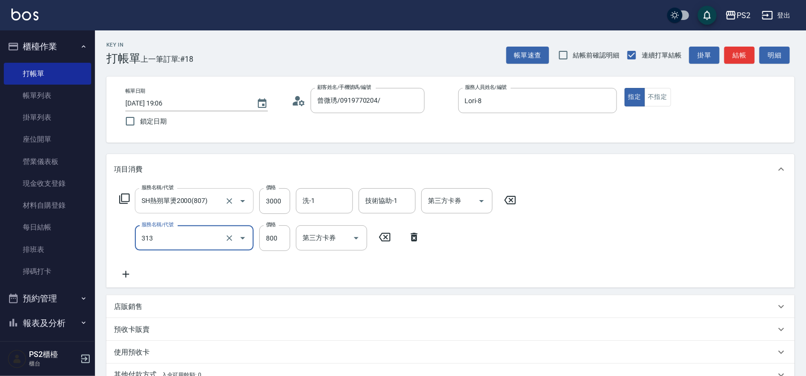
type input "溫碩髮長(313)"
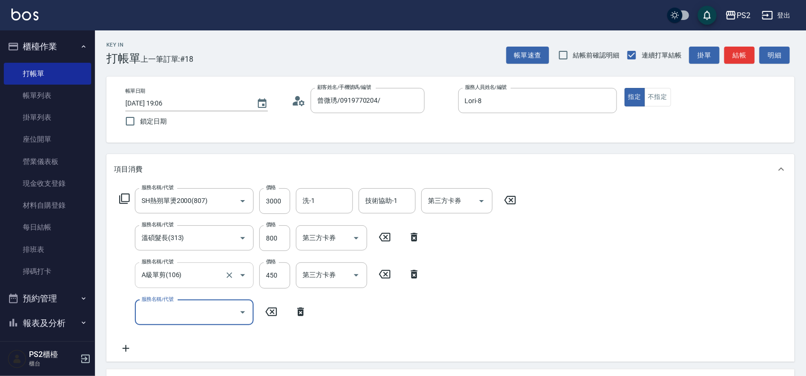
click at [188, 268] on input "A級單剪(106)" at bounding box center [181, 274] width 84 height 17
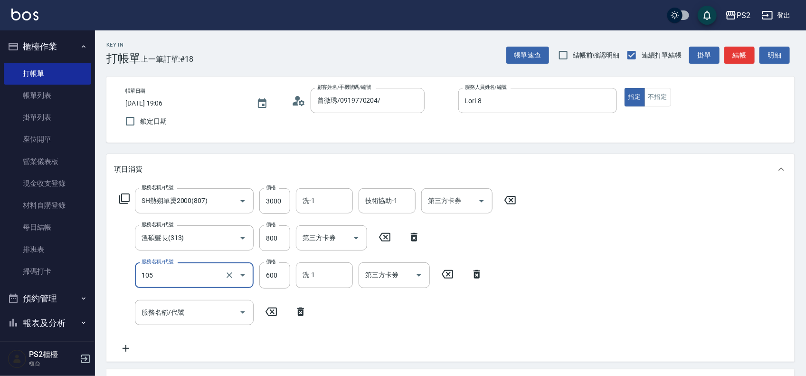
type input "A級洗剪600(105)"
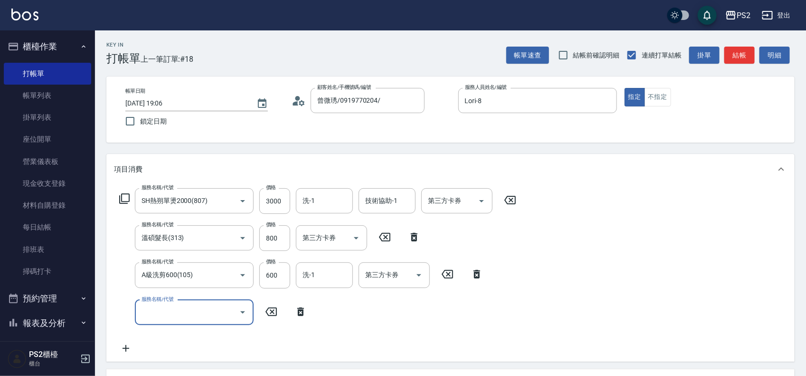
click at [190, 320] on input "服務名稱/代號" at bounding box center [187, 312] width 96 height 17
type input "局部冷燙600(306)"
click at [285, 308] on input "600" at bounding box center [274, 313] width 31 height 26
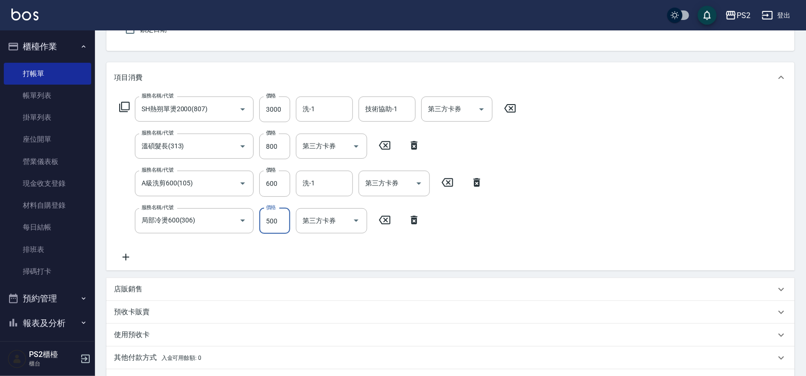
scroll to position [214, 0]
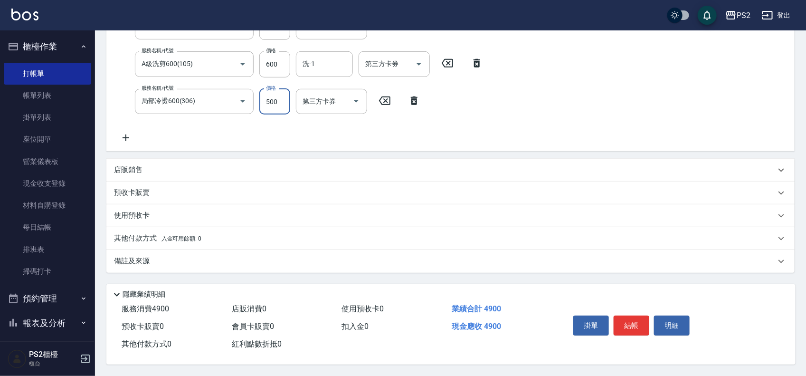
type input "500"
click at [153, 237] on p "其他付款方式 入金可用餘額: 0" at bounding box center [157, 238] width 87 height 10
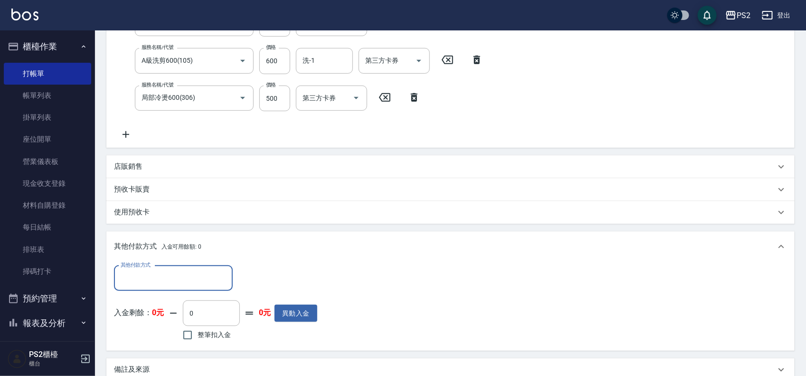
scroll to position [0, 0]
click at [130, 282] on input "其他付款方式" at bounding box center [173, 278] width 110 height 17
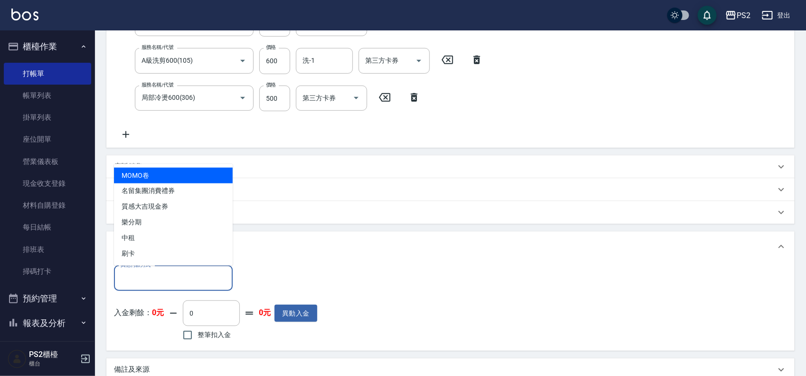
click at [143, 259] on span "刷卡" at bounding box center [173, 254] width 119 height 16
type input "刷卡"
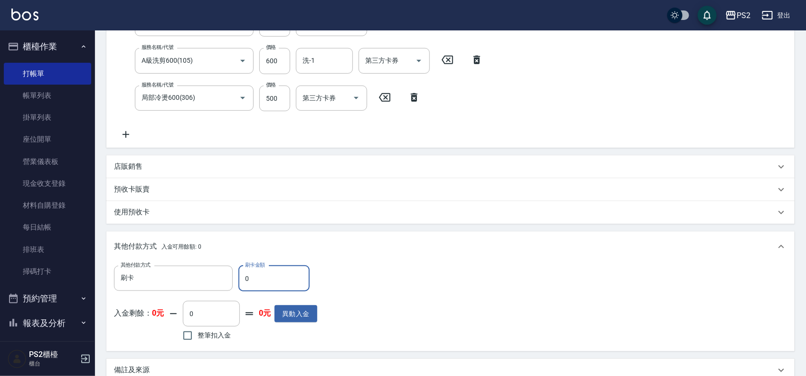
click at [281, 283] on input "0" at bounding box center [273, 278] width 71 height 26
drag, startPoint x: 281, startPoint y: 283, endPoint x: 241, endPoint y: 280, distance: 40.0
click at [241, 280] on input "0" at bounding box center [273, 278] width 71 height 26
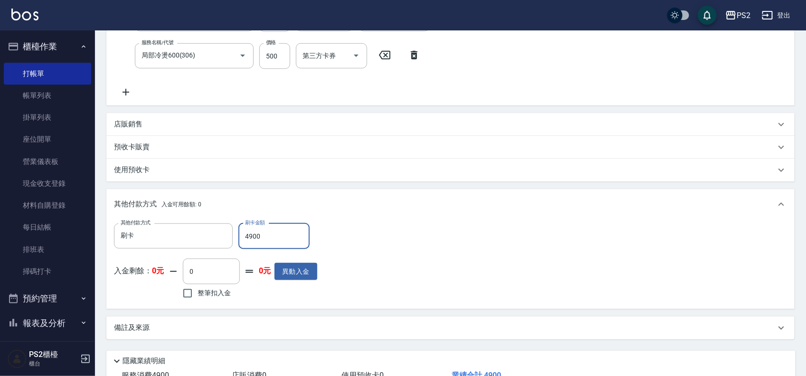
scroll to position [326, 0]
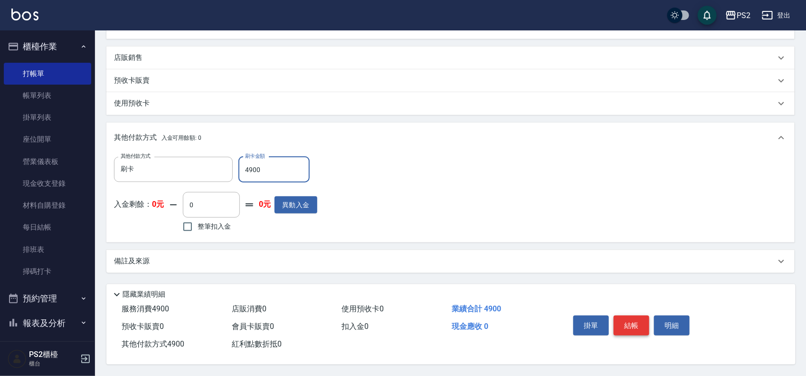
type input "4900"
click at [625, 317] on button "結帳" at bounding box center [631, 325] width 36 height 20
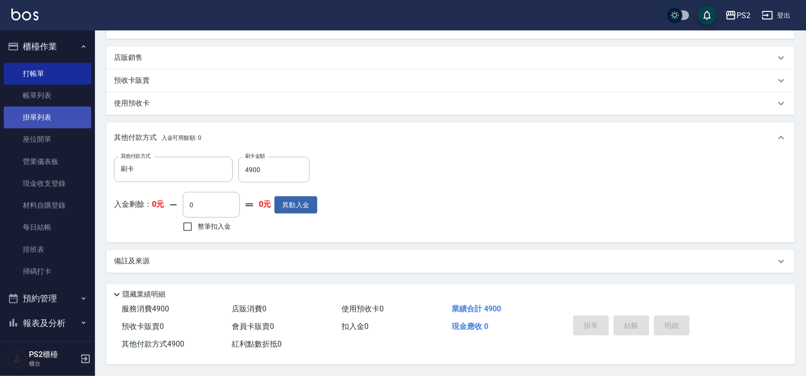
type input "2025/09/07 19:34"
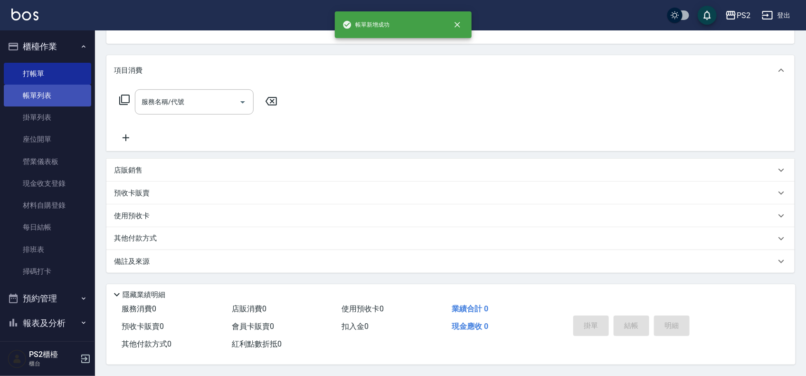
scroll to position [0, 0]
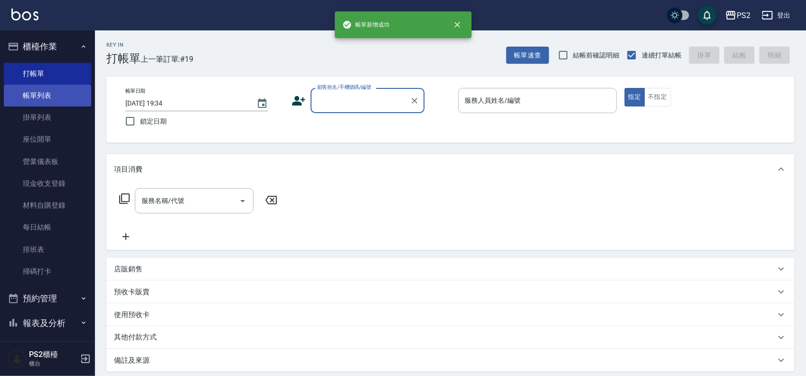
click at [32, 91] on link "帳單列表" at bounding box center [47, 96] width 87 height 22
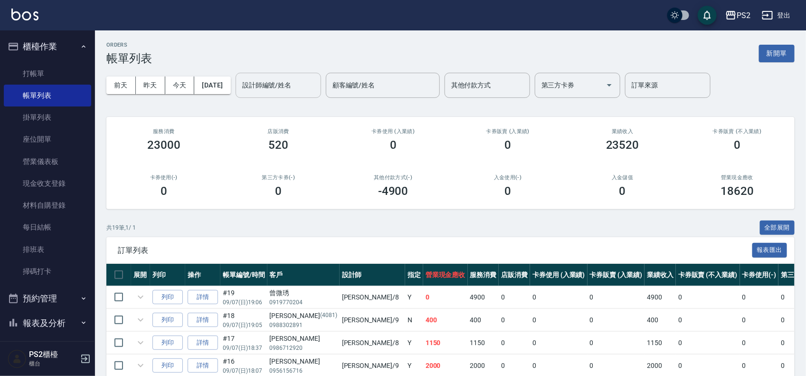
click at [312, 85] on input "設計師編號/姓名" at bounding box center [278, 85] width 77 height 17
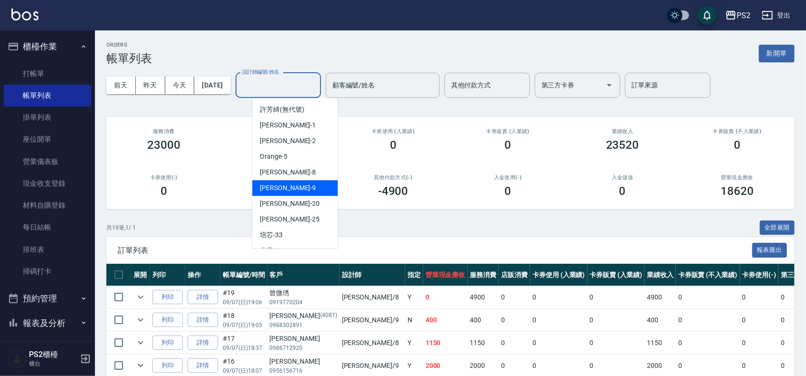
drag, startPoint x: 283, startPoint y: 160, endPoint x: 280, endPoint y: 185, distance: 25.4
click at [280, 185] on ul "許芳綺 (無代號) Polly -1 Jason -2 Orange -5 Lori -8 Nina -9 冠霖 -20 Allan -25 培芯 -33 處…" at bounding box center [294, 173] width 85 height 150
click at [280, 185] on div "Nina -9" at bounding box center [294, 188] width 85 height 16
type input "[PERSON_NAME]-9"
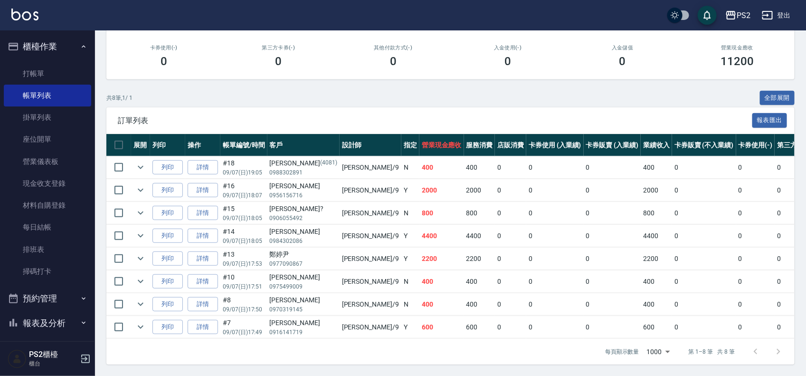
scroll to position [140, 0]
click at [190, 228] on link "詳情" at bounding box center [203, 235] width 30 height 15
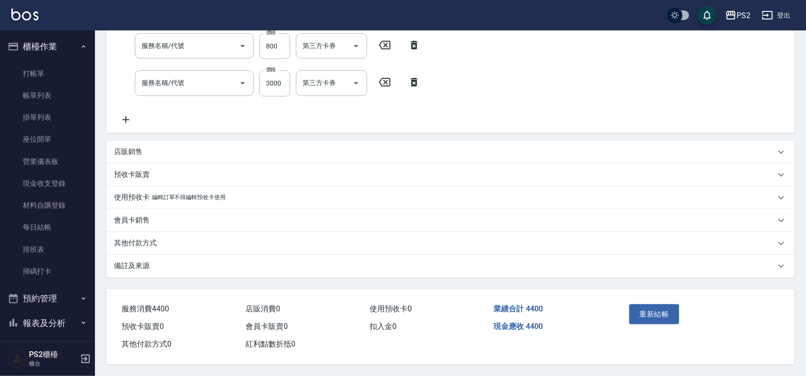
scroll to position [197, 0]
click at [152, 244] on div "其他付款方式" at bounding box center [450, 243] width 688 height 23
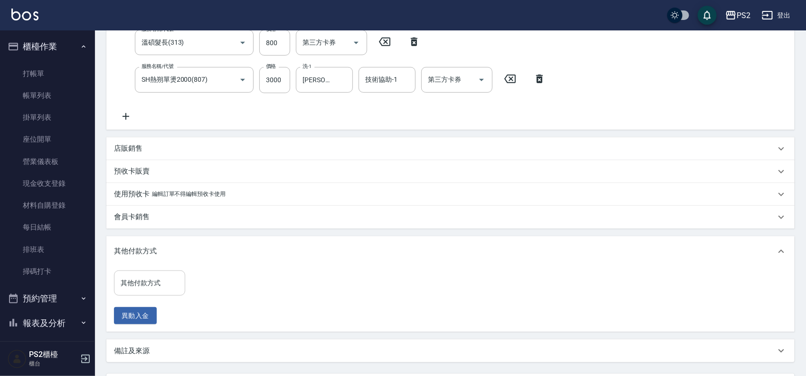
click at [152, 273] on div "其他付款方式" at bounding box center [149, 282] width 71 height 25
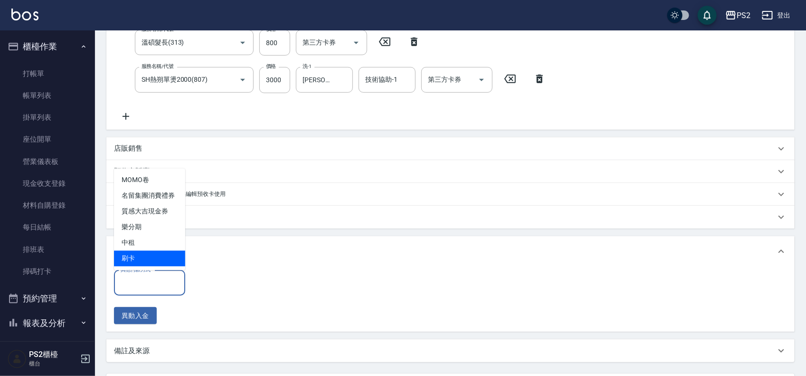
click at [154, 259] on span "刷卡" at bounding box center [149, 259] width 71 height 16
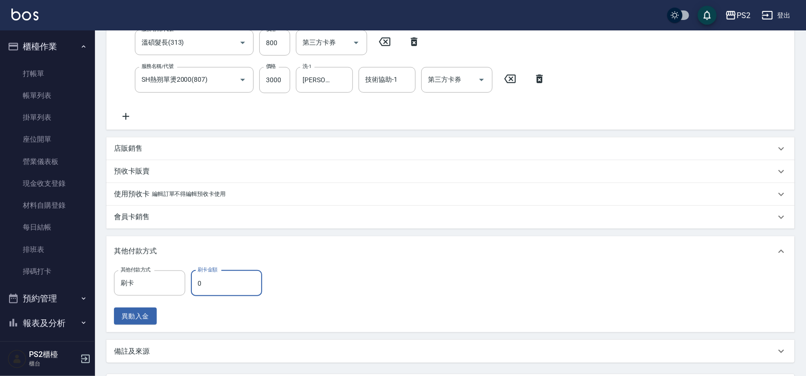
click at [238, 273] on input "0" at bounding box center [226, 283] width 71 height 26
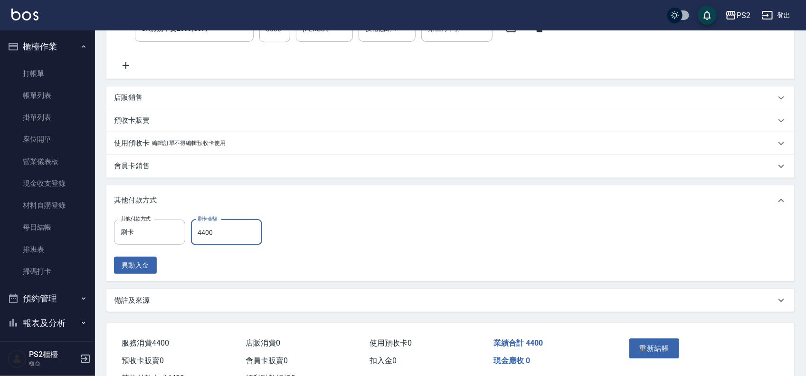
scroll to position [285, 0]
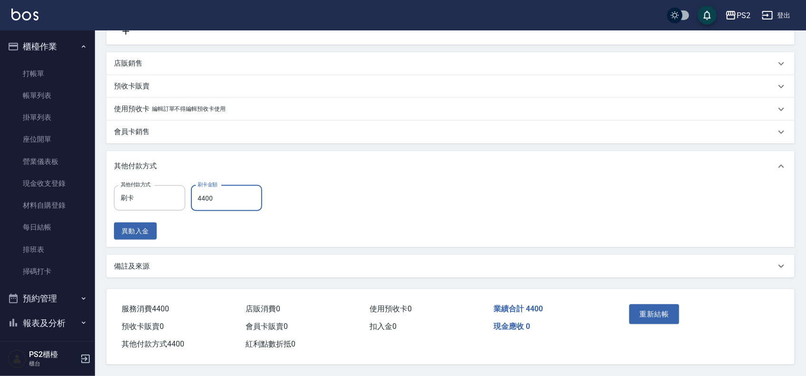
click at [632, 321] on div "重新結帳" at bounding box center [661, 320] width 73 height 41
click at [637, 317] on button "重新結帳" at bounding box center [654, 314] width 50 height 20
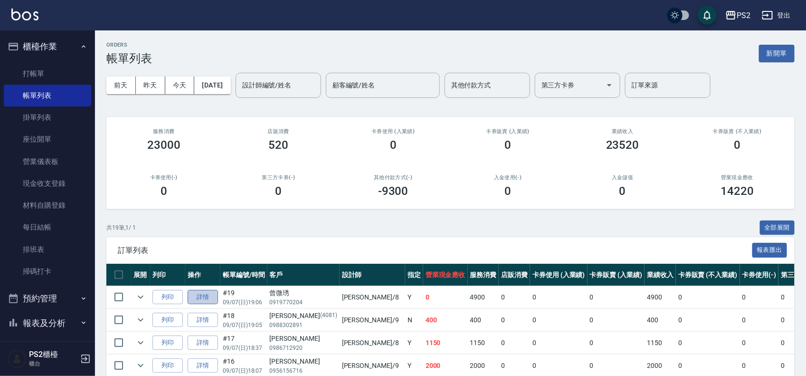
click at [205, 296] on link "詳情" at bounding box center [203, 297] width 30 height 15
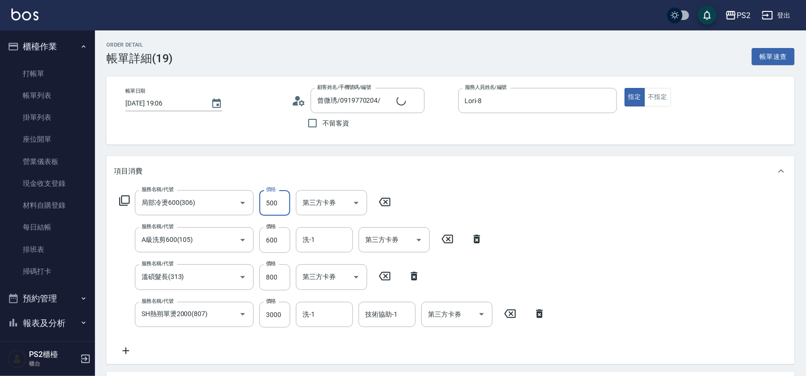
click at [277, 200] on input "500" at bounding box center [274, 203] width 31 height 26
click at [314, 324] on div "洗-1" at bounding box center [324, 314] width 57 height 25
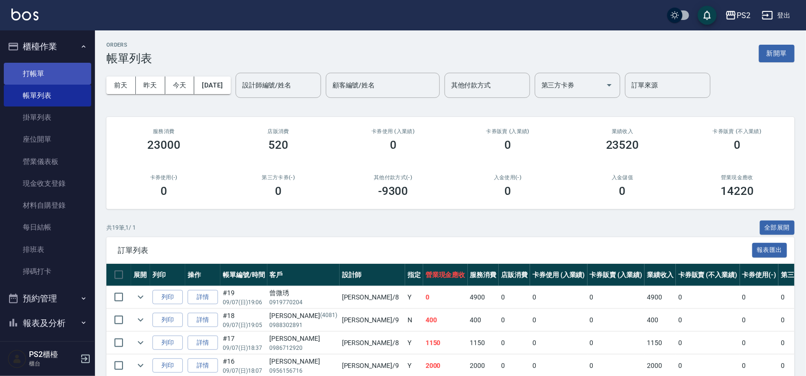
click at [51, 80] on link "打帳單" at bounding box center [47, 74] width 87 height 22
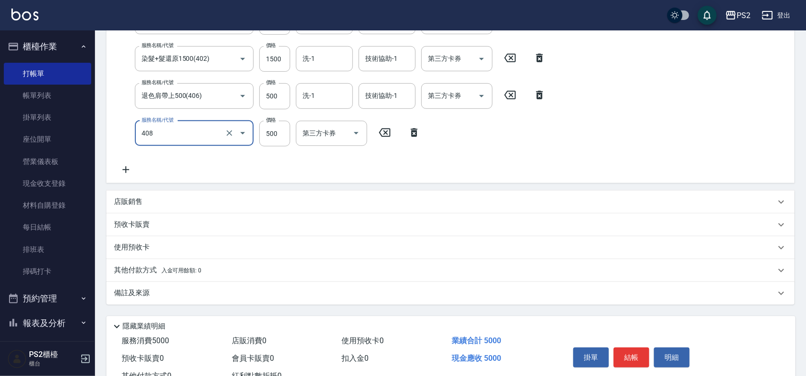
scroll to position [214, 0]
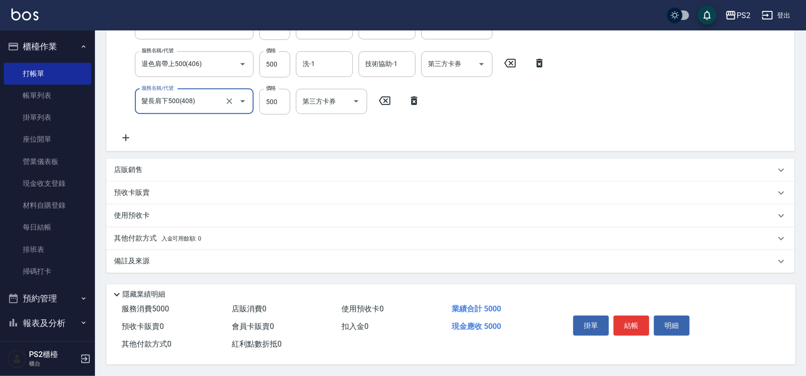
click at [196, 235] on span "入金可用餘額: 0" at bounding box center [181, 238] width 40 height 7
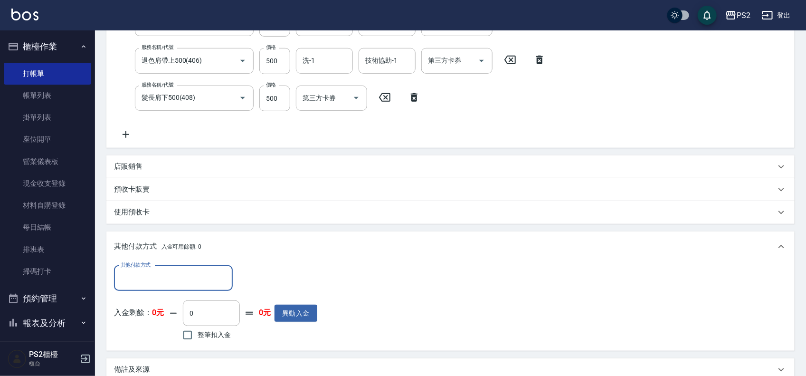
scroll to position [0, 0]
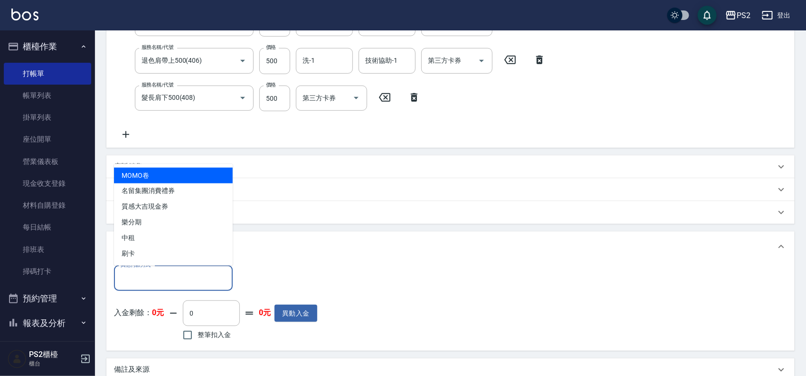
click at [136, 278] on input "其他付款方式" at bounding box center [173, 278] width 110 height 17
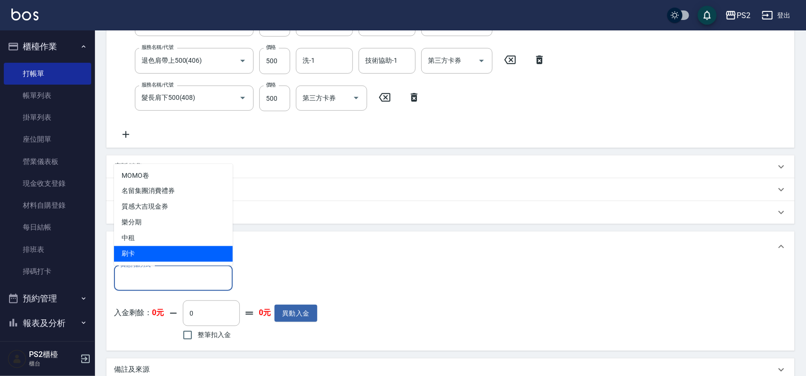
drag, startPoint x: 143, startPoint y: 257, endPoint x: 206, endPoint y: 259, distance: 62.2
click at [143, 257] on span "刷卡" at bounding box center [173, 254] width 119 height 16
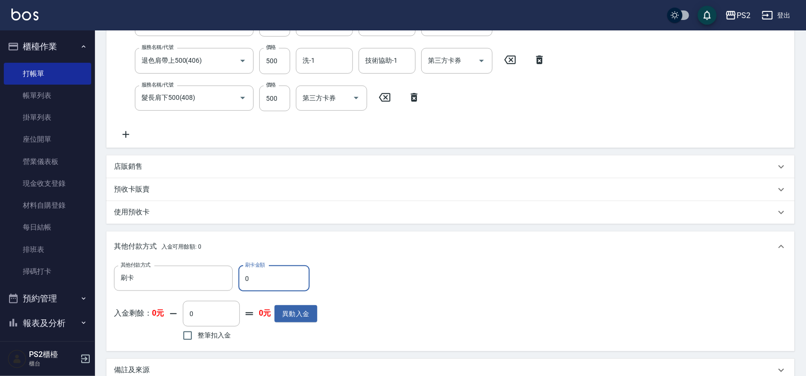
click at [269, 274] on input "0" at bounding box center [273, 278] width 71 height 26
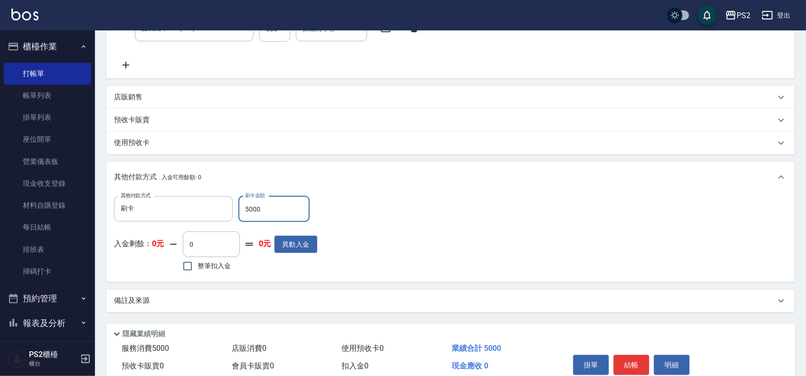
scroll to position [326, 0]
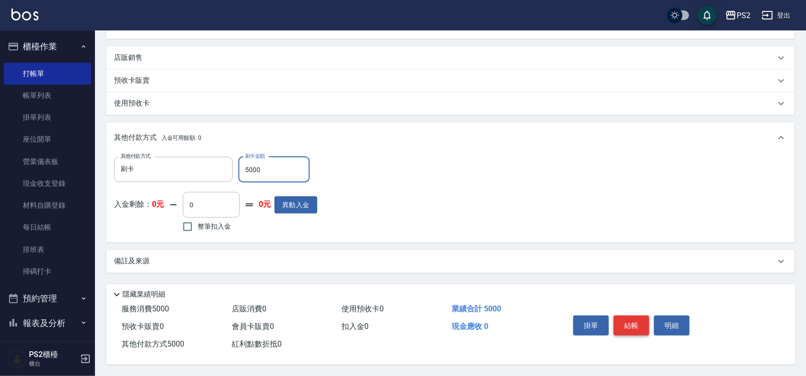
click at [634, 320] on button "結帳" at bounding box center [631, 325] width 36 height 20
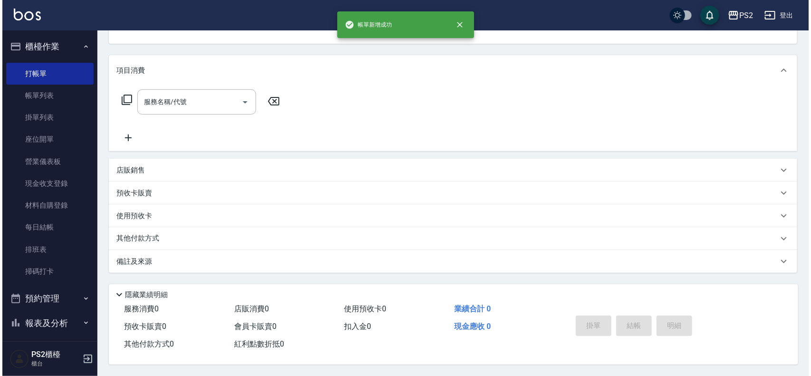
scroll to position [0, 0]
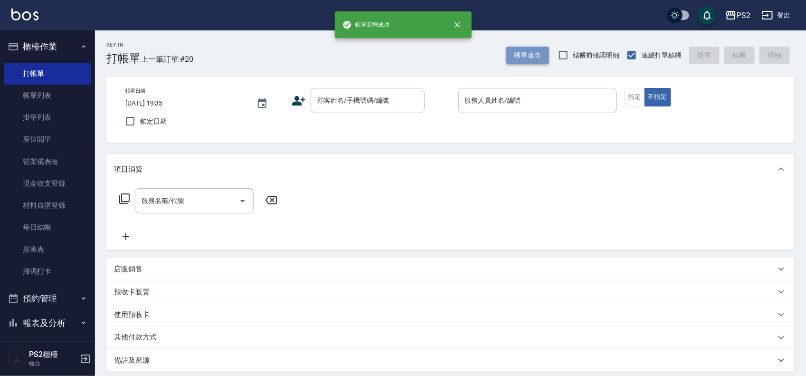
click at [532, 53] on button "帳單速查" at bounding box center [527, 56] width 43 height 18
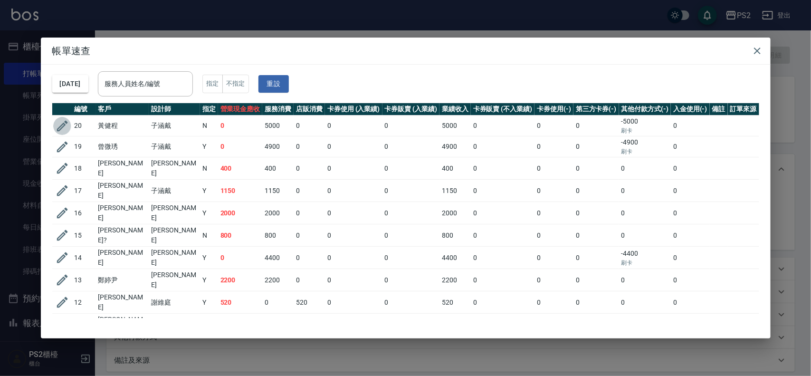
click at [62, 122] on icon "button" at bounding box center [62, 126] width 14 height 14
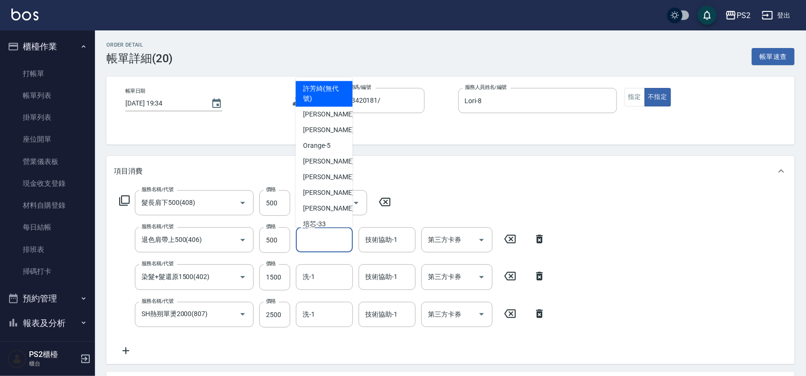
click at [325, 233] on input "洗-1" at bounding box center [324, 239] width 48 height 17
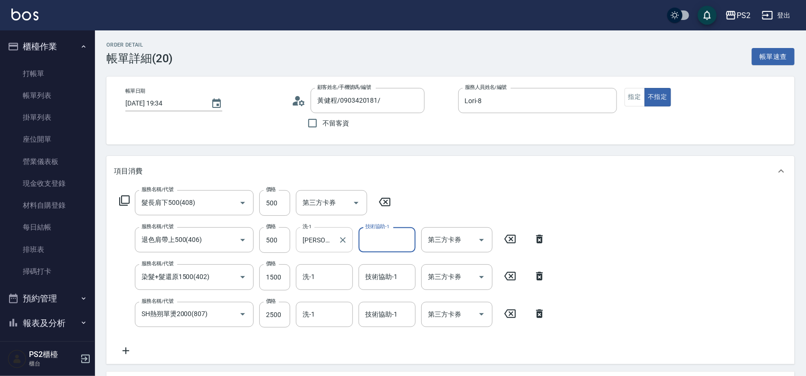
drag, startPoint x: 341, startPoint y: 238, endPoint x: 330, endPoint y: 247, distance: 13.8
click at [342, 238] on icon "Clear" at bounding box center [343, 240] width 6 height 6
click at [312, 267] on div "洗-1" at bounding box center [324, 276] width 57 height 25
click at [339, 330] on div "服務名稱/代號 髮長肩下500(408) 服務名稱/代號 價格 500 價格 第三方卡券 第三方卡券 服務名稱/代號 退色肩帶上500(406) 服務名稱/代…" at bounding box center [332, 273] width 437 height 166
click at [335, 324] on div "洗-1" at bounding box center [324, 314] width 57 height 25
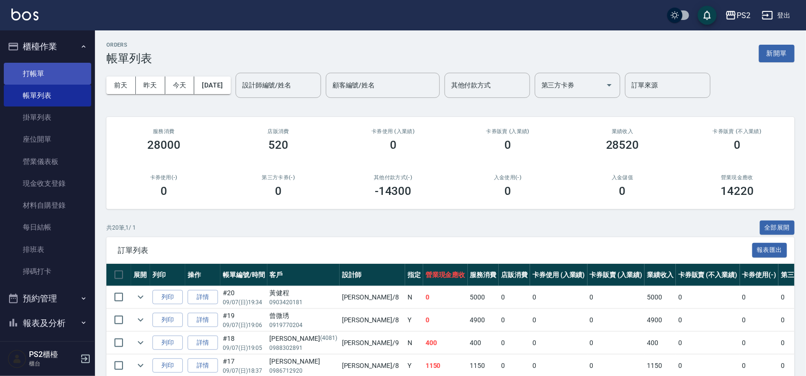
click at [29, 77] on link "打帳單" at bounding box center [47, 74] width 87 height 22
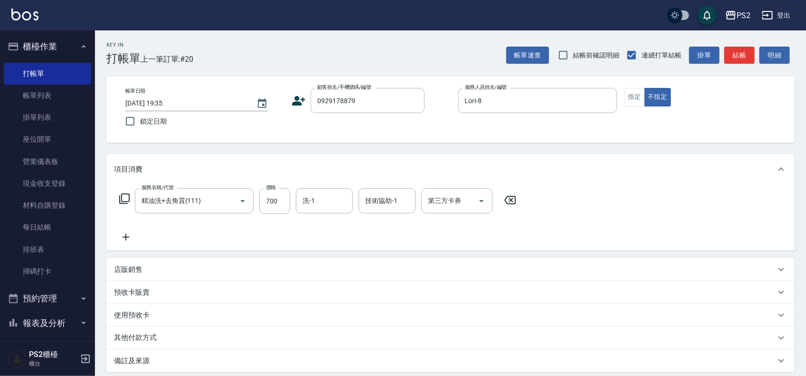
click at [292, 103] on icon at bounding box center [299, 101] width 14 height 14
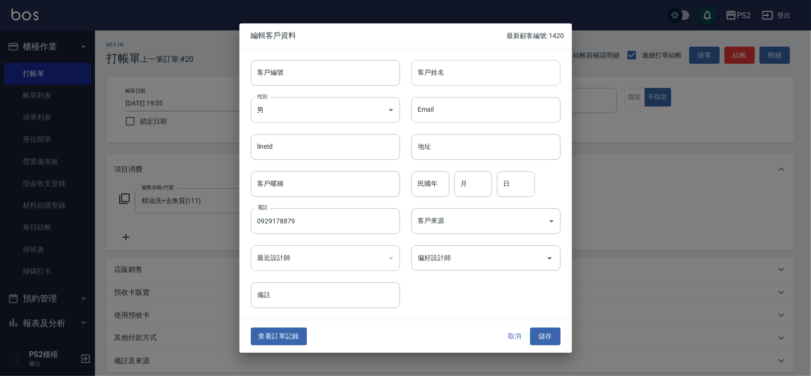
click at [438, 76] on input "客戶姓名" at bounding box center [485, 73] width 149 height 26
click at [549, 343] on button "儲存" at bounding box center [545, 337] width 30 height 18
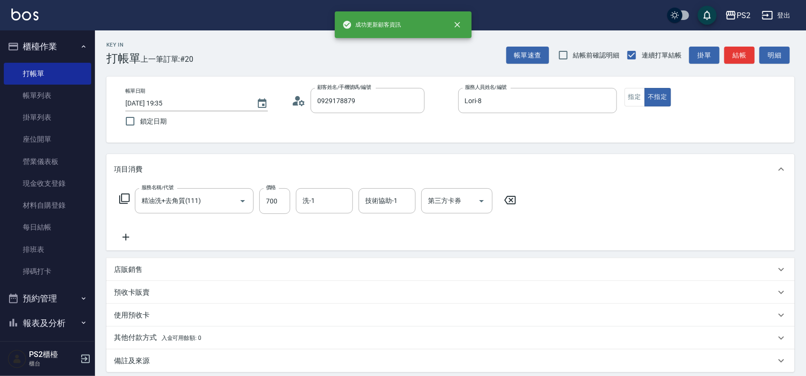
click at [386, 115] on div "帳單日期 2025/09/07 19:35 鎖定日期 顧客姓名/手機號碼/編號 0929178879 顧客姓名/手機號碼/編號 服務人員姓名/編號 Lori-…" at bounding box center [450, 109] width 665 height 43
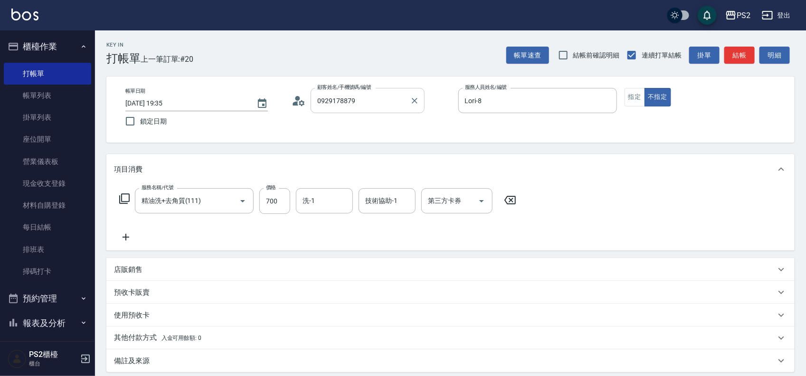
click at [386, 108] on input "0929178879" at bounding box center [360, 100] width 91 height 17
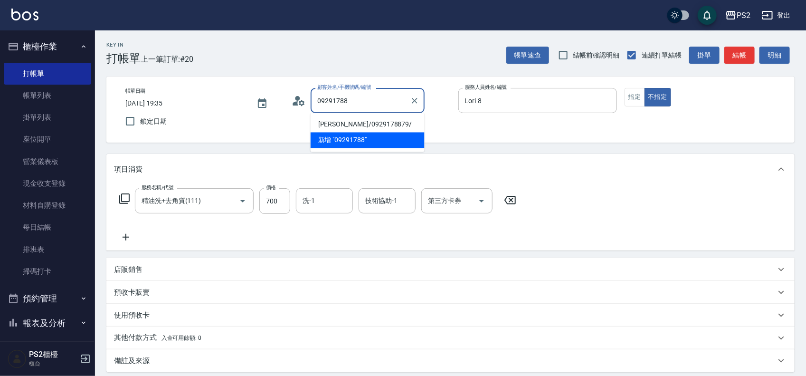
click at [386, 118] on li "陳瑞美/0929178879/" at bounding box center [368, 125] width 114 height 16
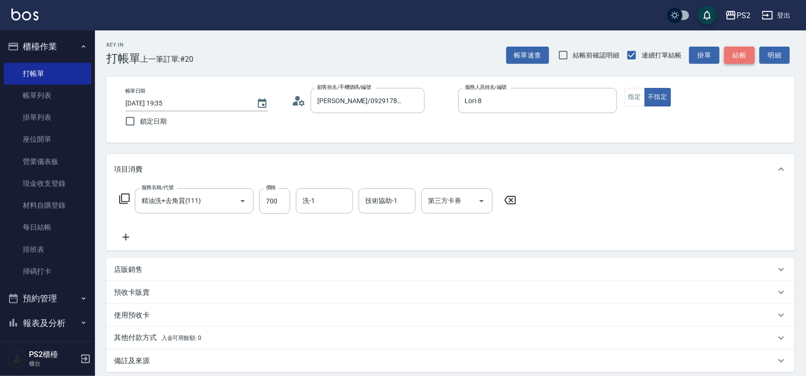
click at [740, 55] on button "結帳" at bounding box center [739, 56] width 30 height 18
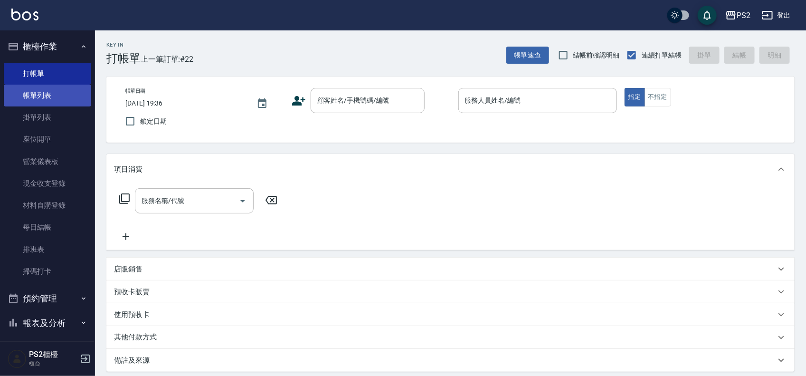
click at [49, 89] on link "帳單列表" at bounding box center [47, 96] width 87 height 22
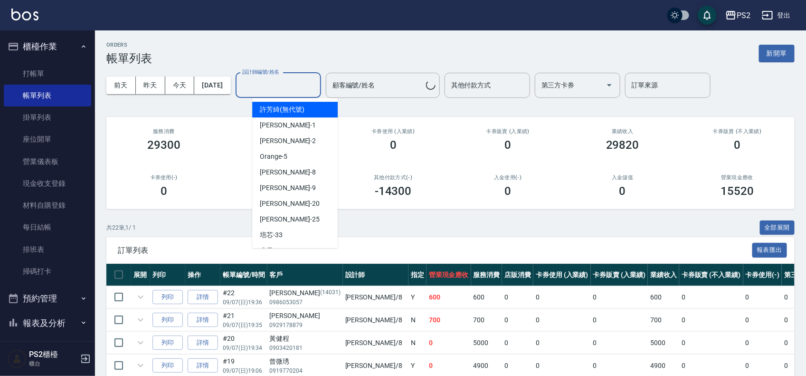
click at [309, 81] on input "設計師編號/姓名" at bounding box center [278, 85] width 77 height 17
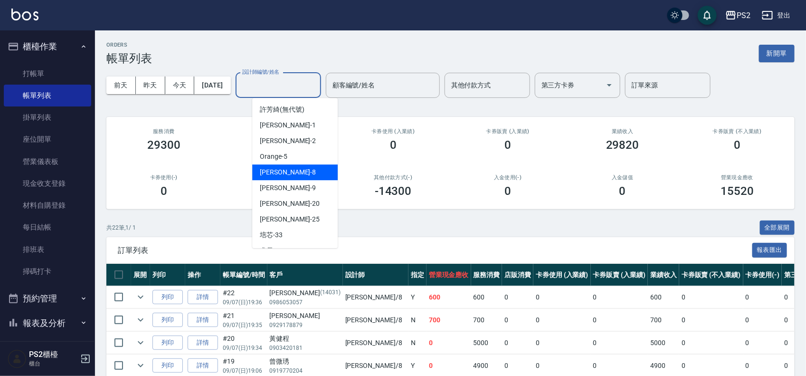
click at [274, 172] on span "Lori -8" at bounding box center [288, 172] width 56 height 10
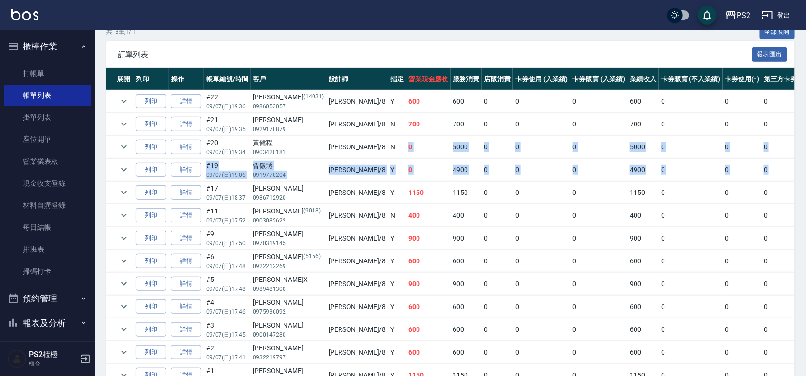
scroll to position [0, 40]
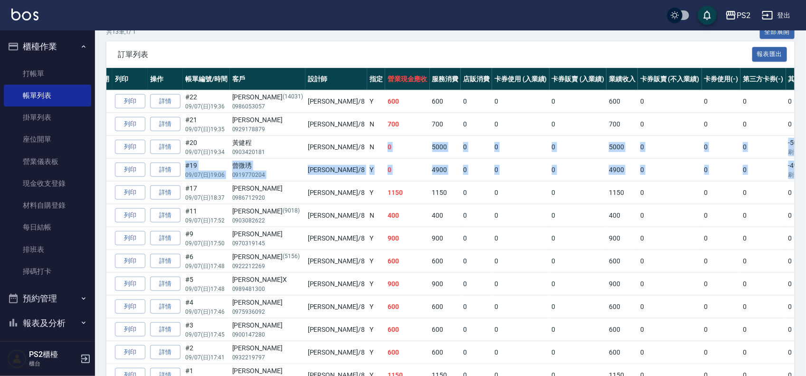
drag, startPoint x: 355, startPoint y: 148, endPoint x: 784, endPoint y: 171, distance: 430.3
click at [784, 171] on tbody "列印 詳情 #22 09/07 (日) 19:36 古承恩 (14031) 0986053057 Lori /8 Y 600 600 0 0 0 600 0 …" at bounding box center [497, 238] width 857 height 296
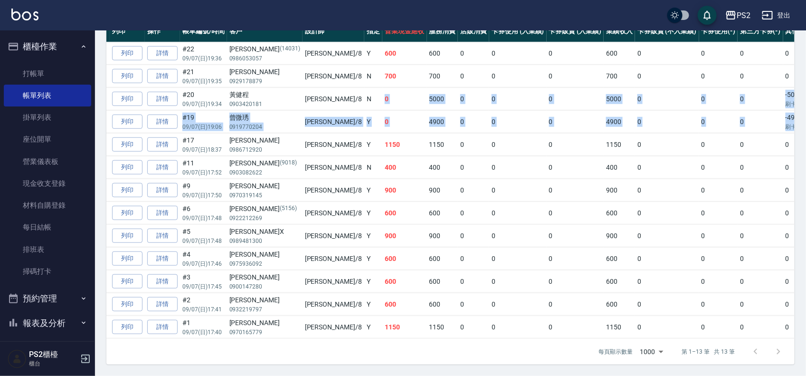
scroll to position [0, 0]
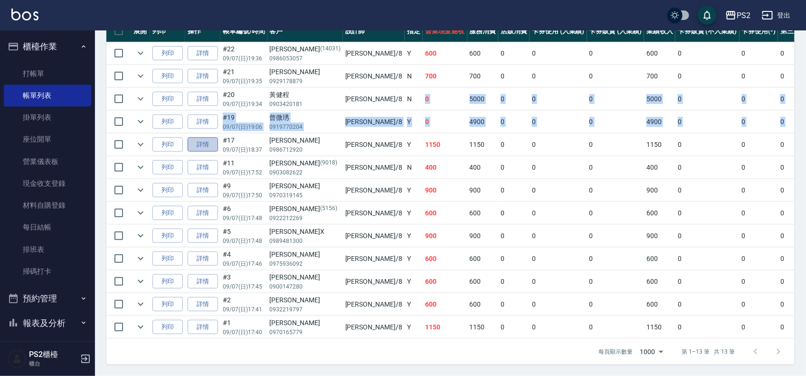
click at [203, 137] on link "詳情" at bounding box center [203, 144] width 30 height 15
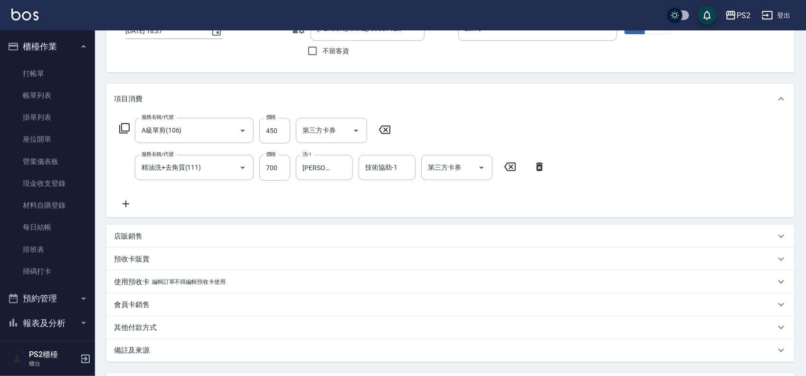
scroll to position [160, 0]
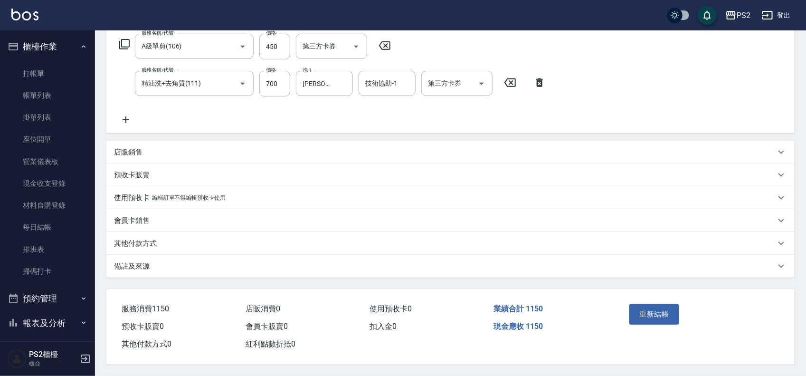
click at [176, 238] on div "其他付款方式" at bounding box center [444, 243] width 661 height 10
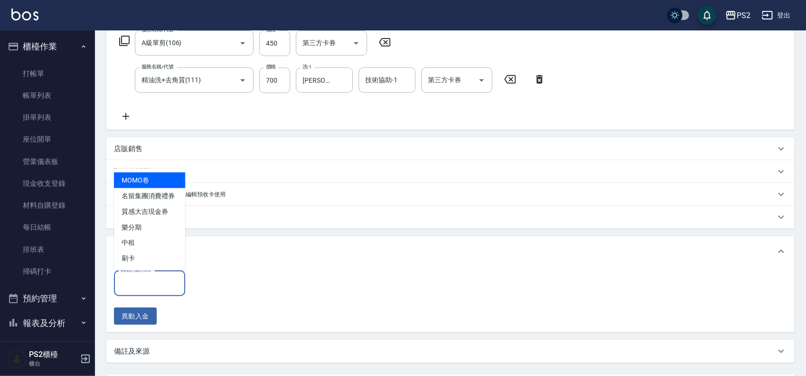
drag, startPoint x: 141, startPoint y: 286, endPoint x: 153, endPoint y: 286, distance: 11.9
click at [141, 286] on input "其他付款方式" at bounding box center [149, 282] width 63 height 17
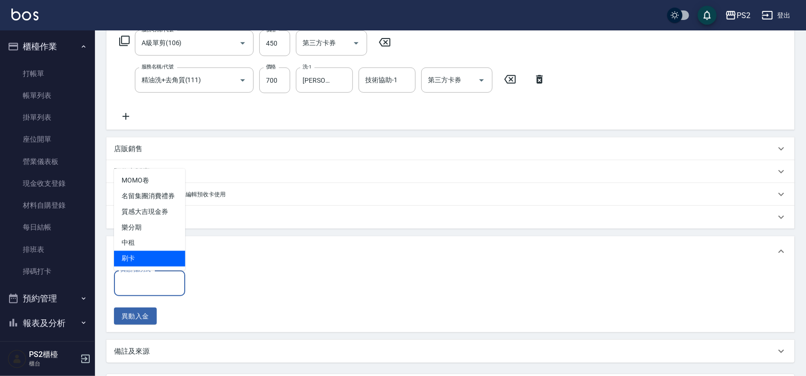
click at [160, 266] on span "刷卡" at bounding box center [149, 259] width 71 height 16
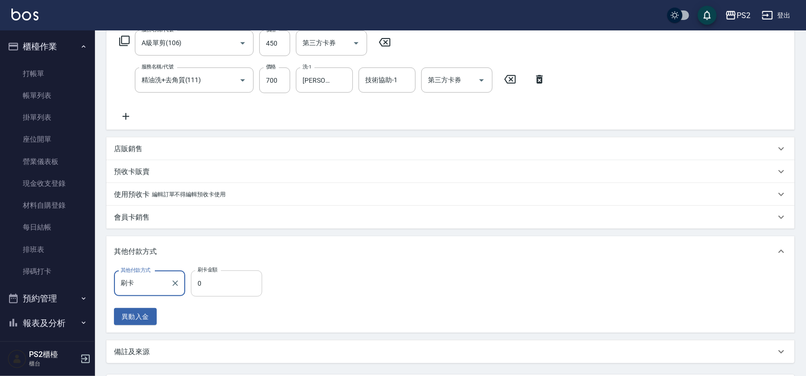
click at [219, 284] on input "0" at bounding box center [226, 283] width 71 height 26
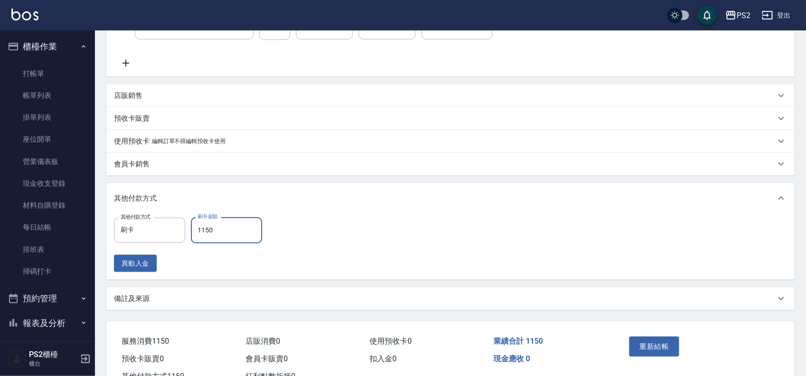
scroll to position [248, 0]
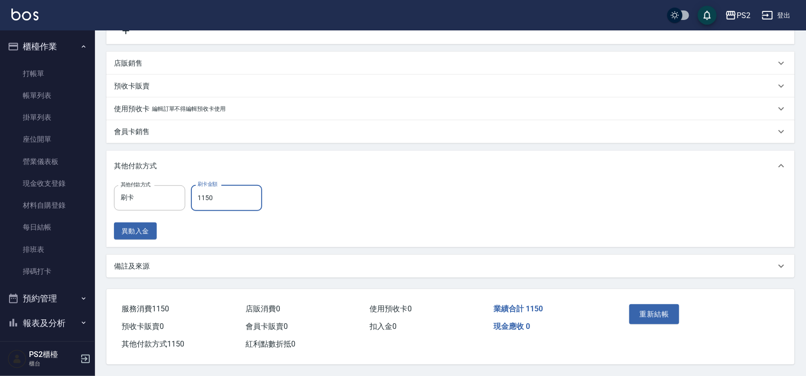
click at [637, 304] on button "重新結帳" at bounding box center [654, 314] width 50 height 20
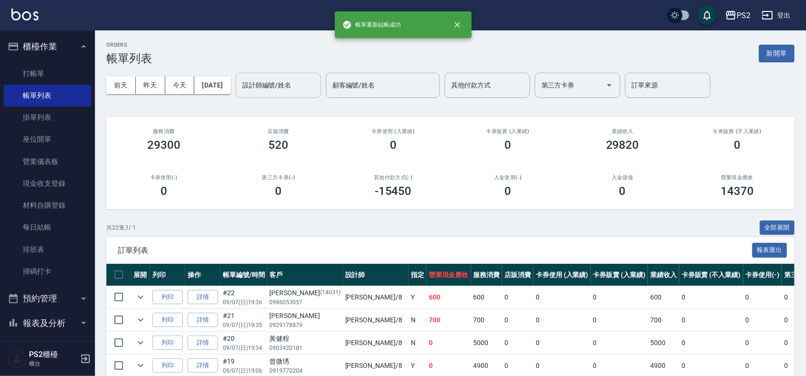
click at [317, 88] on input "設計師編號/姓名" at bounding box center [278, 85] width 77 height 17
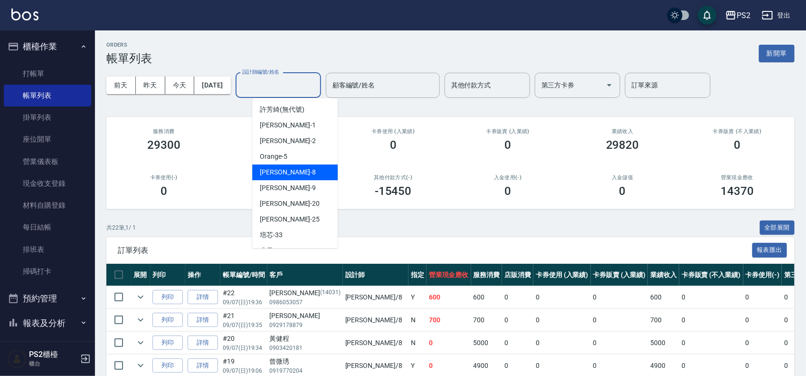
click at [289, 167] on div "Lori -8" at bounding box center [294, 172] width 85 height 16
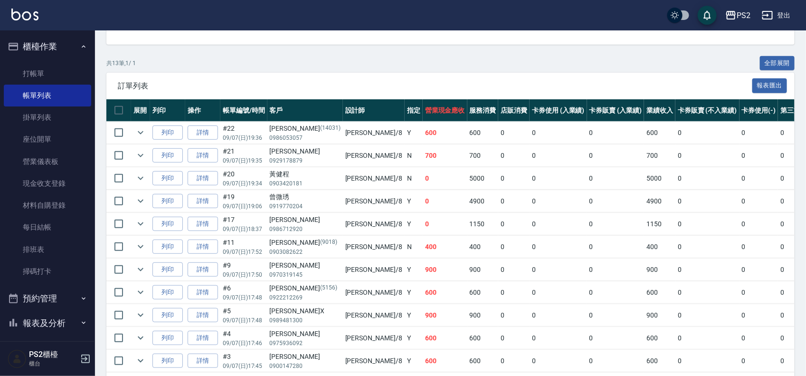
scroll to position [255, 0]
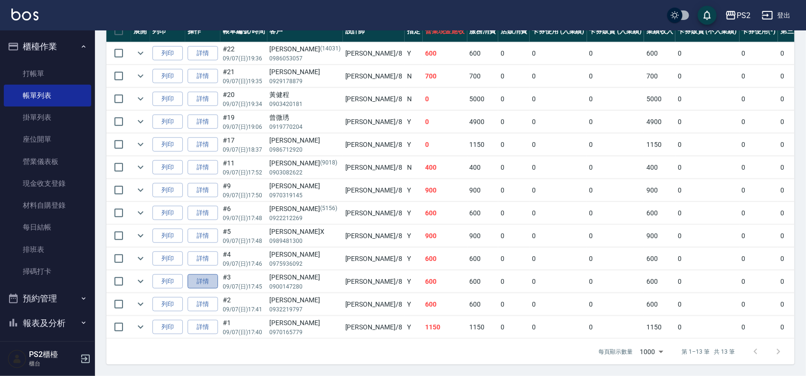
click at [212, 274] on link "詳情" at bounding box center [203, 281] width 30 height 15
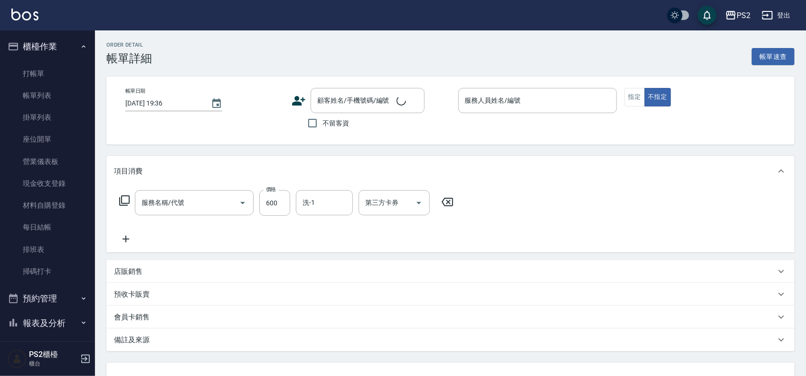
click at [122, 313] on p "會員卡銷售" at bounding box center [132, 317] width 36 height 10
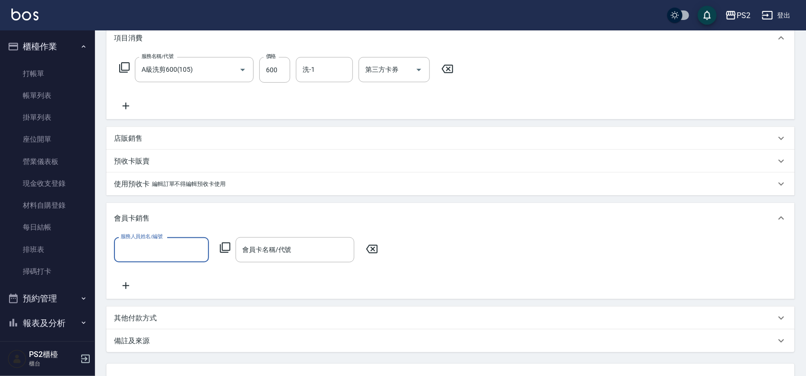
scroll to position [220, 0]
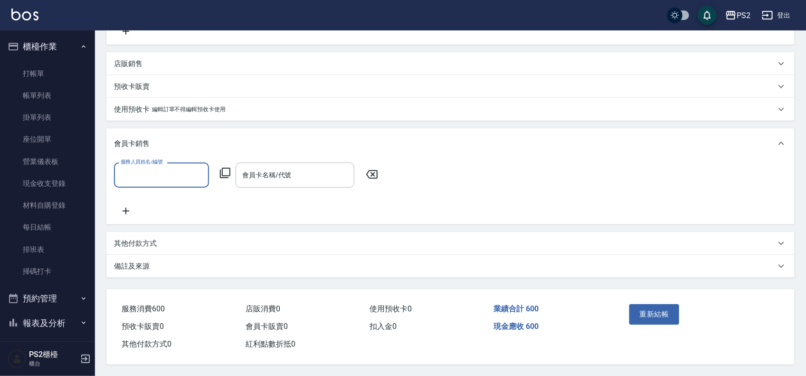
click at [123, 233] on div "其他付款方式" at bounding box center [450, 243] width 688 height 23
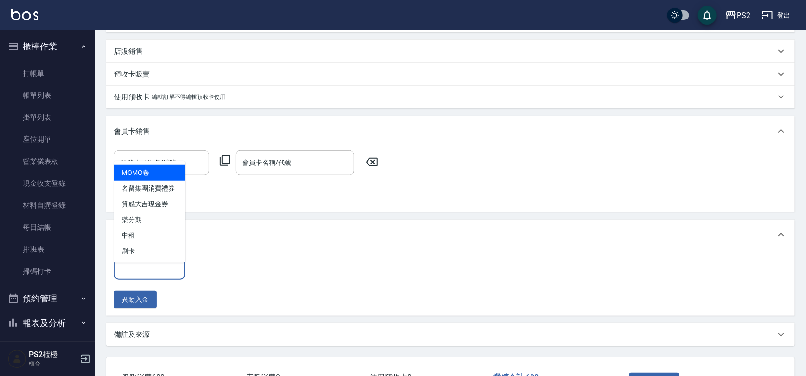
click at [129, 266] on div "其他付款方式 其他付款方式" at bounding box center [149, 266] width 71 height 25
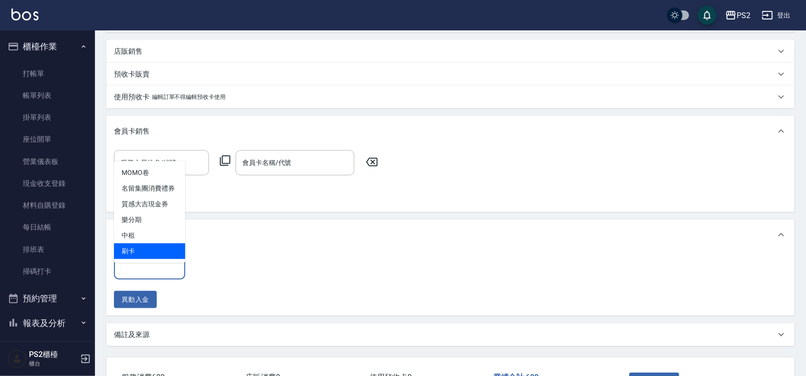
click at [136, 251] on span "刷卡" at bounding box center [149, 251] width 71 height 16
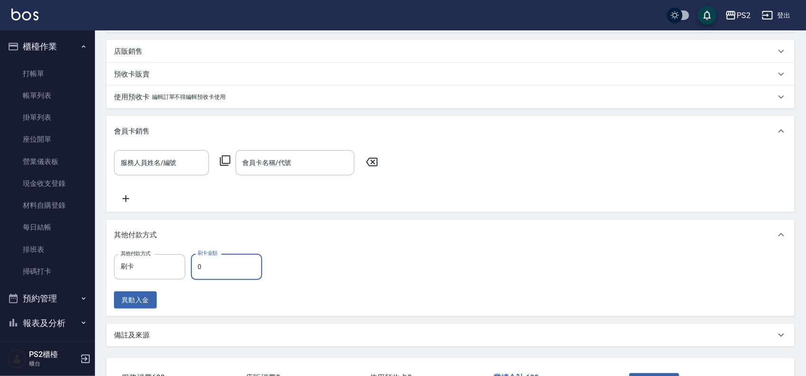
click at [229, 266] on input "0" at bounding box center [226, 267] width 71 height 26
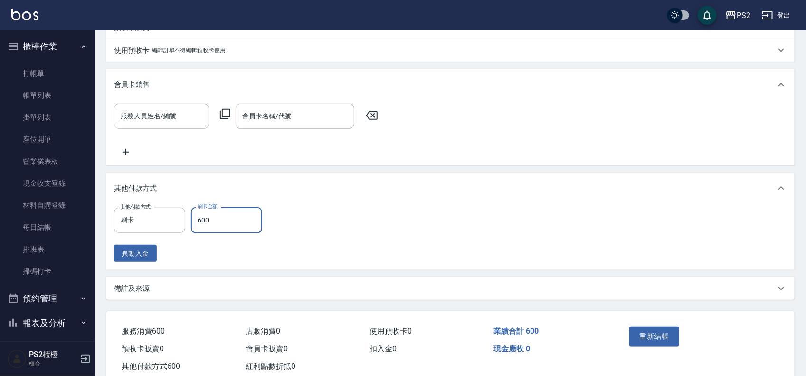
scroll to position [301, 0]
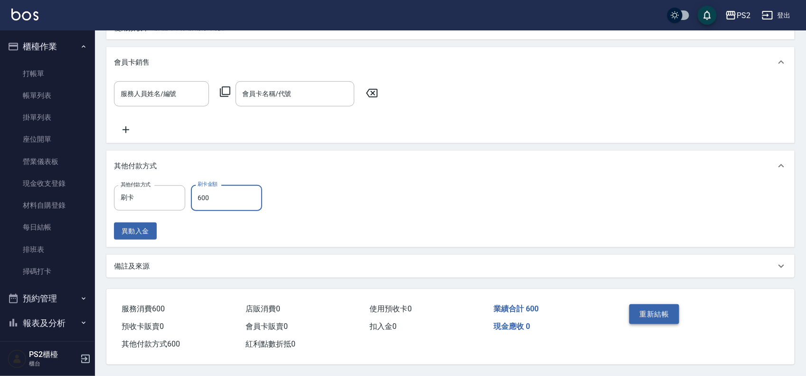
click at [638, 313] on button "重新結帳" at bounding box center [654, 314] width 50 height 20
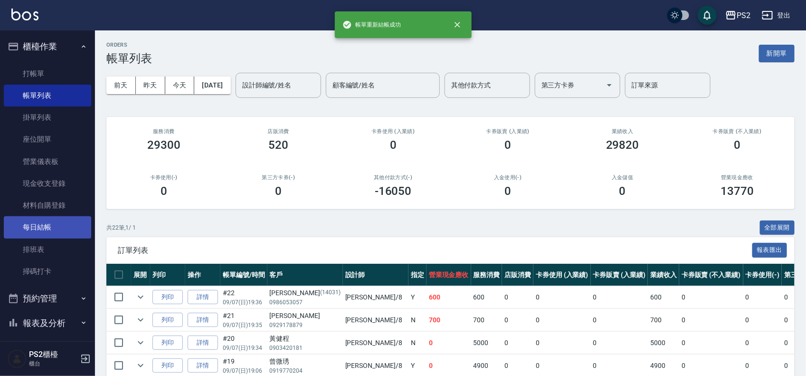
click at [69, 219] on link "每日結帳" at bounding box center [47, 227] width 87 height 22
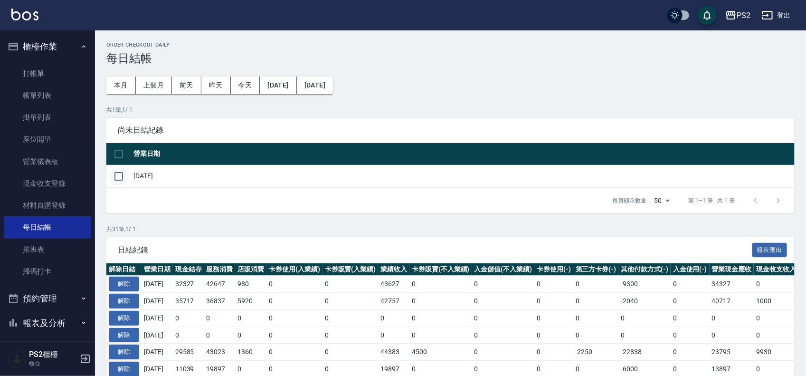
click at [117, 177] on input "checkbox" at bounding box center [119, 176] width 20 height 20
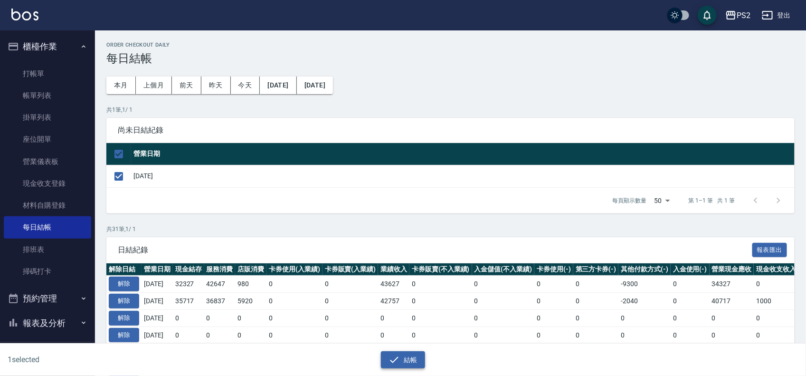
click at [416, 366] on button "結帳" at bounding box center [403, 360] width 44 height 18
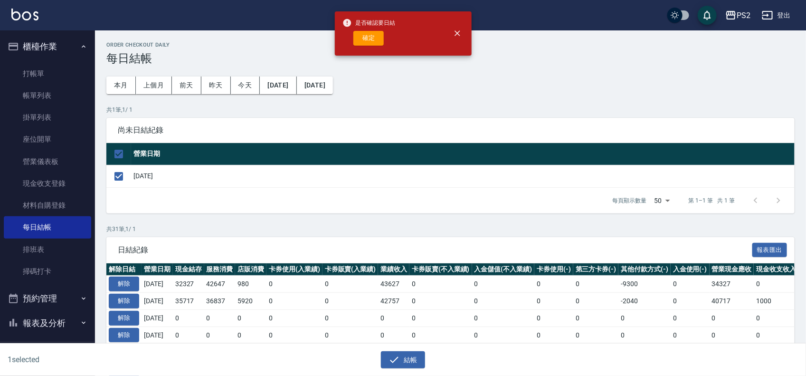
click at [366, 31] on div "確定" at bounding box center [368, 38] width 53 height 15
click at [367, 36] on button "確定" at bounding box center [368, 38] width 30 height 15
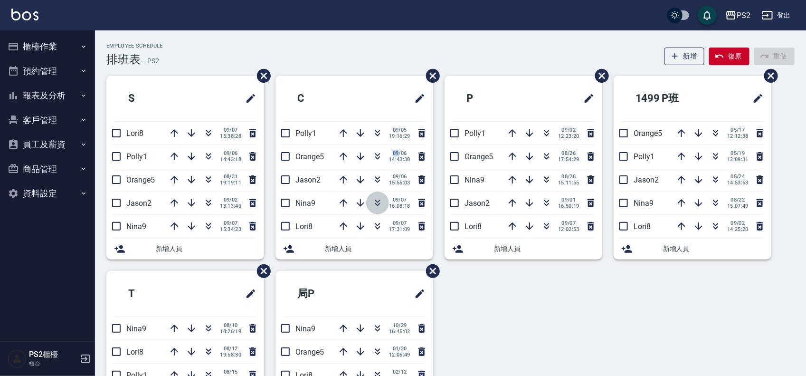
click at [377, 202] on icon "button" at bounding box center [377, 200] width 5 height 3
click at [476, 282] on div "S Lori8 09/07 15:38:28 Polly1 09/06 14:43:18 Orange5 08/31 19:19:11 Jason2 09/0…" at bounding box center [444, 270] width 699 height 390
click at [207, 134] on icon "button" at bounding box center [208, 132] width 11 height 11
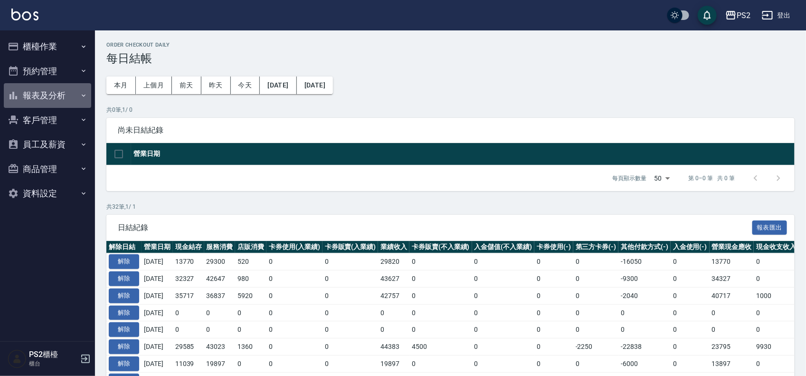
click at [72, 86] on button "報表及分析" at bounding box center [47, 95] width 87 height 25
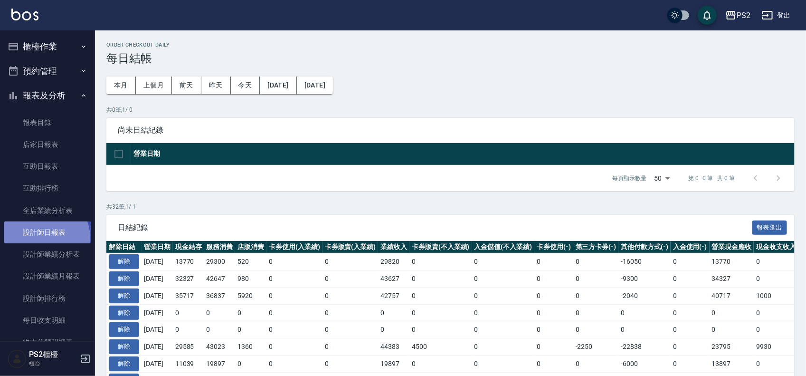
click at [45, 238] on link "設計師日報表" at bounding box center [47, 232] width 87 height 22
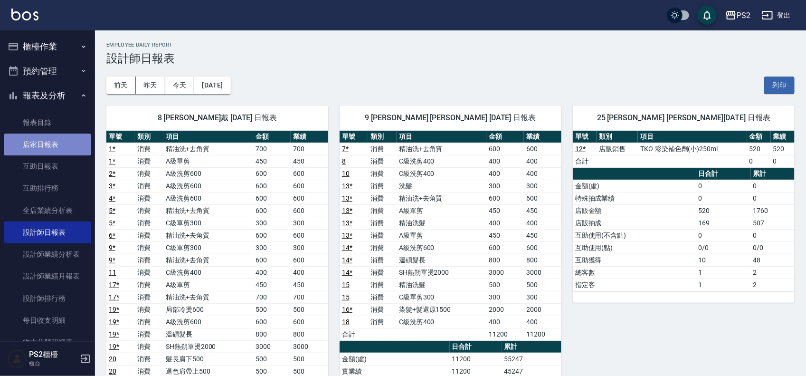
click at [49, 146] on link "店家日報表" at bounding box center [47, 144] width 87 height 22
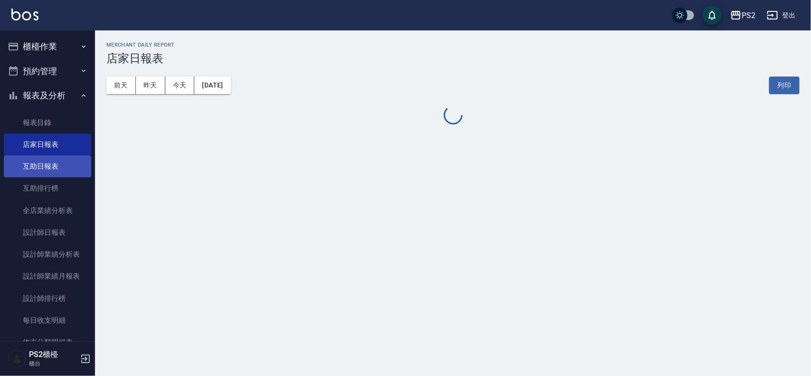
click at [54, 167] on link "互助日報表" at bounding box center [47, 166] width 87 height 22
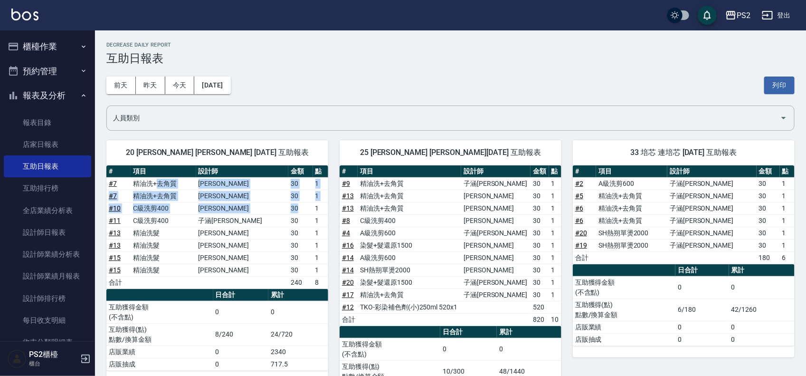
drag, startPoint x: 169, startPoint y: 183, endPoint x: 290, endPoint y: 214, distance: 125.0
click at [290, 214] on tbody "# 7 精油洗+去角質 薛羽涵 30 1 # 7 精油洗+去角質 薛羽涵 30 1 # 10 C級洗剪400 薛羽涵 30 1 # 11 C級洗剪400 子涵…" at bounding box center [217, 232] width 222 height 111
click at [290, 214] on td "30" at bounding box center [300, 208] width 24 height 12
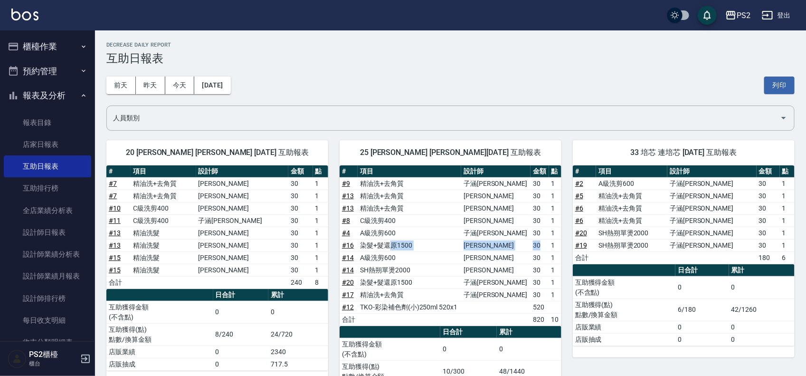
drag, startPoint x: 396, startPoint y: 247, endPoint x: 542, endPoint y: 247, distance: 146.7
click at [542, 247] on tr "# 16 染髮+髮還原1500 薛羽涵 30 1" at bounding box center [450, 245] width 222 height 12
drag, startPoint x: 359, startPoint y: 270, endPoint x: 554, endPoint y: 252, distance: 195.5
click at [554, 252] on tbody "# 9 精油洗+去角質 子涵戴 30 1 # 13 精油洗+去角質 薛羽涵 30 1 # 13 精油洗+去角質 薛羽涵 30 1 # 8 C級洗剪400 薛羽…" at bounding box center [450, 251] width 222 height 148
click at [461, 255] on td "A級洗剪600" at bounding box center [410, 257] width 104 height 12
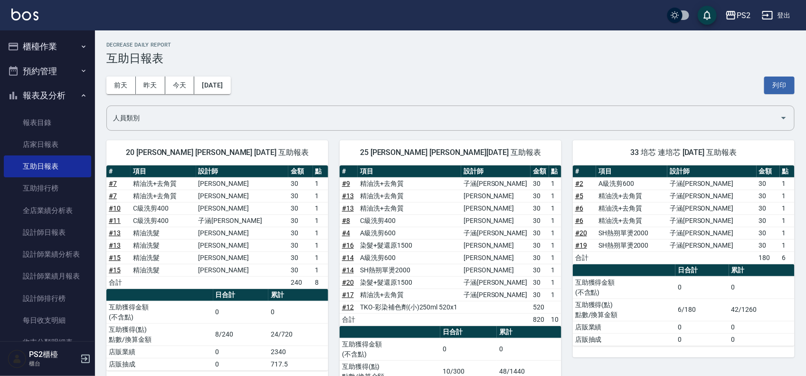
click at [461, 255] on td "A級洗剪600" at bounding box center [410, 257] width 104 height 12
click at [349, 260] on link "# 14" at bounding box center [348, 258] width 12 height 8
drag, startPoint x: 385, startPoint y: 196, endPoint x: 523, endPoint y: 210, distance: 138.9
click at [523, 210] on tbody "# 9 精油洗+去角質 子涵戴 30 1 # 13 精油洗+去角質 薛羽涵 30 1 # 13 精油洗+去角質 薛羽涵 30 1 # 8 C級洗剪400 薛羽…" at bounding box center [450, 251] width 222 height 148
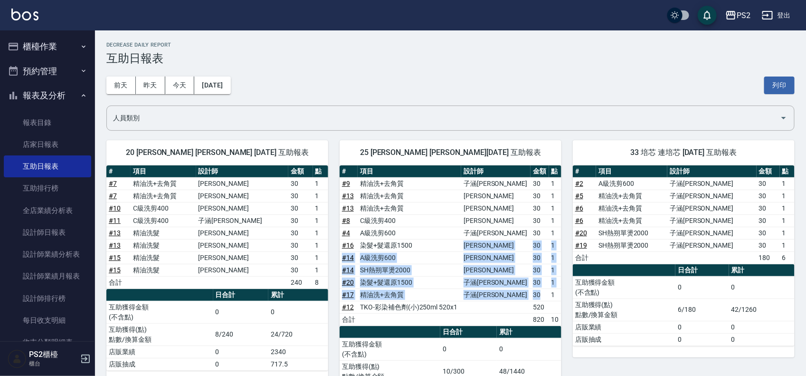
drag, startPoint x: 480, startPoint y: 243, endPoint x: 533, endPoint y: 299, distance: 76.9
click at [533, 299] on tbody "# 9 精油洗+去角質 子涵戴 30 1 # 13 精油洗+去角質 薛羽涵 30 1 # 13 精油洗+去角質 薛羽涵 30 1 # 8 C級洗剪400 薛羽…" at bounding box center [450, 251] width 222 height 148
click at [532, 300] on td "30" at bounding box center [539, 294] width 18 height 12
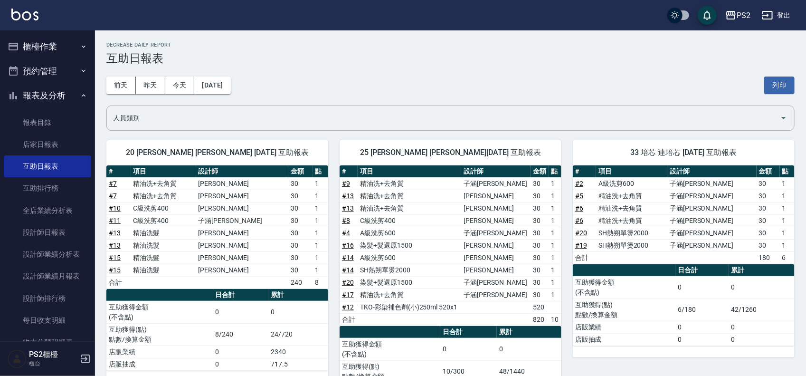
click at [644, 292] on td "互助獲得金額 (不含點)" at bounding box center [624, 287] width 103 height 22
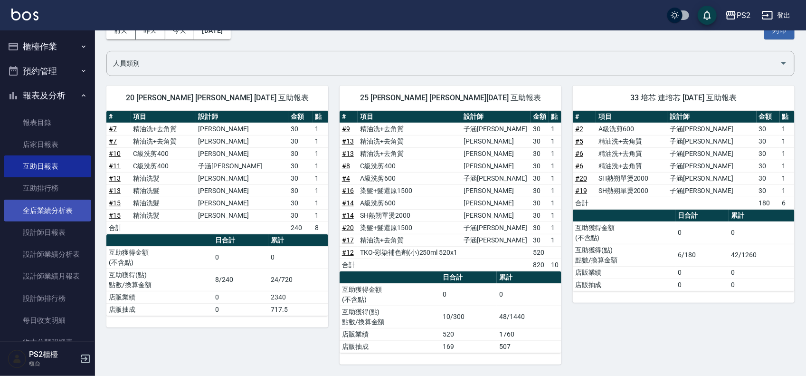
click at [41, 219] on link "全店業績分析表" at bounding box center [47, 210] width 87 height 22
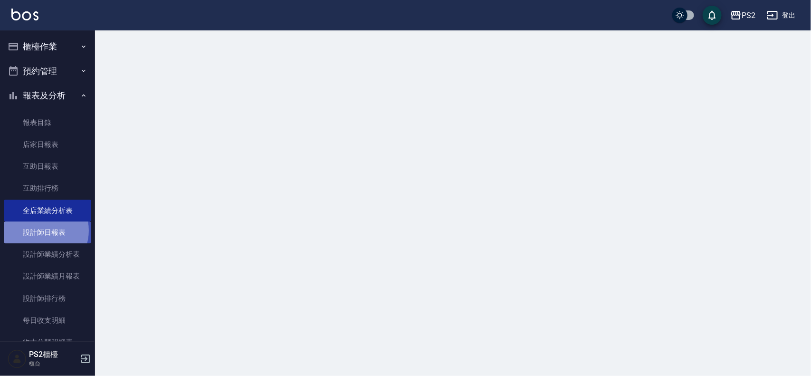
click at [41, 230] on link "設計師日報表" at bounding box center [47, 232] width 87 height 22
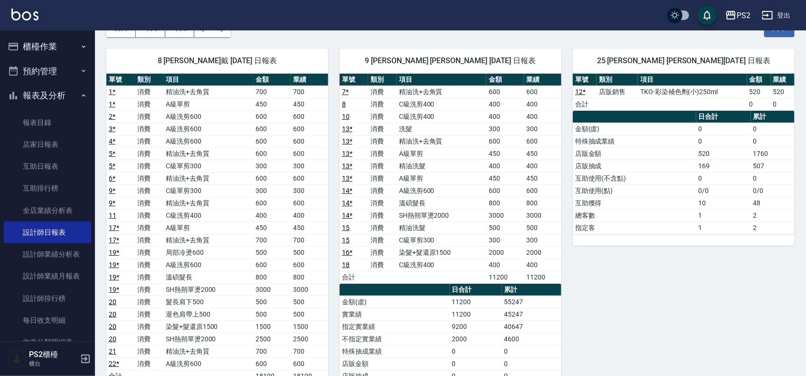
scroll to position [50, 0]
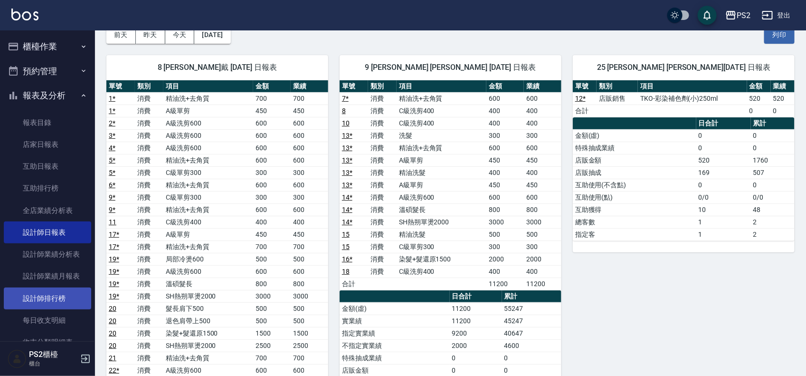
click at [41, 289] on link "設計師排行榜" at bounding box center [47, 298] width 87 height 22
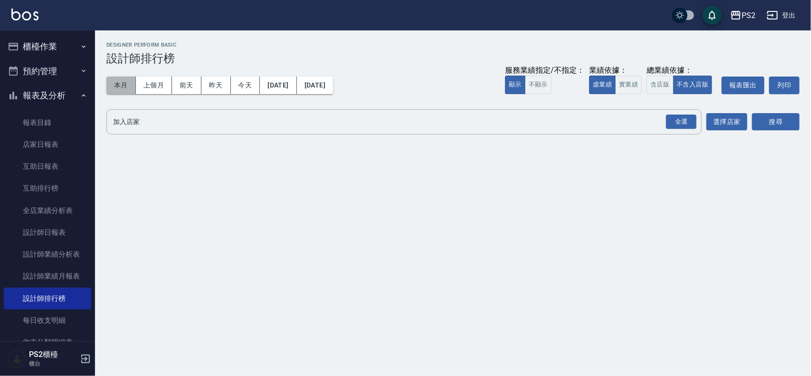
click at [124, 88] on button "本月" at bounding box center [120, 85] width 29 height 18
drag, startPoint x: 628, startPoint y: 79, endPoint x: 640, endPoint y: 87, distance: 14.1
click at [630, 79] on button "實業績" at bounding box center [628, 84] width 27 height 19
drag, startPoint x: 669, startPoint y: 113, endPoint x: 697, endPoint y: 119, distance: 28.3
click at [670, 113] on div "全選" at bounding box center [680, 121] width 33 height 25
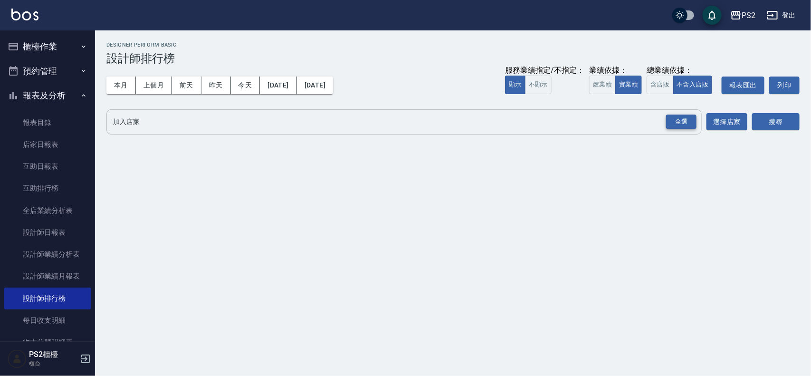
click at [683, 120] on div "全選" at bounding box center [681, 121] width 30 height 15
click at [775, 122] on button "搜尋" at bounding box center [775, 122] width 47 height 18
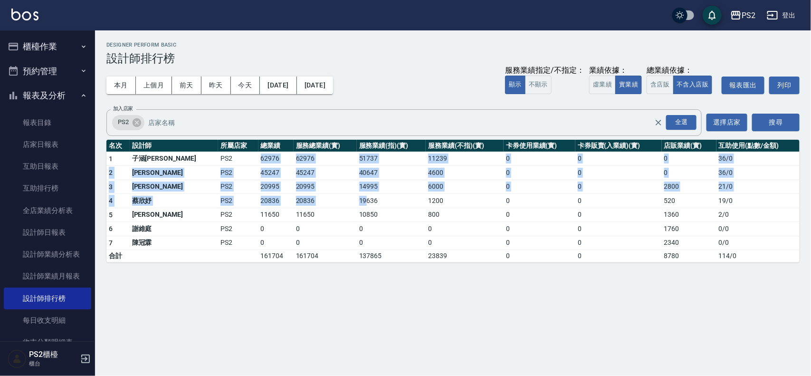
drag, startPoint x: 209, startPoint y: 159, endPoint x: 333, endPoint y: 208, distance: 133.2
click at [328, 207] on tbody "1 子涵戴 PS2 62976 62976 51737 11239 0 0 0 36 / 0 2 薛羽涵 PS2 45247 45247 40647 4600…" at bounding box center [452, 206] width 693 height 111
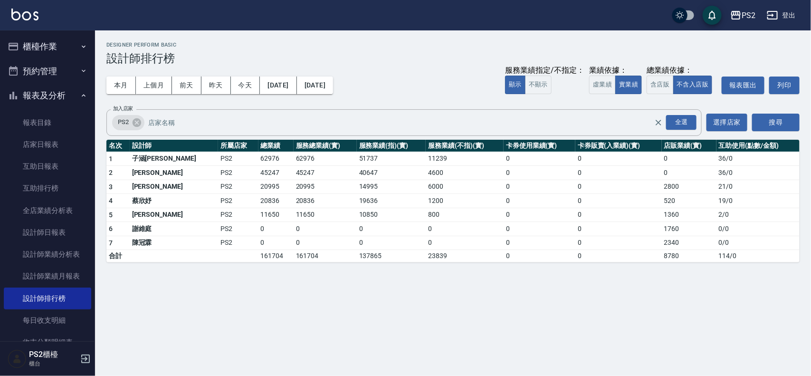
click at [357, 208] on td "10850" at bounding box center [391, 214] width 69 height 14
click at [62, 150] on link "店家日報表" at bounding box center [47, 144] width 87 height 22
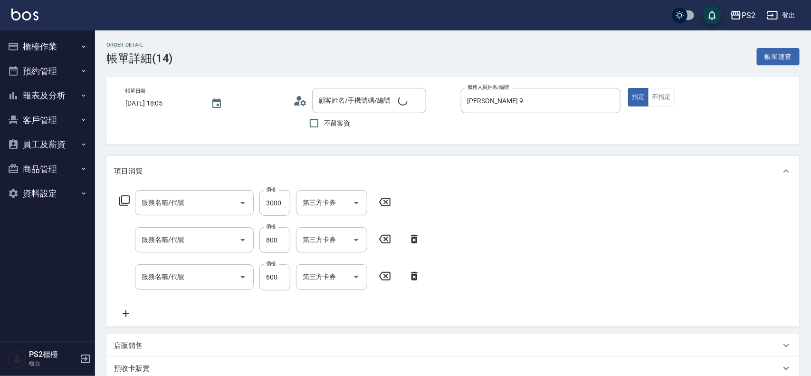
type input "[DATE] 18:05"
type input "[PERSON_NAME]-9"
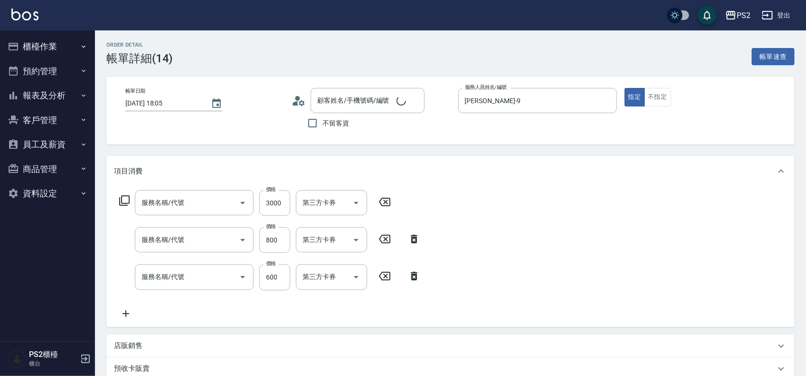
type input "陳榆庭/0984302086/"
type input "刷卡"
type input "SH熱朔單燙2000(807)"
type input "溫碩髮長(313)"
type input "A級洗剪600(105)"
